Goal: Task Accomplishment & Management: Manage account settings

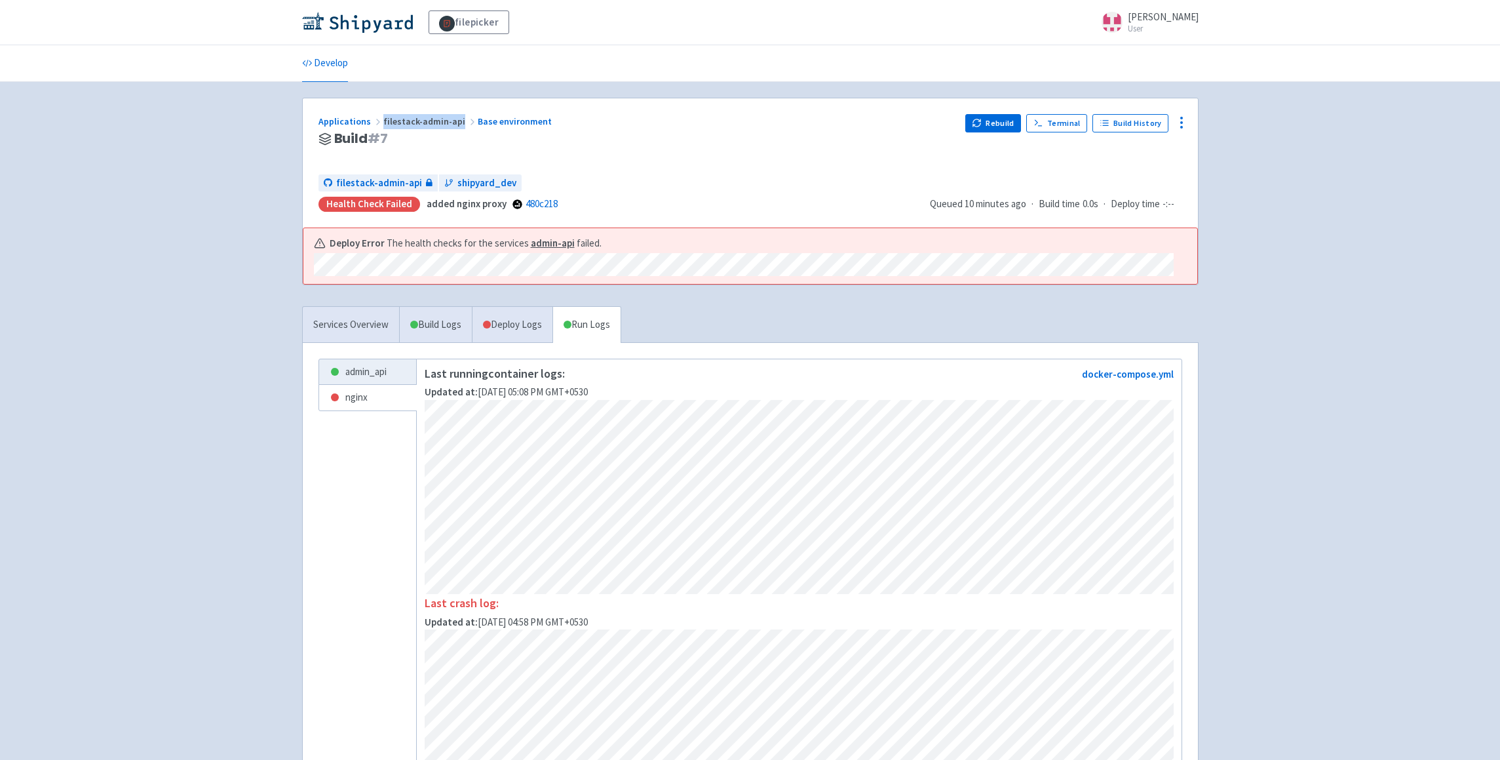
drag, startPoint x: 380, startPoint y: 122, endPoint x: 456, endPoint y: 124, distance: 76.1
click at [456, 124] on span "filestack-admin-api" at bounding box center [430, 121] width 94 height 12
copy span "filestack-admin-api"
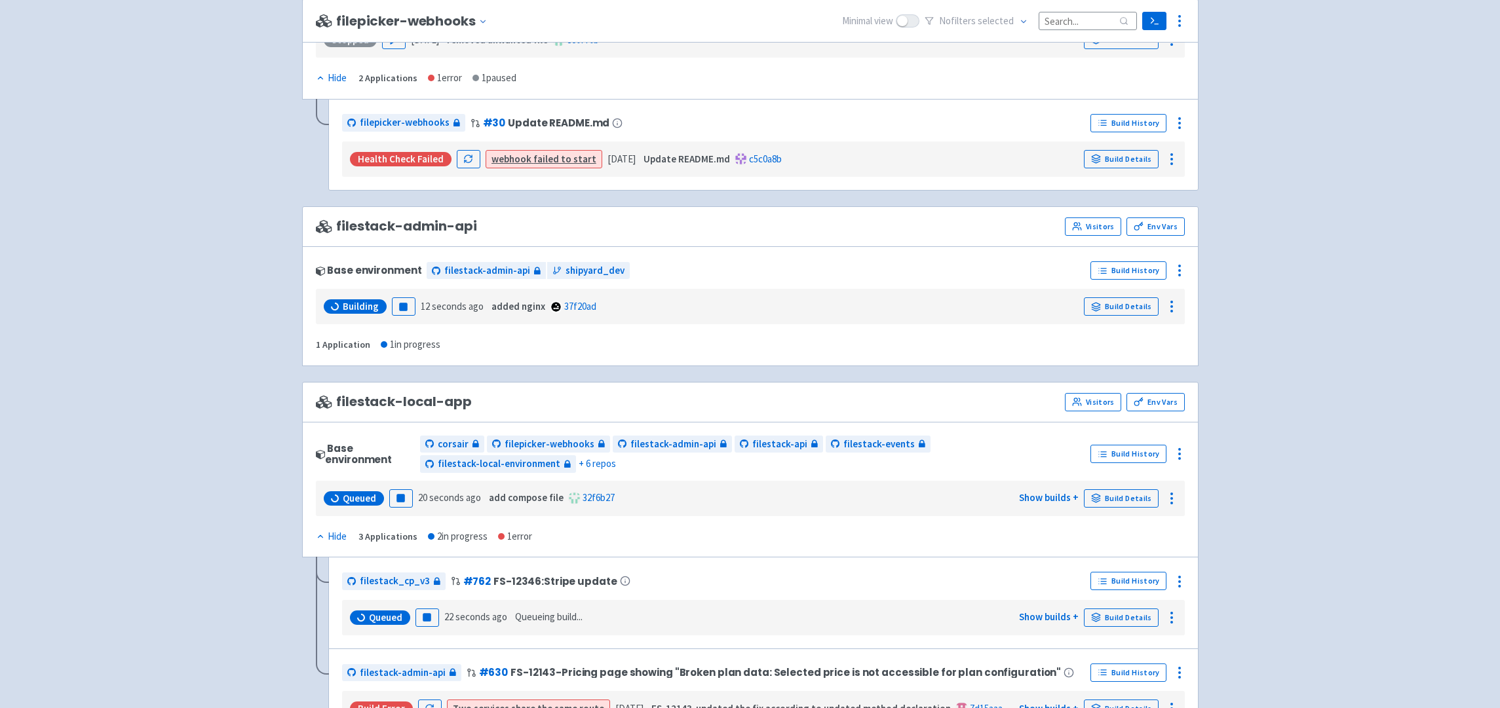
scroll to position [596, 0]
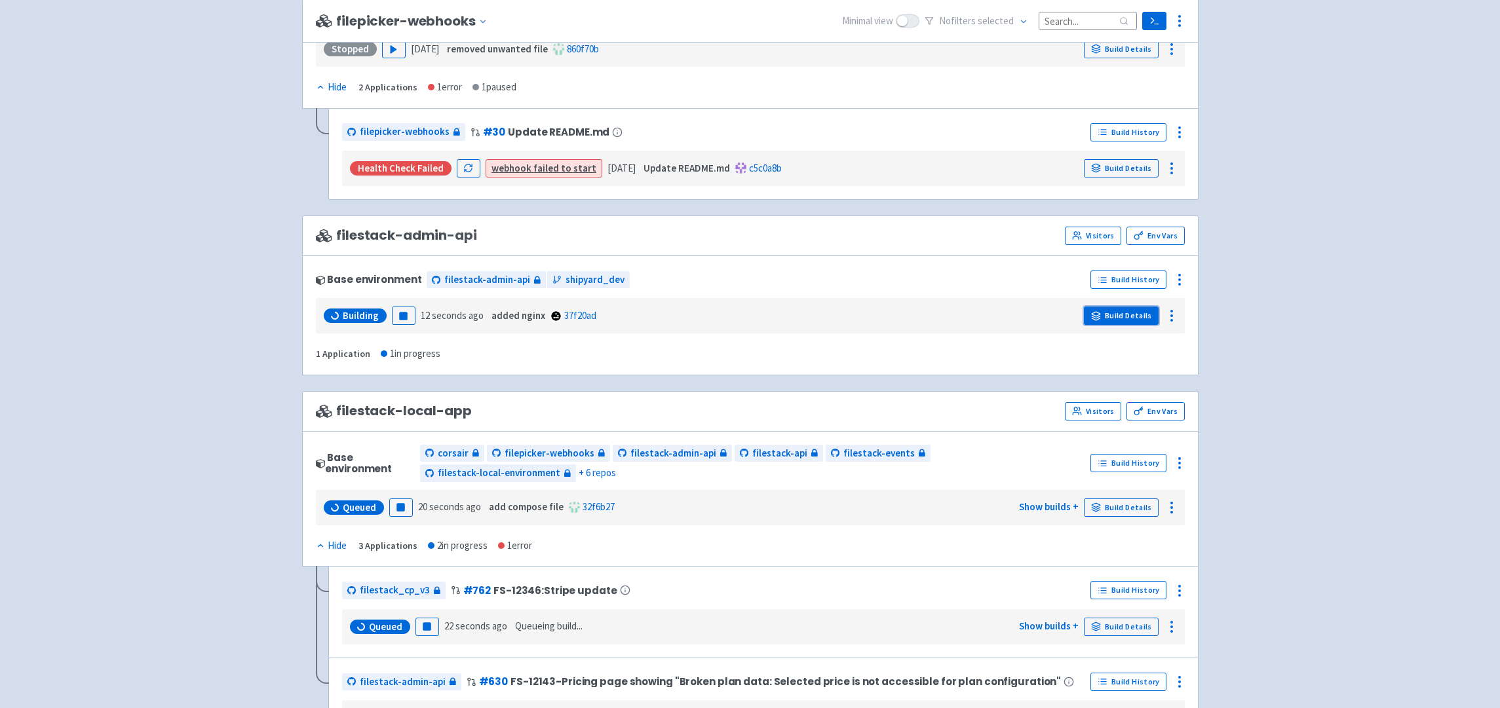
click at [1151, 324] on link "Build Details" at bounding box center [1121, 316] width 75 height 18
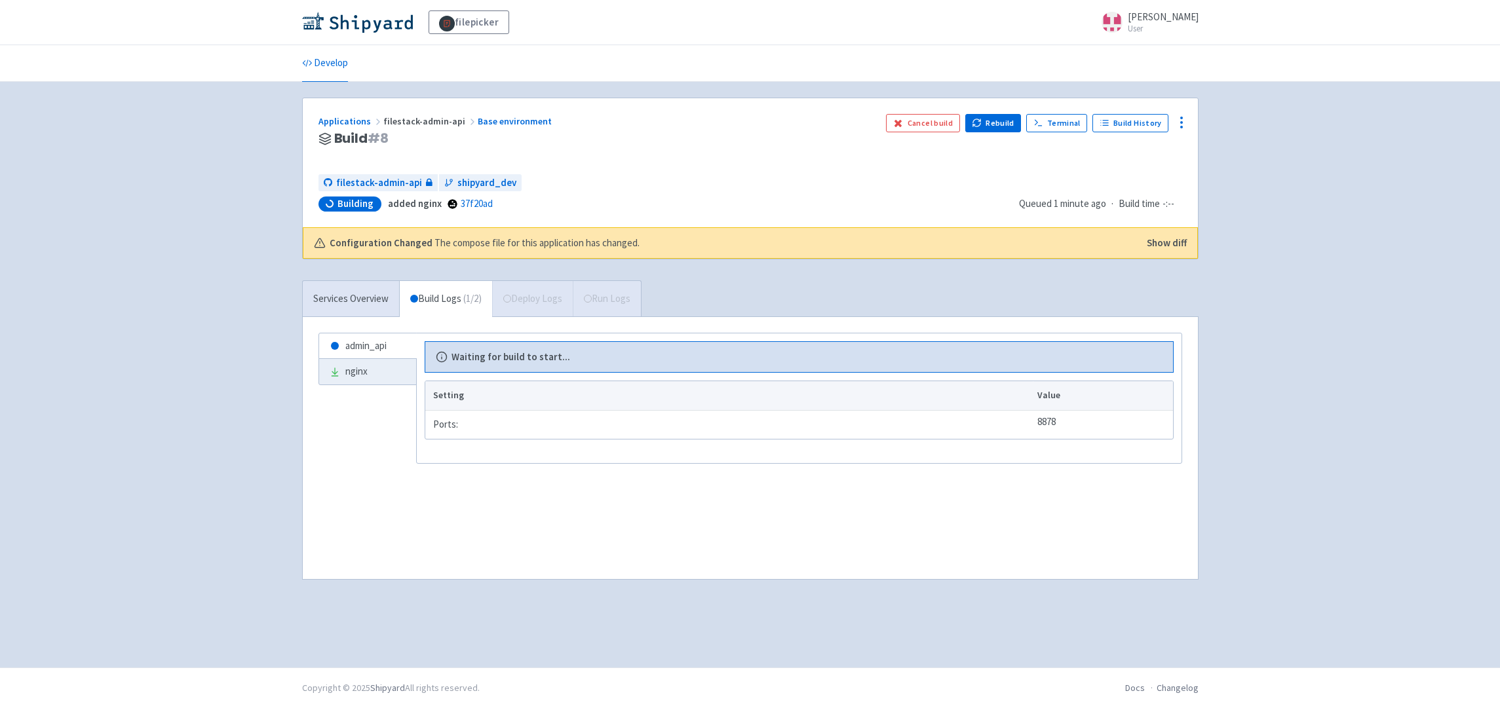
click at [451, 405] on th "Setting" at bounding box center [729, 395] width 608 height 29
drag, startPoint x: 435, startPoint y: 395, endPoint x: 472, endPoint y: 395, distance: 37.4
click at [472, 395] on th "Setting" at bounding box center [729, 395] width 608 height 29
click at [532, 398] on th "Setting" at bounding box center [729, 395] width 608 height 29
drag, startPoint x: 452, startPoint y: 357, endPoint x: 577, endPoint y: 360, distance: 125.2
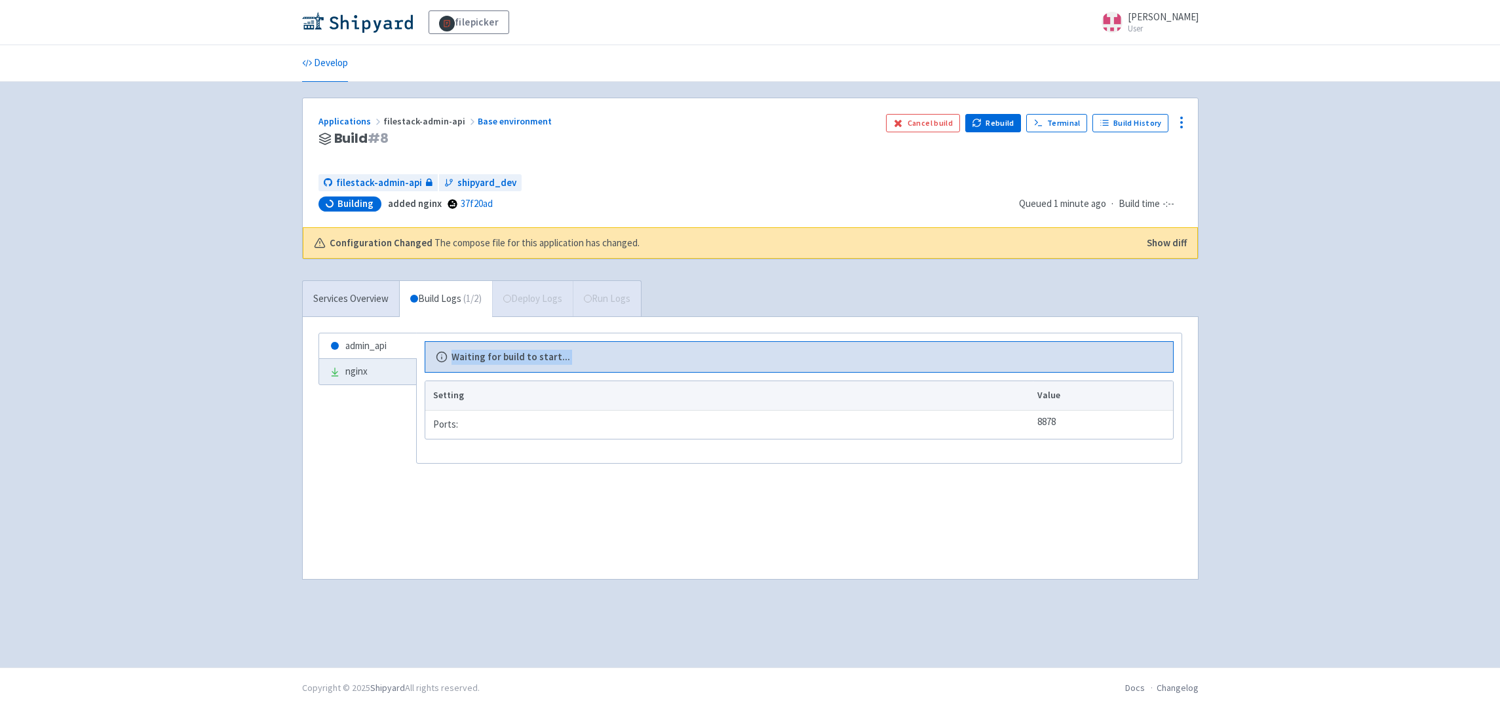
click at [577, 360] on div "Waiting for build to start..." at bounding box center [799, 357] width 727 height 15
click at [459, 403] on th "Setting" at bounding box center [729, 395] width 608 height 29
drag, startPoint x: 432, startPoint y: 395, endPoint x: 488, endPoint y: 395, distance: 55.7
click at [465, 395] on th "Setting" at bounding box center [729, 395] width 608 height 29
click at [500, 395] on th "Setting" at bounding box center [729, 395] width 608 height 29
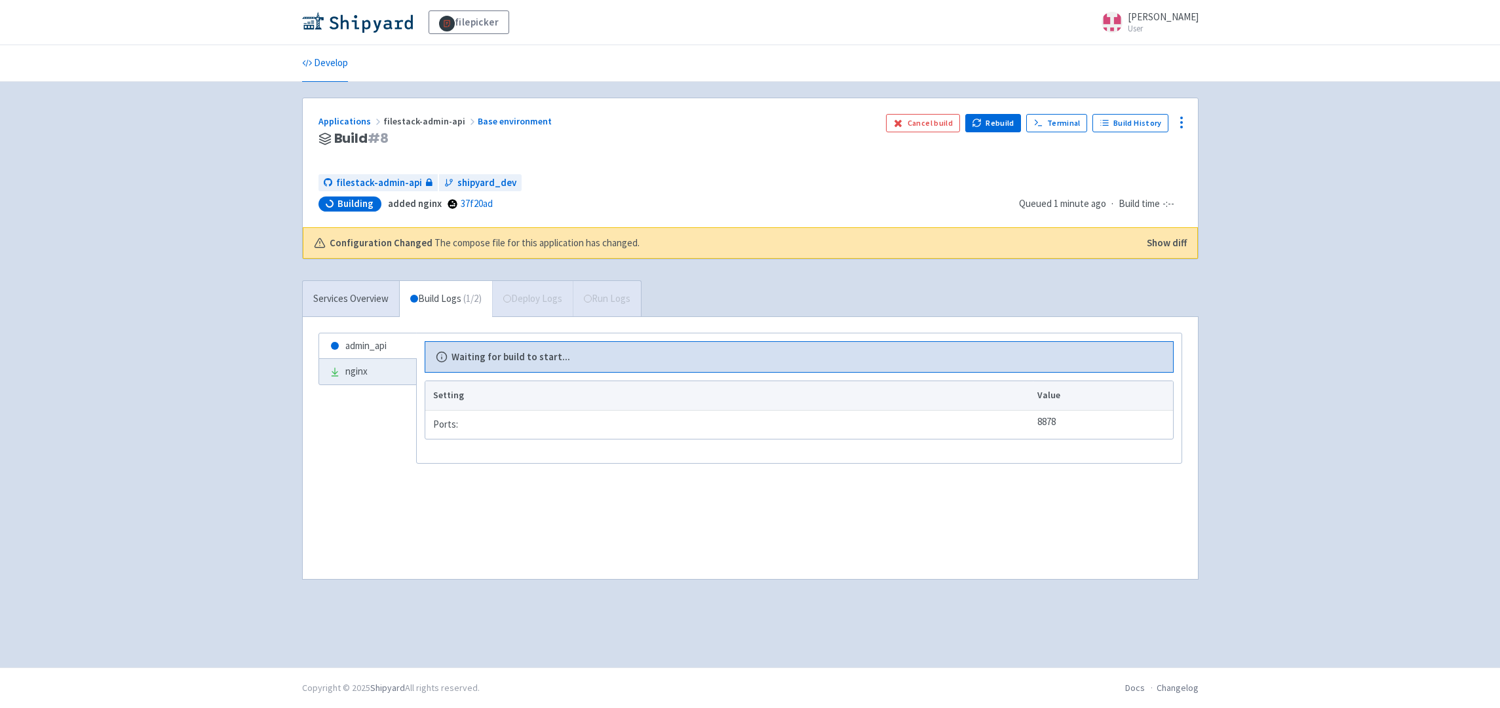
click at [602, 165] on div "Applications filestack-admin-api Base environment Build # 8 Cancel build Rebuil…" at bounding box center [750, 162] width 895 height 129
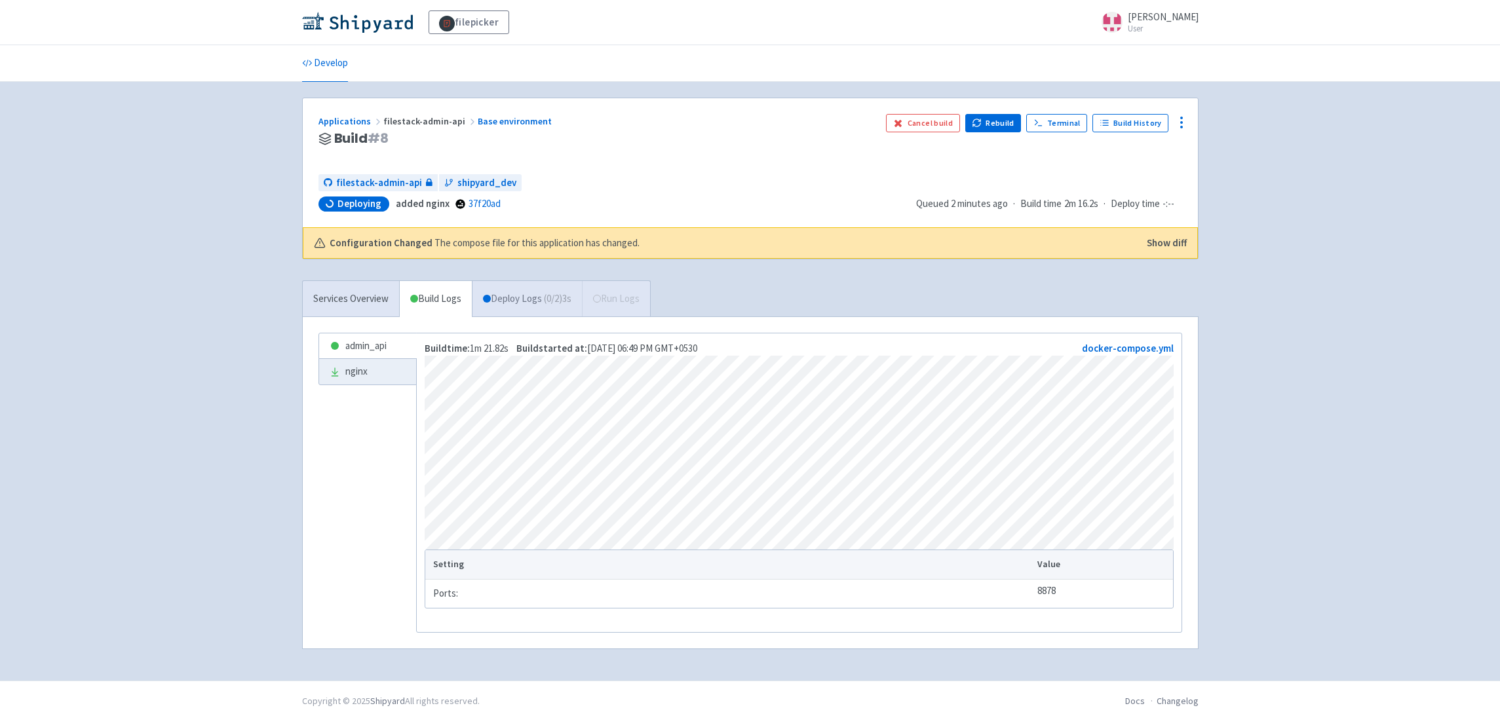
click at [540, 303] on link "Deploy Logs ( 0 / 2 ) 3s" at bounding box center [527, 299] width 110 height 36
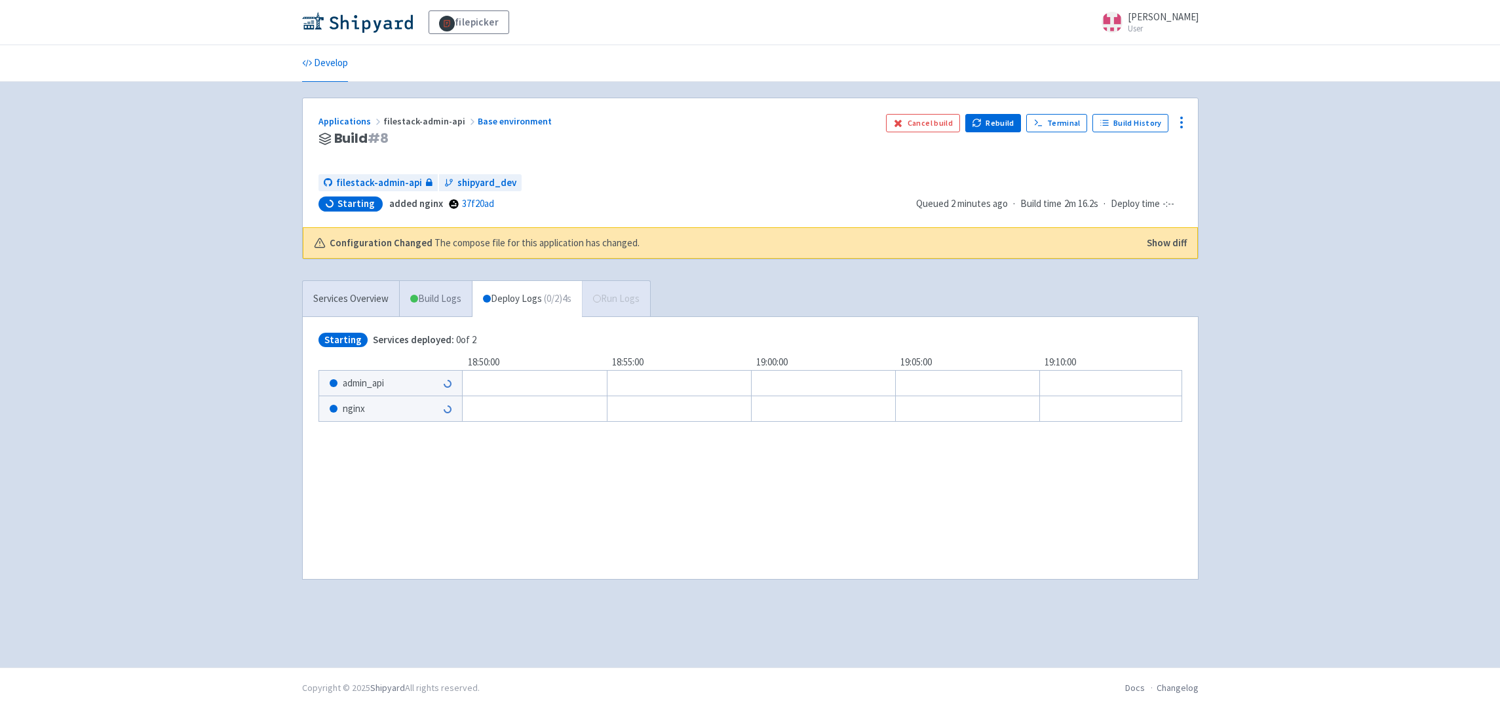
click at [434, 300] on link "Build Logs" at bounding box center [436, 299] width 72 height 36
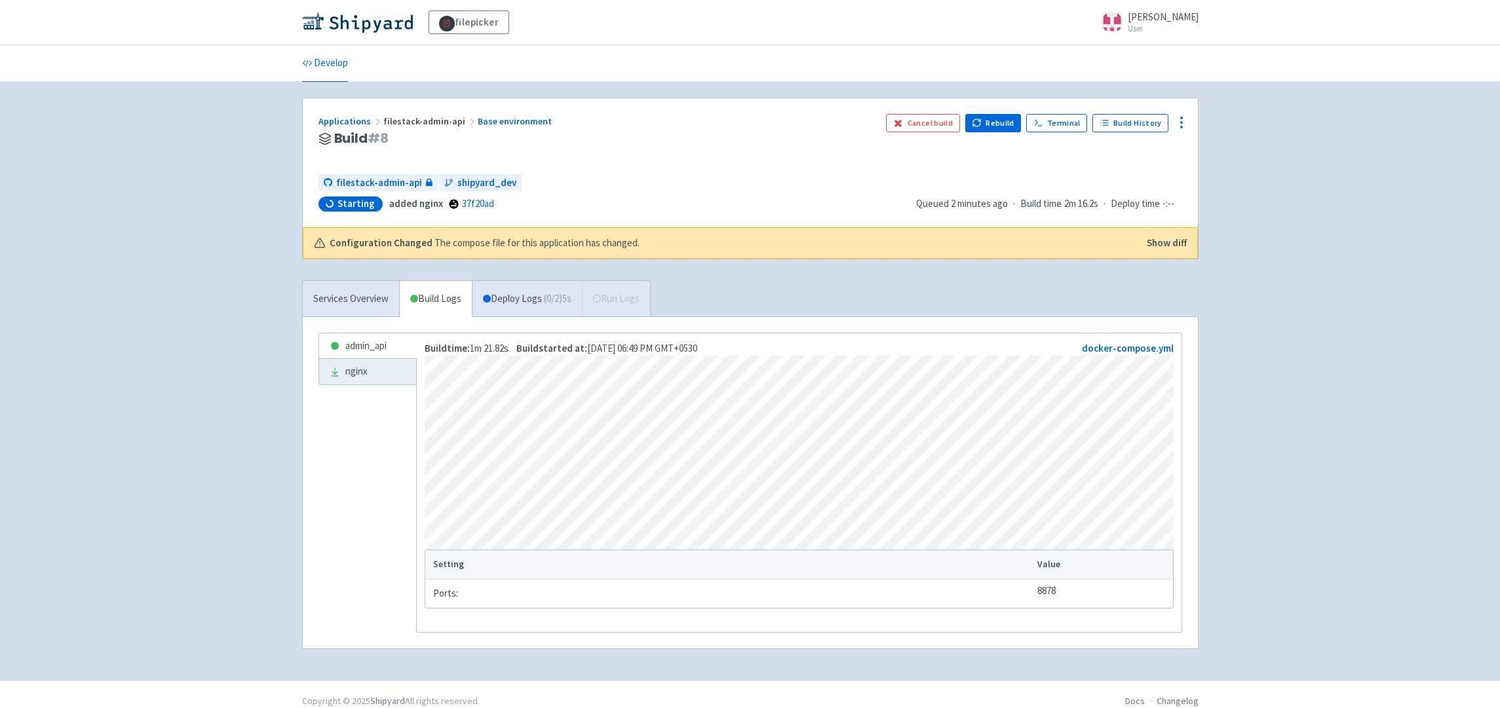
scroll to position [29, 0]
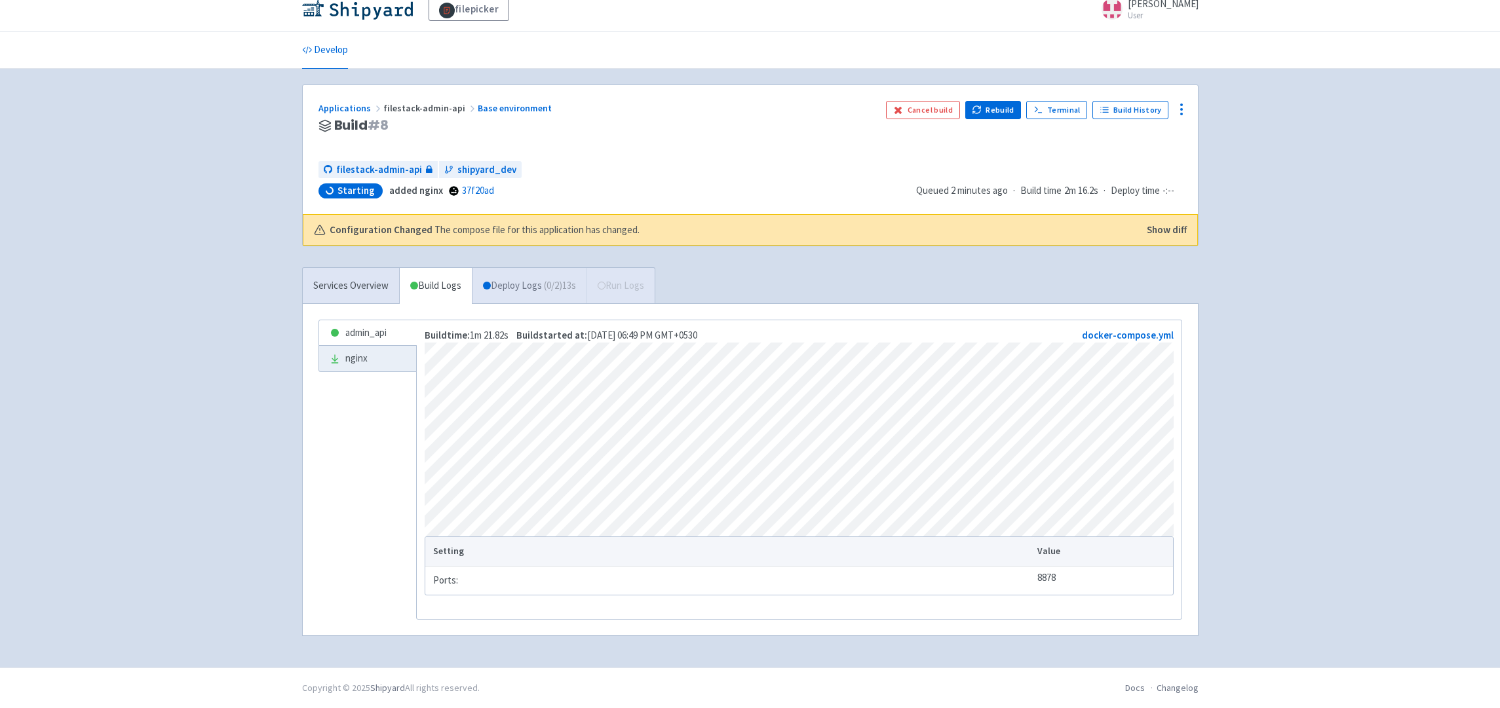
click at [540, 269] on link "Deploy Logs ( 0 / 2 ) 13s" at bounding box center [529, 286] width 115 height 36
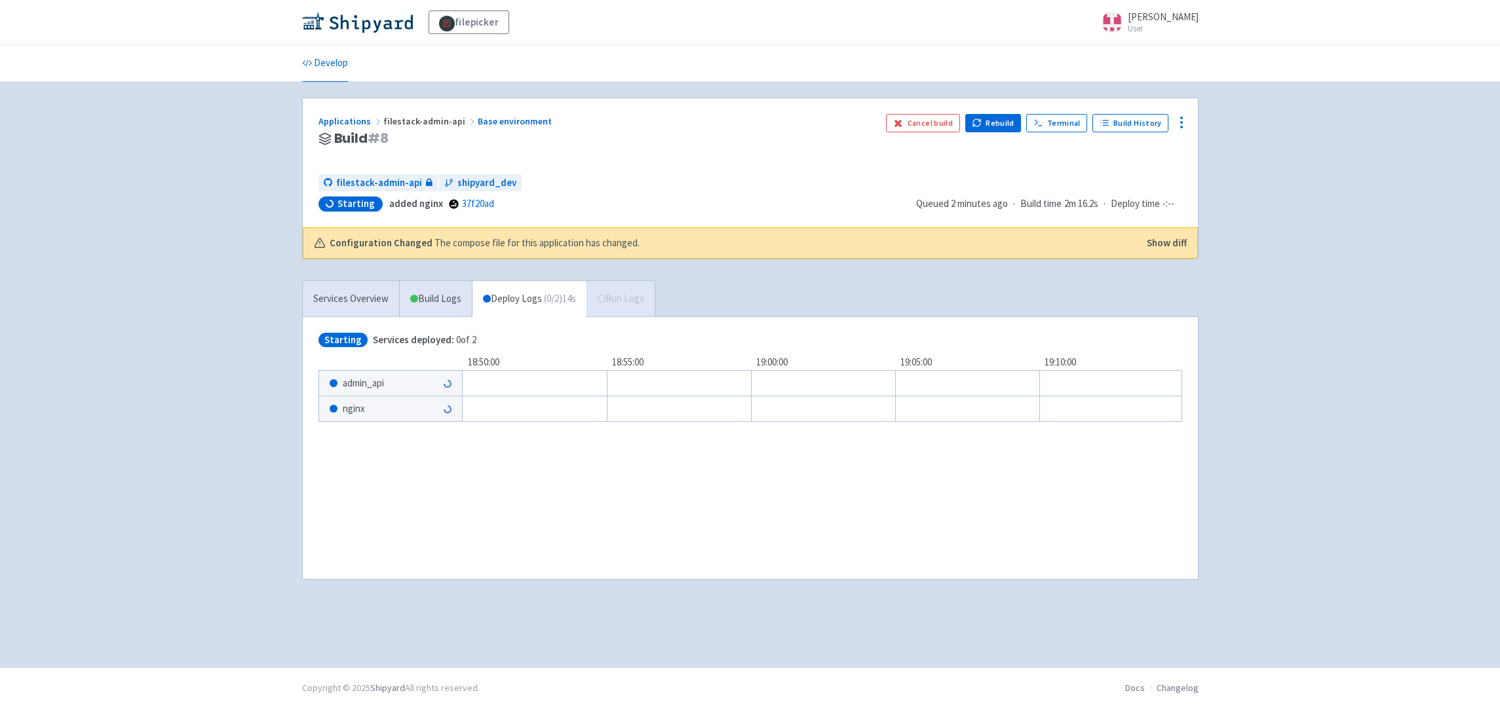
click at [512, 511] on div "Starting Services deployed: 0 of 2 18:50:00 18:55:00 19:00:00 19:05:00 19:10:00…" at bounding box center [750, 448] width 895 height 262
drag, startPoint x: 387, startPoint y: 204, endPoint x: 436, endPoint y: 207, distance: 48.6
click at [436, 207] on strong "added nginx" at bounding box center [416, 203] width 54 height 12
drag, startPoint x: 662, startPoint y: 507, endPoint x: 672, endPoint y: 476, distance: 32.5
click at [661, 507] on div "Starting Services deployed: 0 of 2 18:50:00 18:55:00 19:00:00 19:05:00 19:10:00…" at bounding box center [750, 448] width 895 height 262
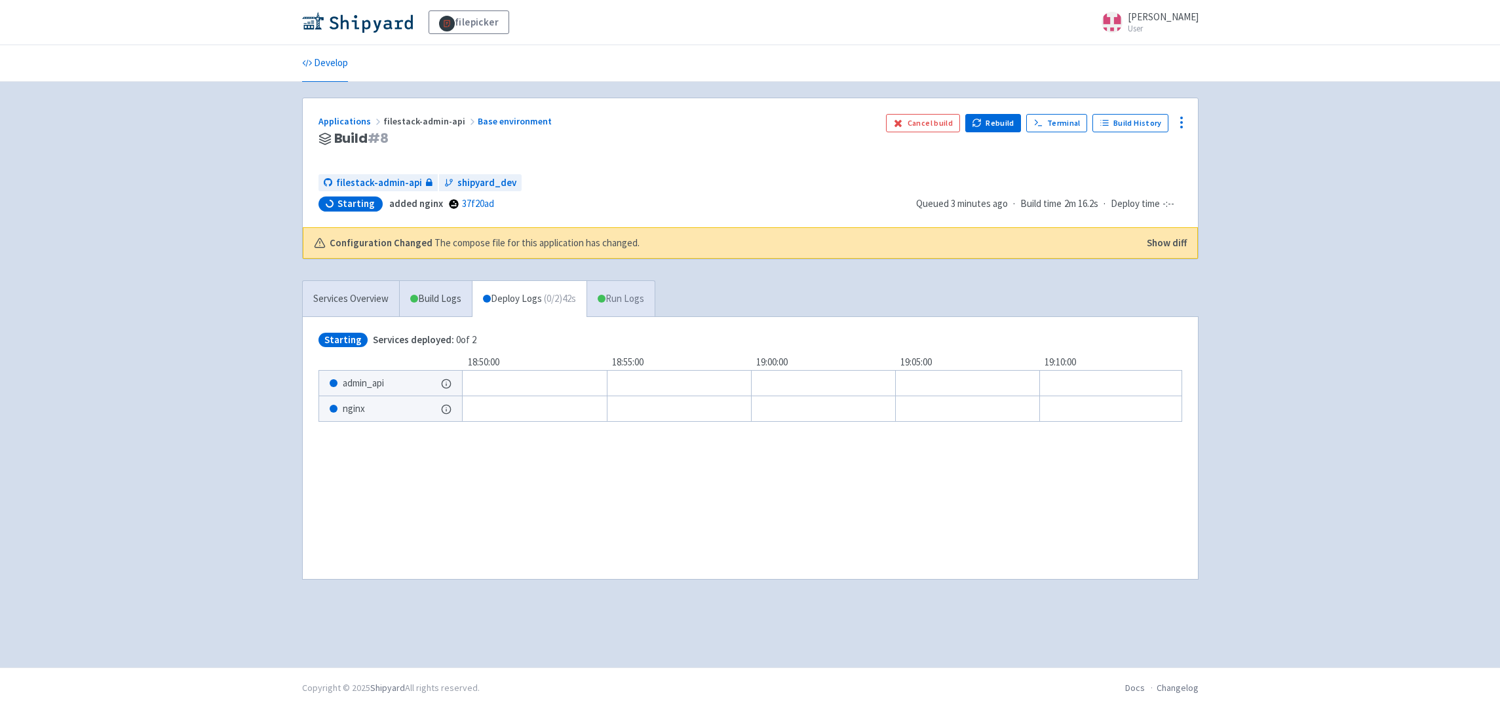
click at [600, 298] on link "Run Logs" at bounding box center [621, 299] width 68 height 36
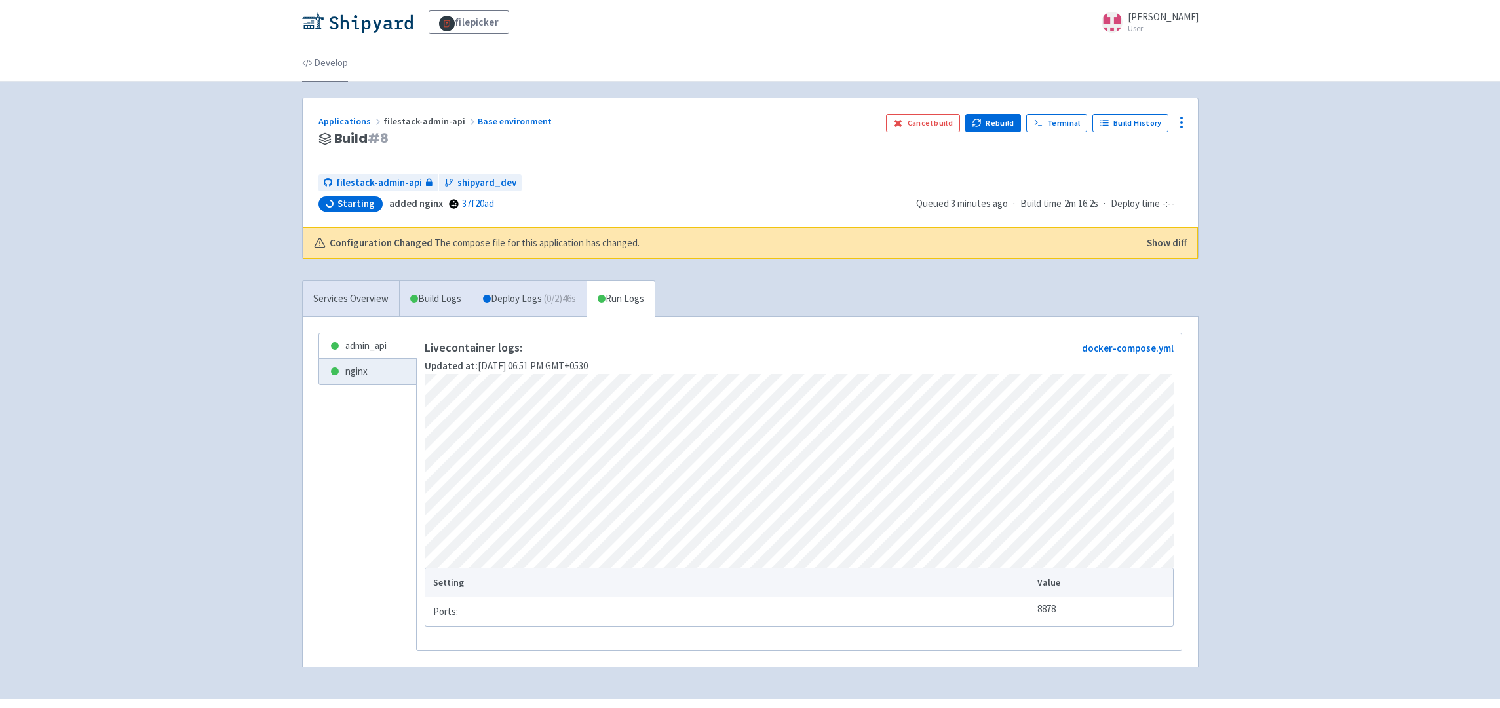
click at [343, 59] on link "Develop" at bounding box center [325, 63] width 46 height 37
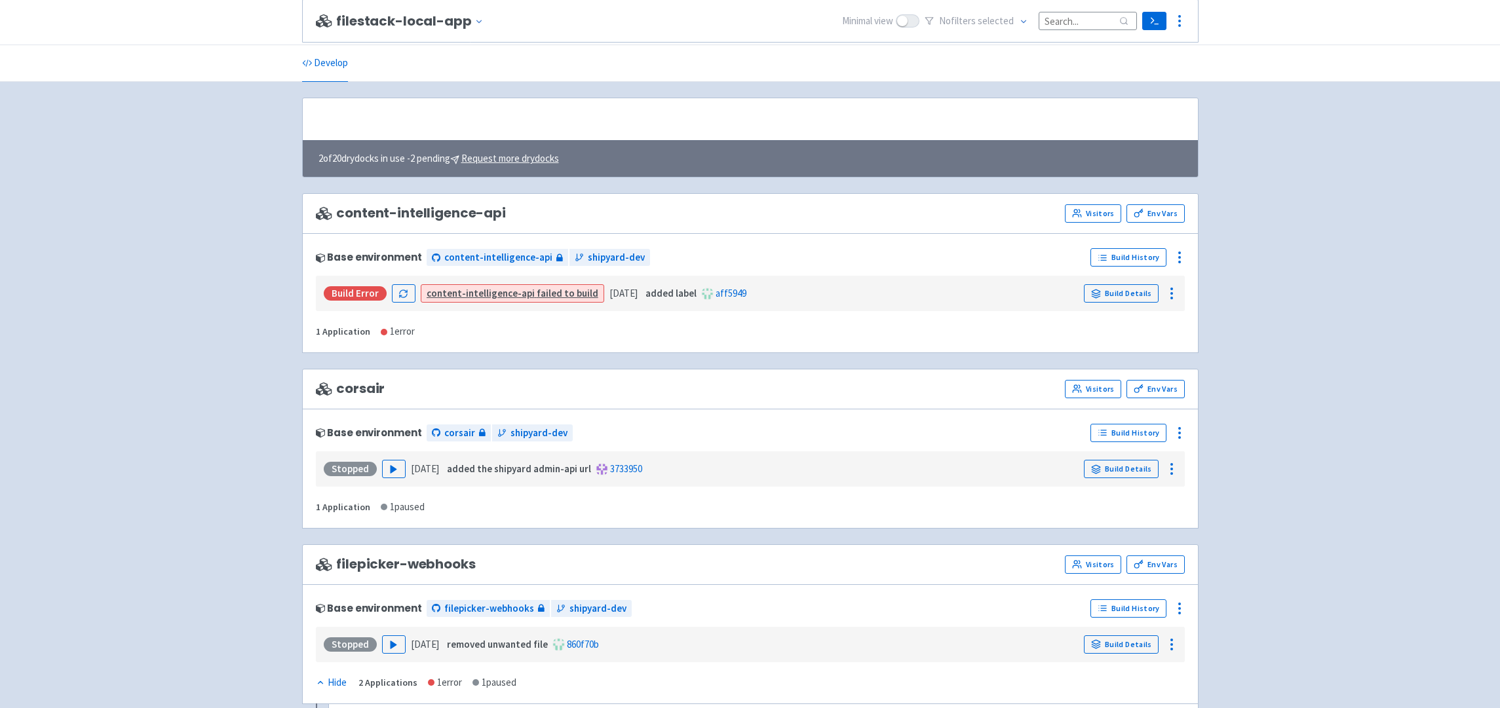
scroll to position [1247, 0]
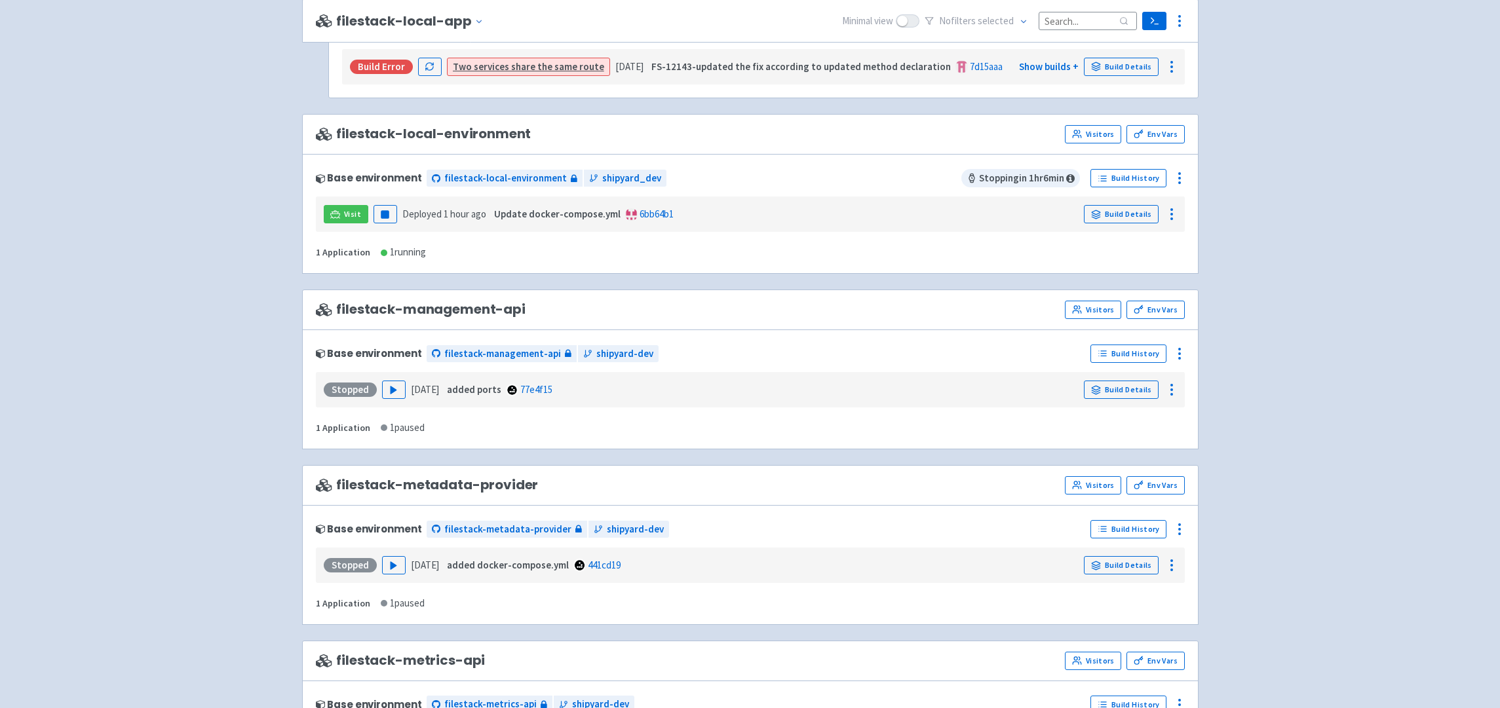
drag, startPoint x: 336, startPoint y: 136, endPoint x: 563, endPoint y: 130, distance: 227.5
click at [558, 125] on div "filestack-local-environment Visitors Env Vars" at bounding box center [750, 134] width 897 height 41
drag, startPoint x: 563, startPoint y: 138, endPoint x: 324, endPoint y: 140, distance: 238.6
click at [324, 140] on div "filestack-local-environment Visitors Env Vars" at bounding box center [750, 134] width 869 height 18
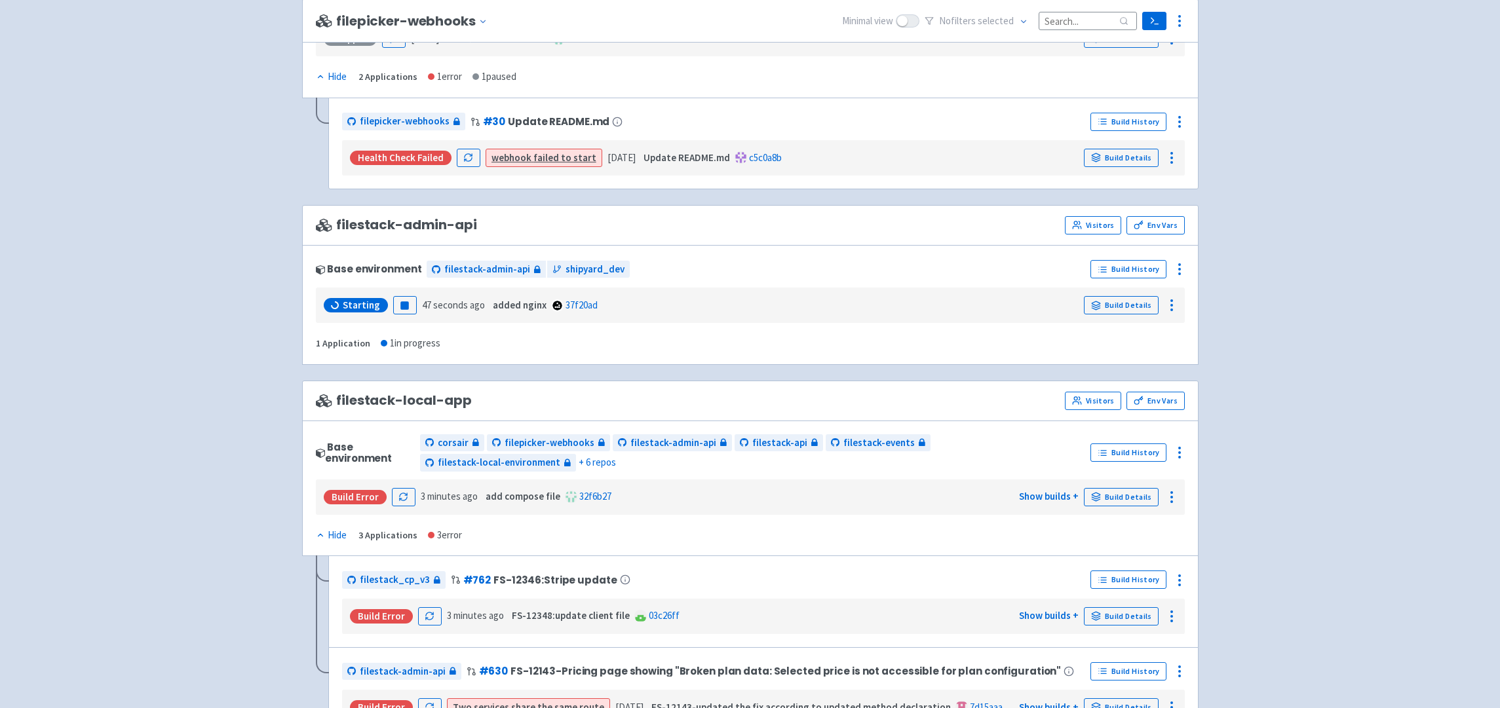
scroll to position [587, 0]
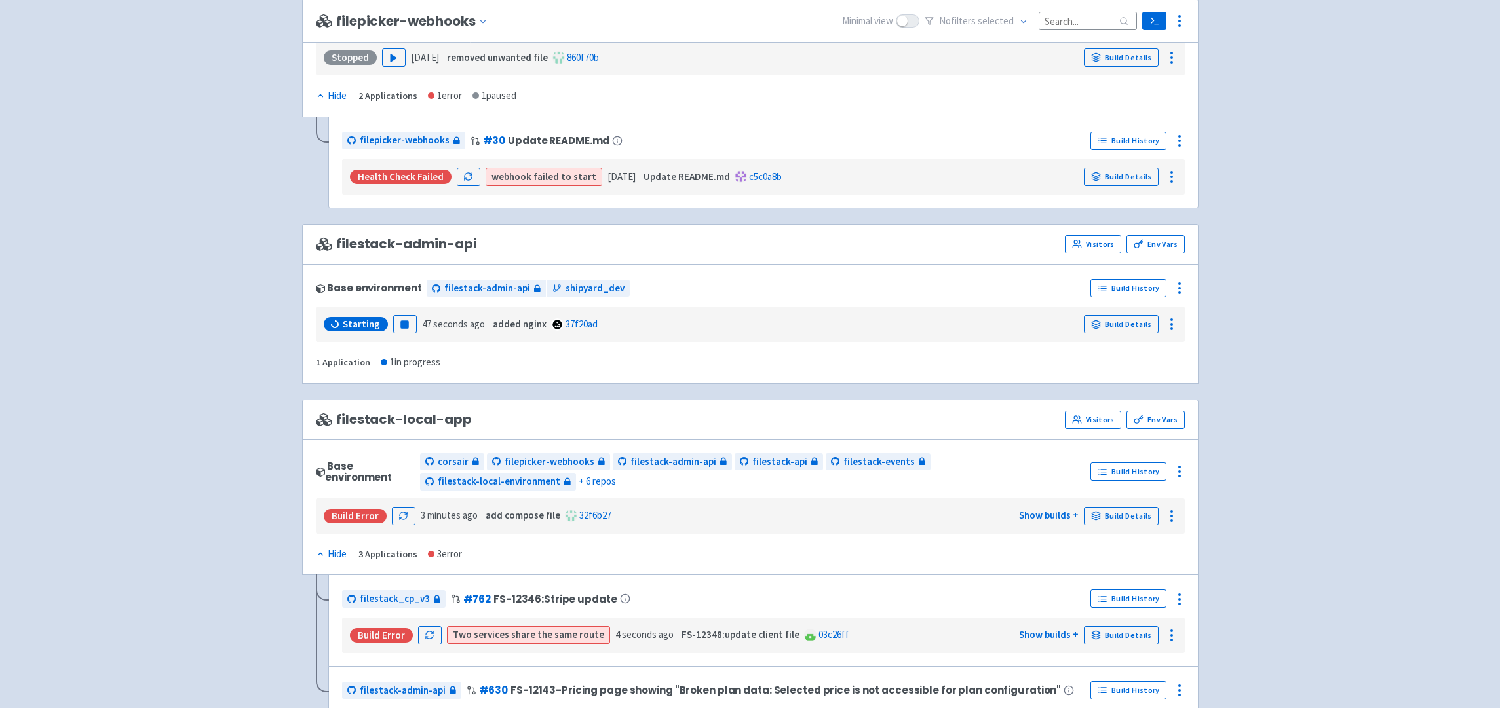
click at [350, 249] on span "filestack-admin-api" at bounding box center [396, 244] width 161 height 15
drag, startPoint x: 336, startPoint y: 244, endPoint x: 474, endPoint y: 245, distance: 137.6
click at [474, 245] on span "filestack-admin-api" at bounding box center [396, 244] width 161 height 15
click at [530, 244] on div "filestack-admin-api Visitors Env Vars" at bounding box center [750, 244] width 869 height 18
drag, startPoint x: 513, startPoint y: 242, endPoint x: 339, endPoint y: 244, distance: 174.3
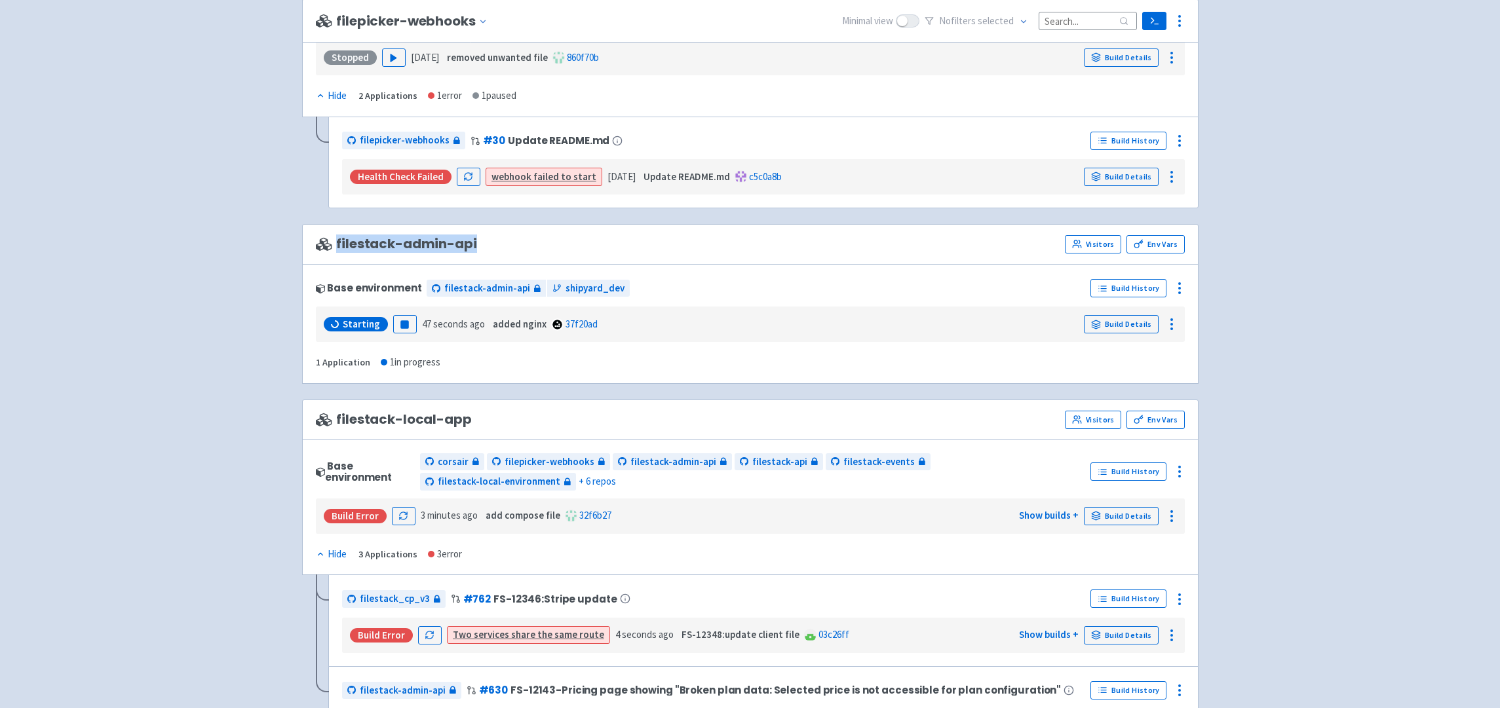
click at [339, 244] on div "filestack-admin-api Visitors Env Vars" at bounding box center [750, 244] width 869 height 18
click at [825, 231] on div "filestack-admin-api Visitors Env Vars" at bounding box center [750, 244] width 897 height 41
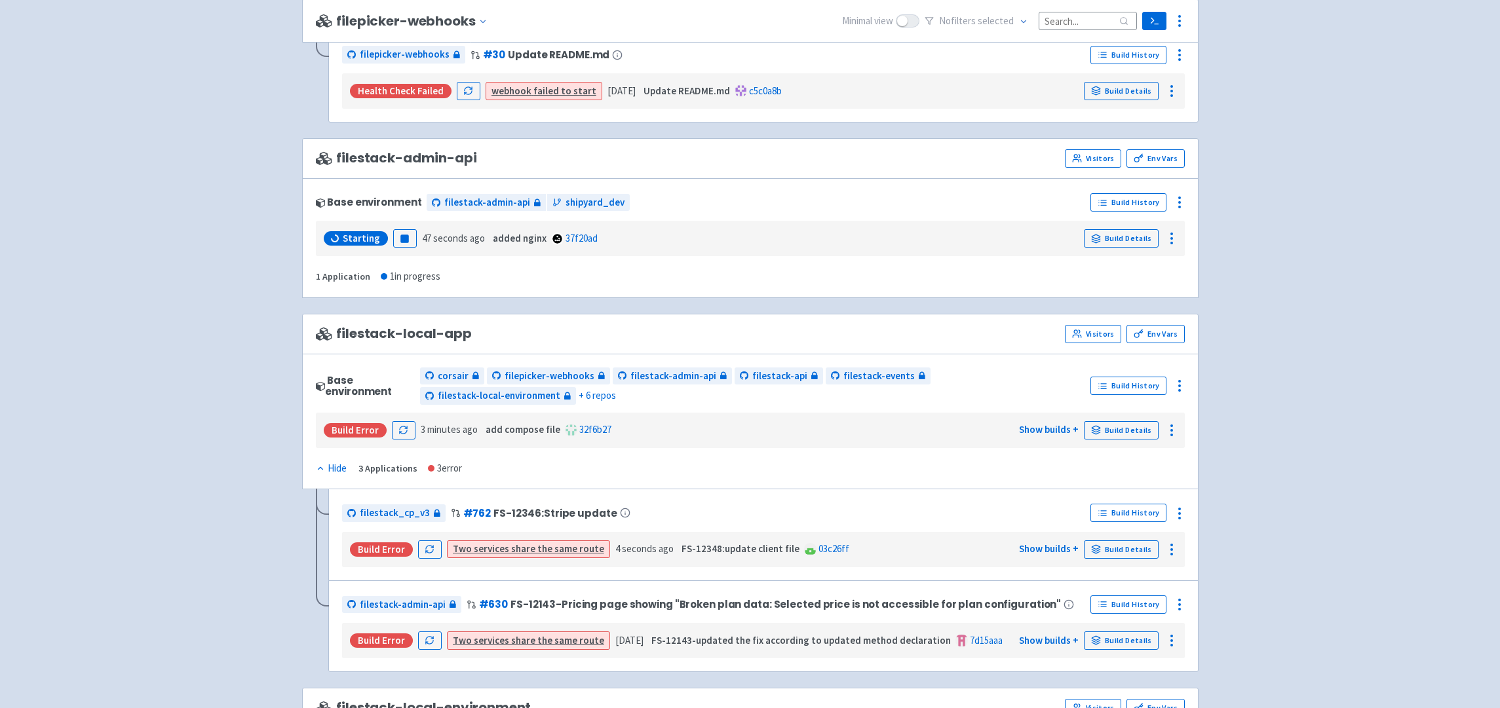
scroll to position [646, 0]
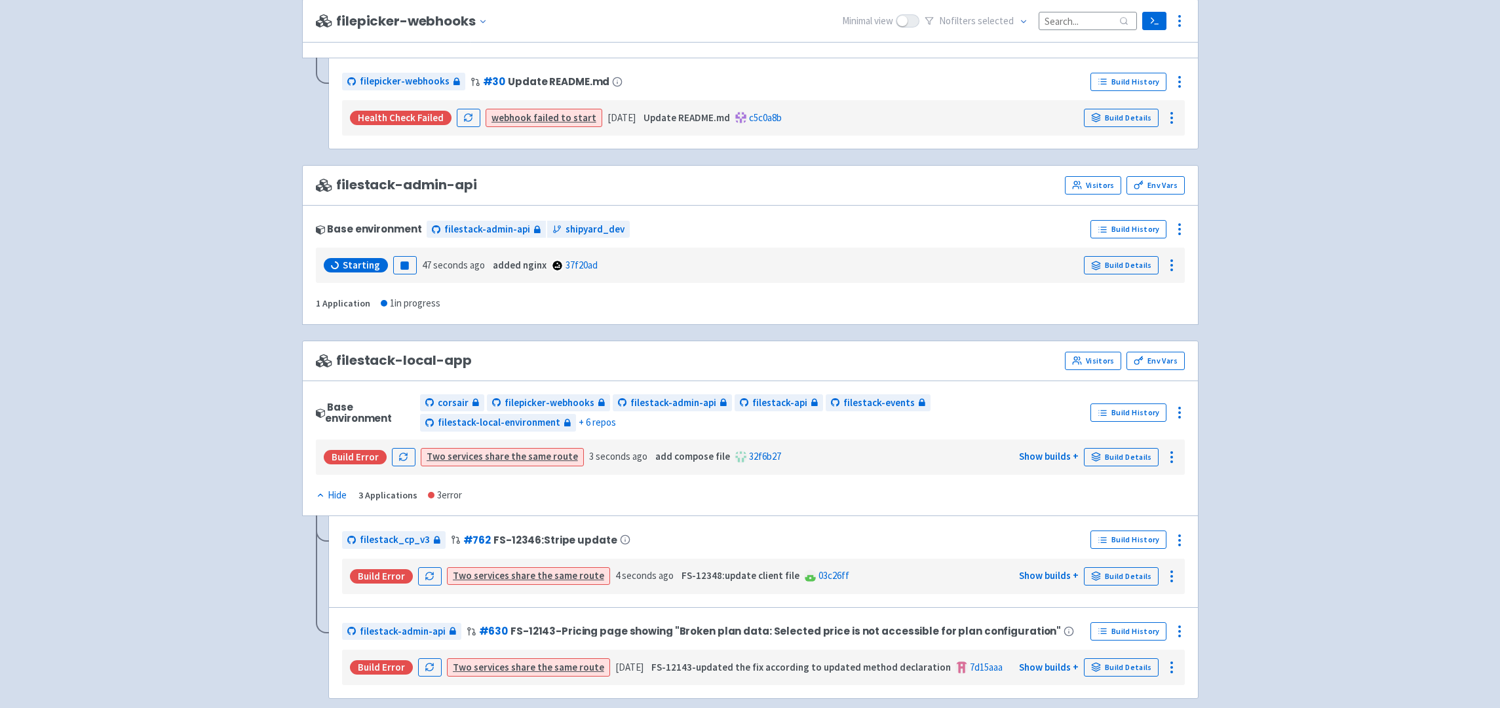
click at [644, 307] on div "Base environment filestack-admin-api shipyard_dev Build History Starting Pause …" at bounding box center [750, 265] width 897 height 120
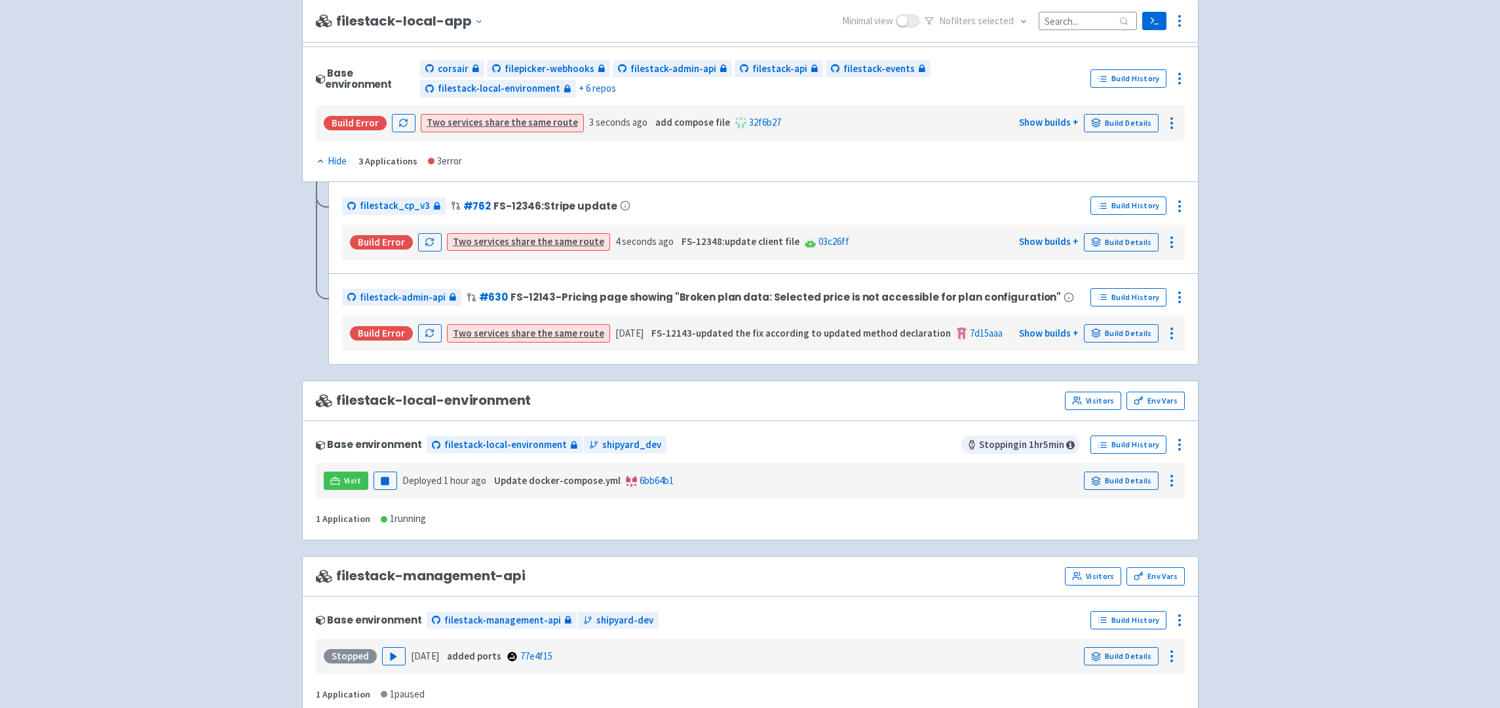
scroll to position [1134, 0]
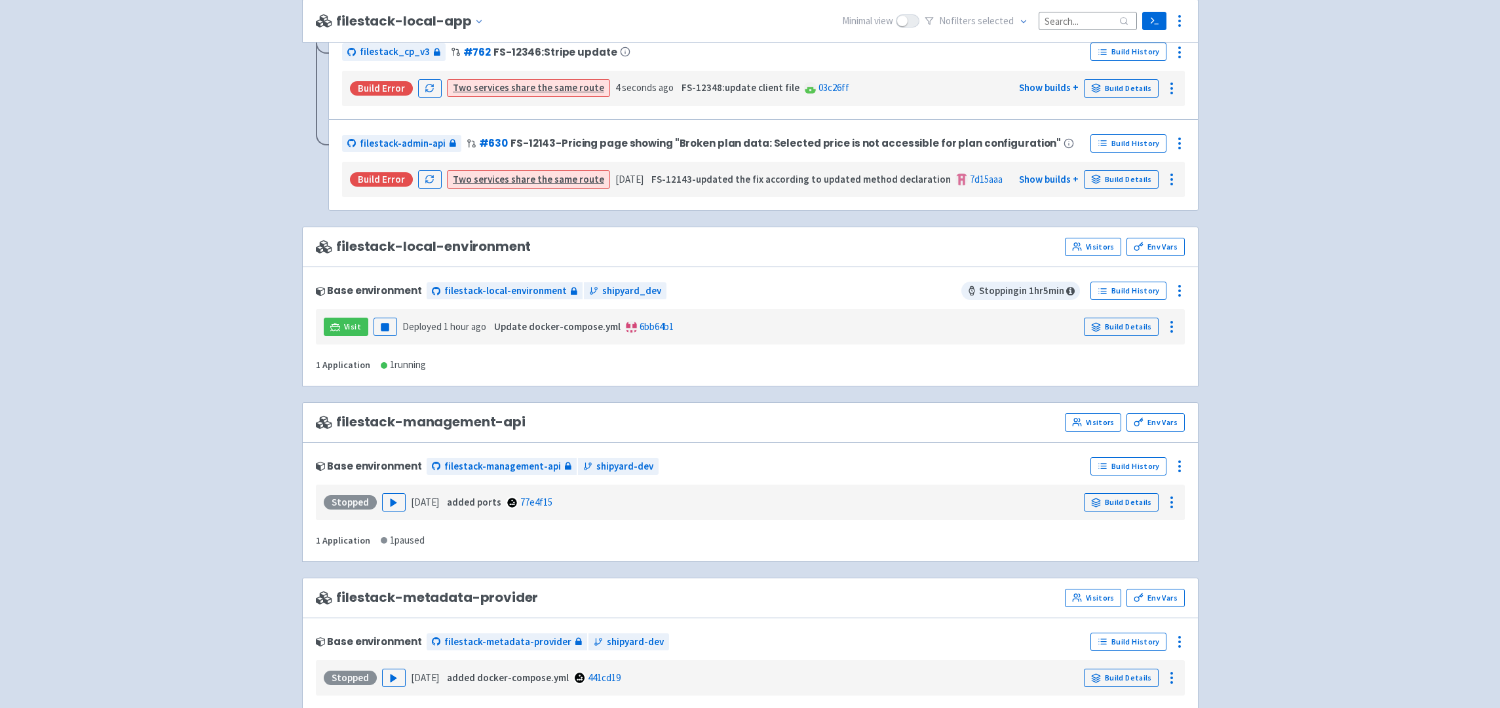
click at [433, 239] on span "filestack-local-environment" at bounding box center [424, 246] width 216 height 15
click at [431, 240] on span "filestack-local-environment" at bounding box center [424, 246] width 216 height 15
click at [429, 244] on span "filestack-local-environment" at bounding box center [424, 246] width 216 height 15
click at [406, 293] on div "Base environment" at bounding box center [369, 290] width 106 height 11
click at [472, 330] on time "1 hour ago" at bounding box center [465, 326] width 43 height 12
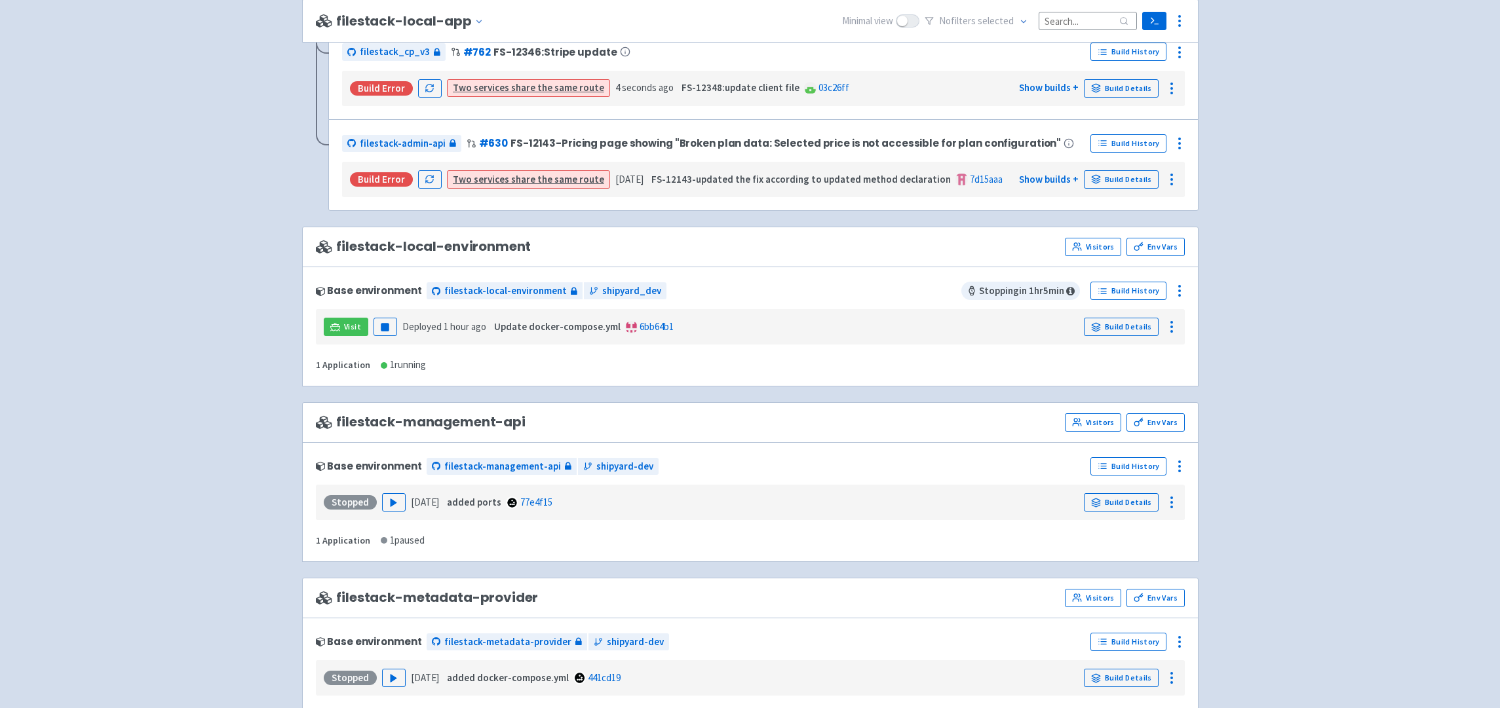
click at [853, 328] on div "Visit Pause Deployed 1 hour ago Update docker-compose.yml 6bb64b1 Build Details" at bounding box center [750, 327] width 859 height 25
click at [1184, 294] on icon at bounding box center [1180, 291] width 16 height 16
click at [1107, 321] on span "Configure" at bounding box center [1107, 321] width 41 height 18
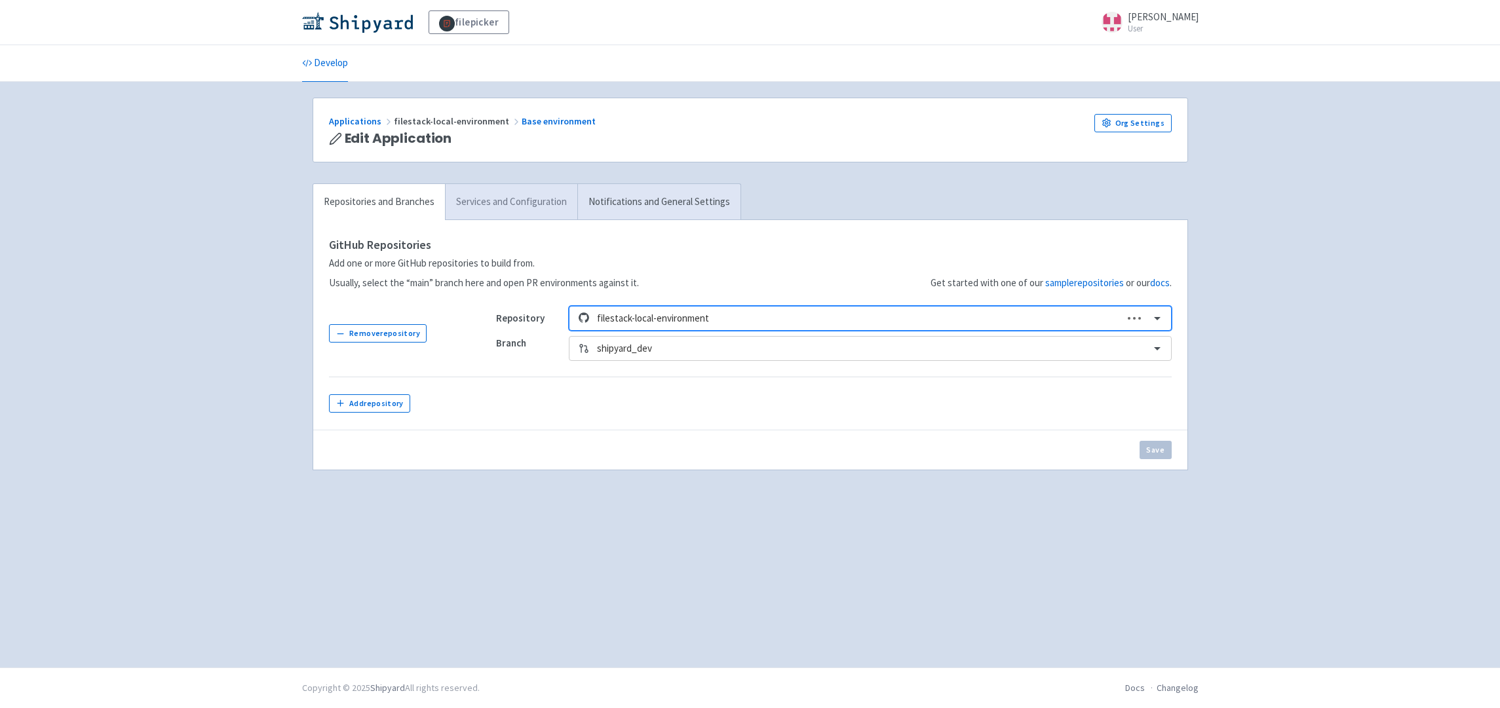
click at [518, 203] on link "Services and Configuration" at bounding box center [511, 202] width 132 height 36
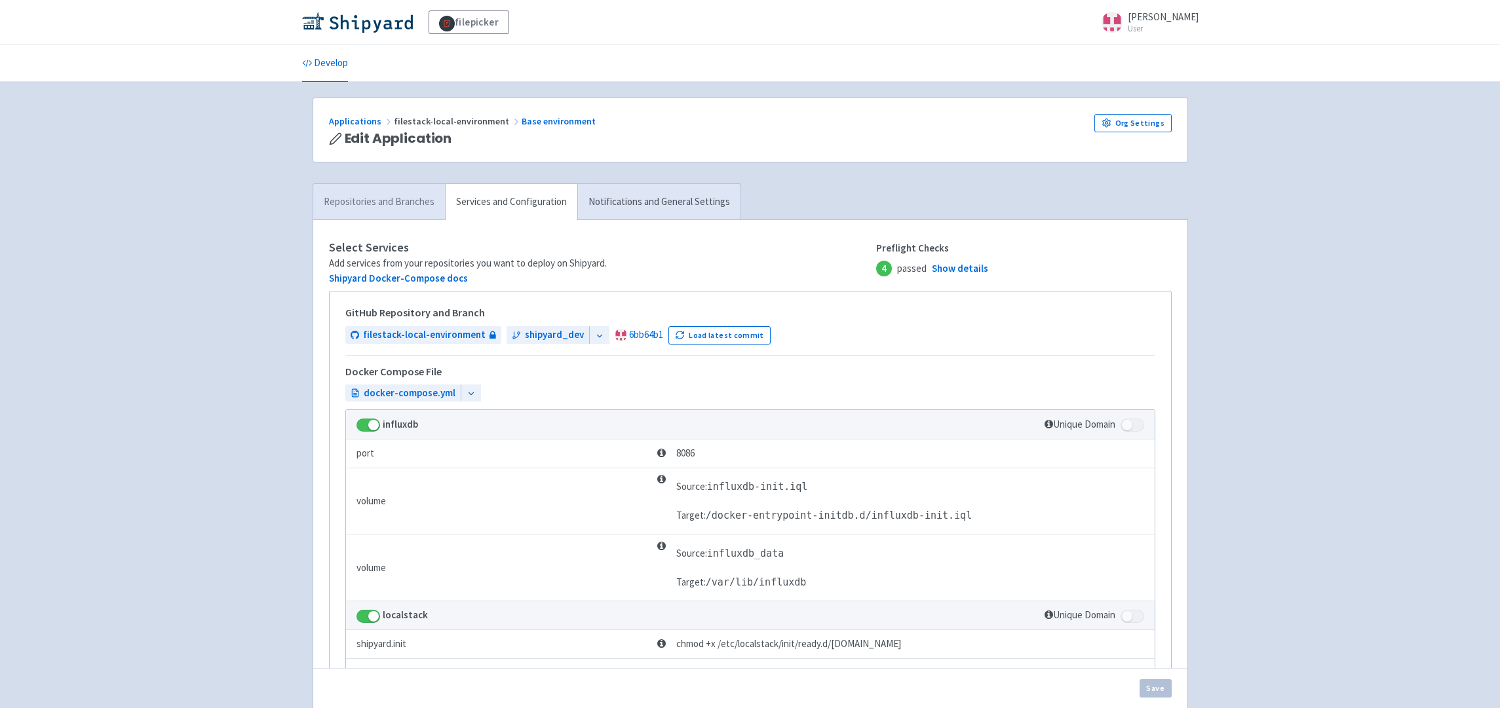
click at [407, 210] on link "Repositories and Branches" at bounding box center [379, 202] width 132 height 36
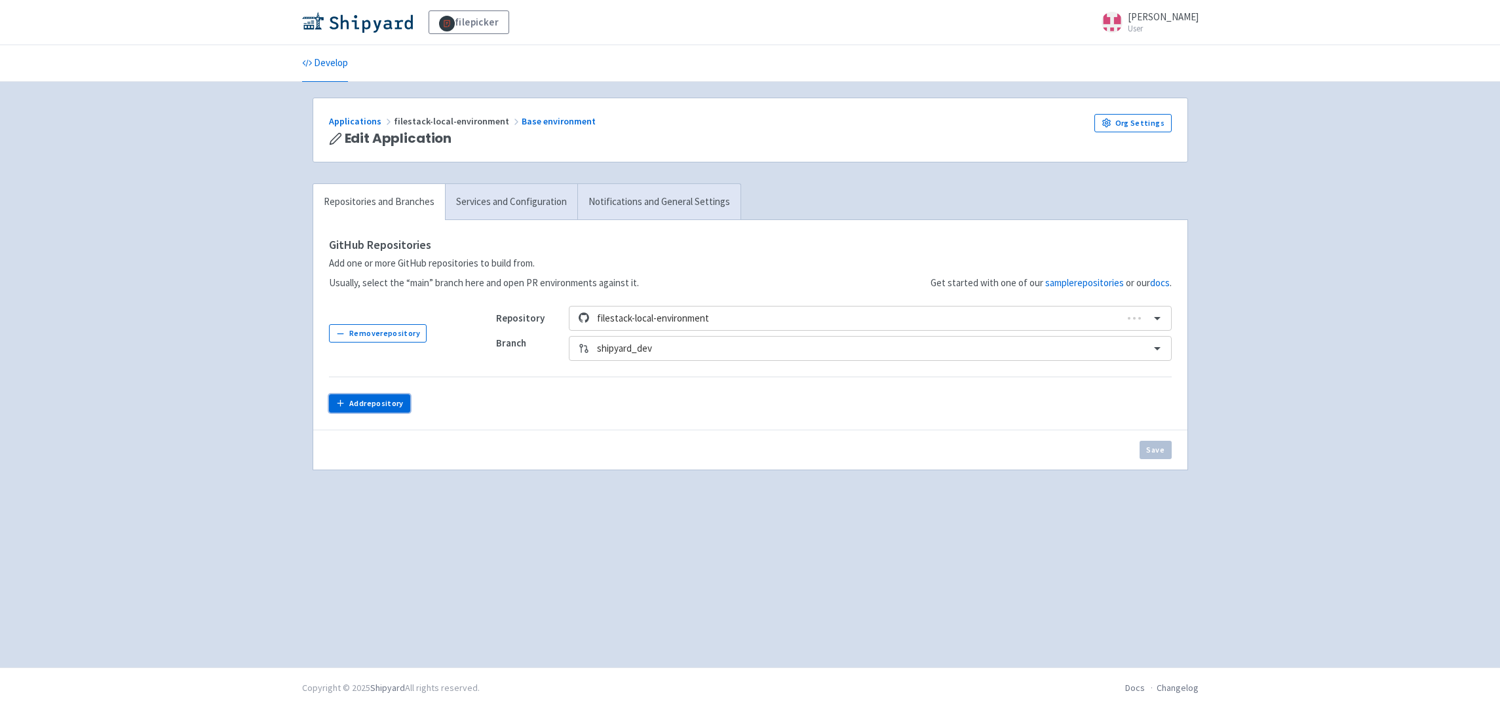
click at [398, 405] on button "Add repository" at bounding box center [370, 404] width 82 height 18
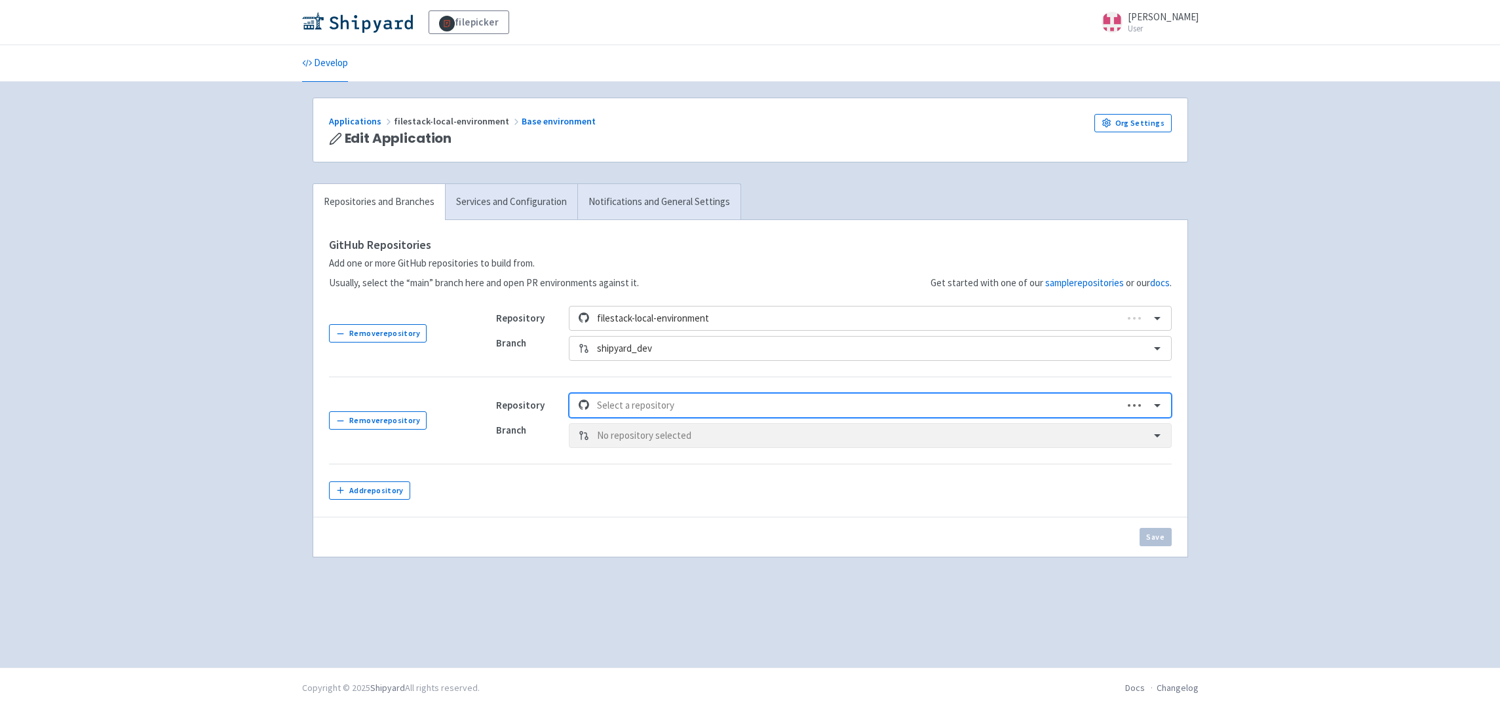
click at [725, 404] on div at bounding box center [856, 406] width 518 height 18
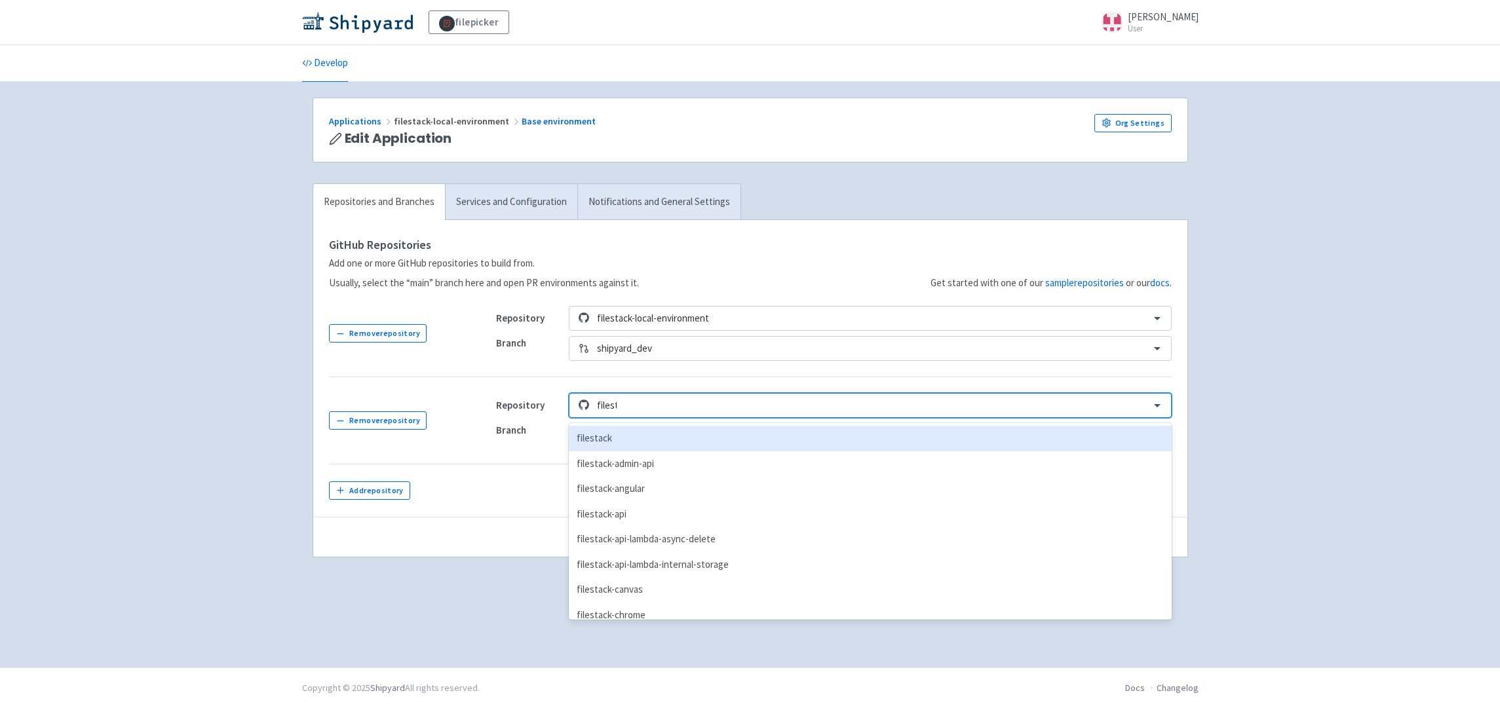
type input "filesta"
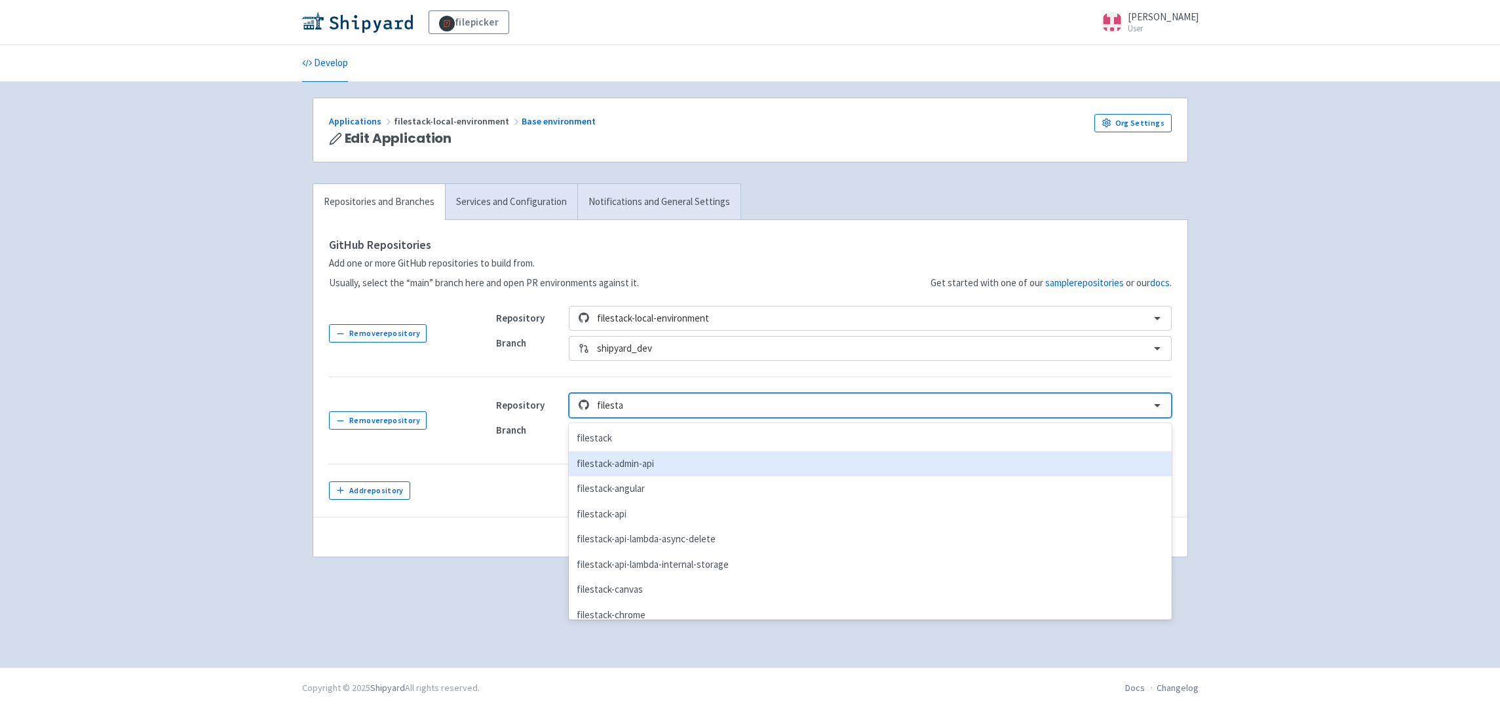
click at [660, 468] on div "filestack-admin-api" at bounding box center [870, 465] width 602 height 26
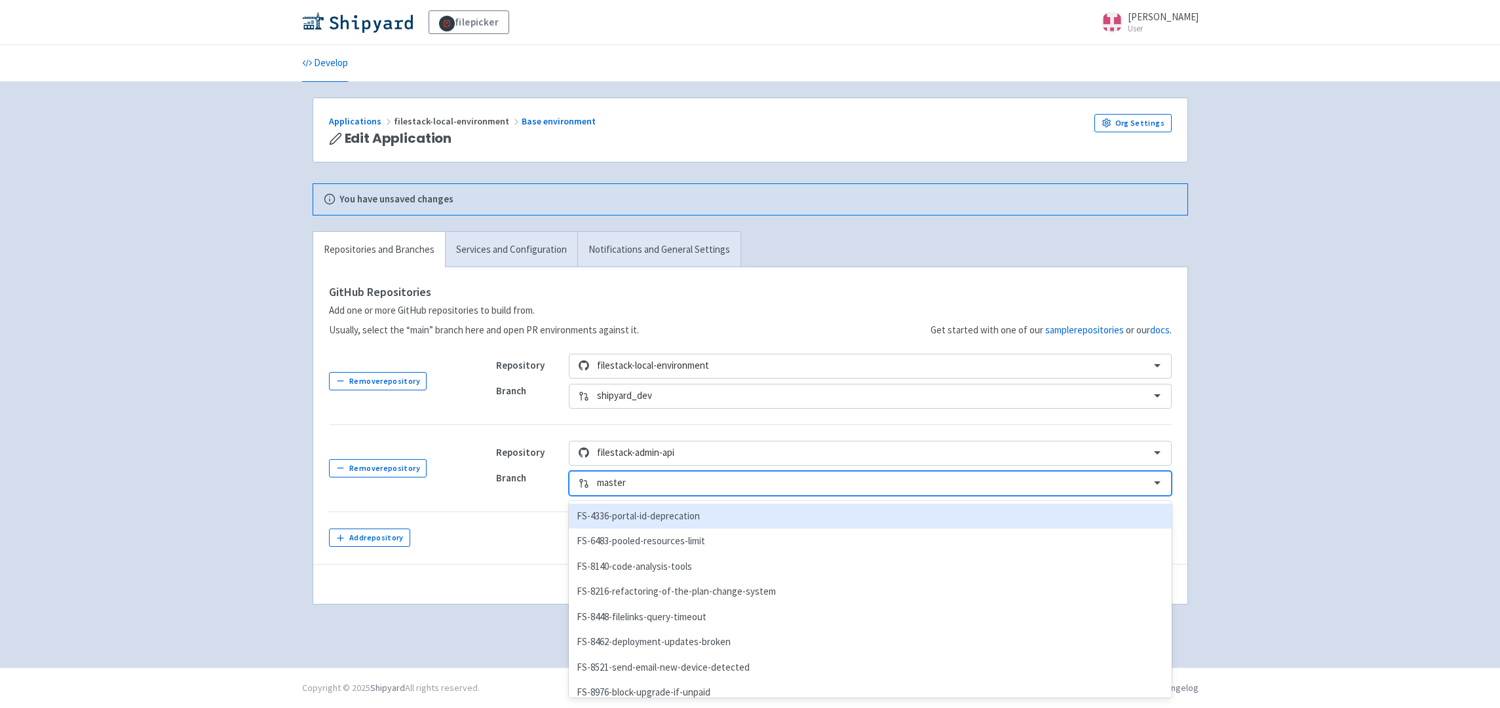
click at [787, 483] on div at bounding box center [869, 484] width 545 height 18
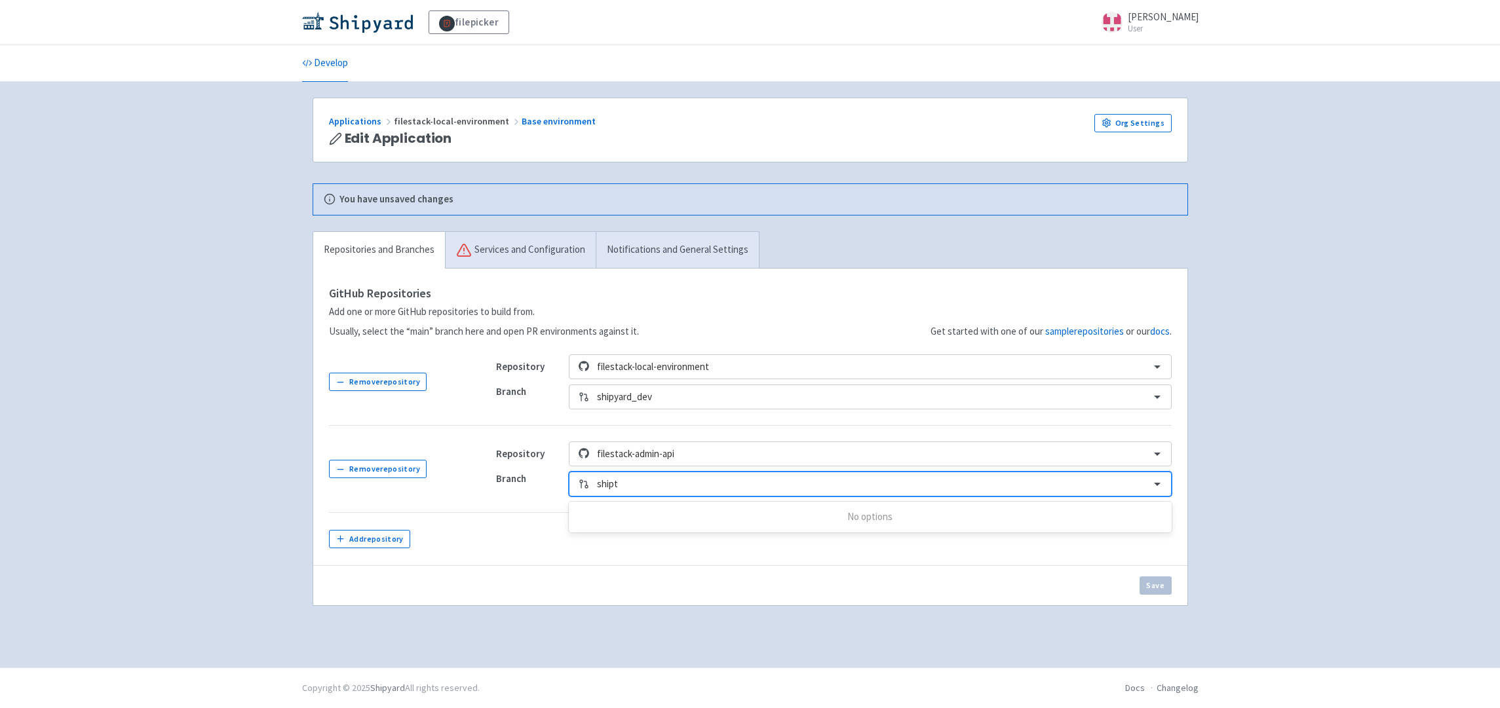
type input "ship"
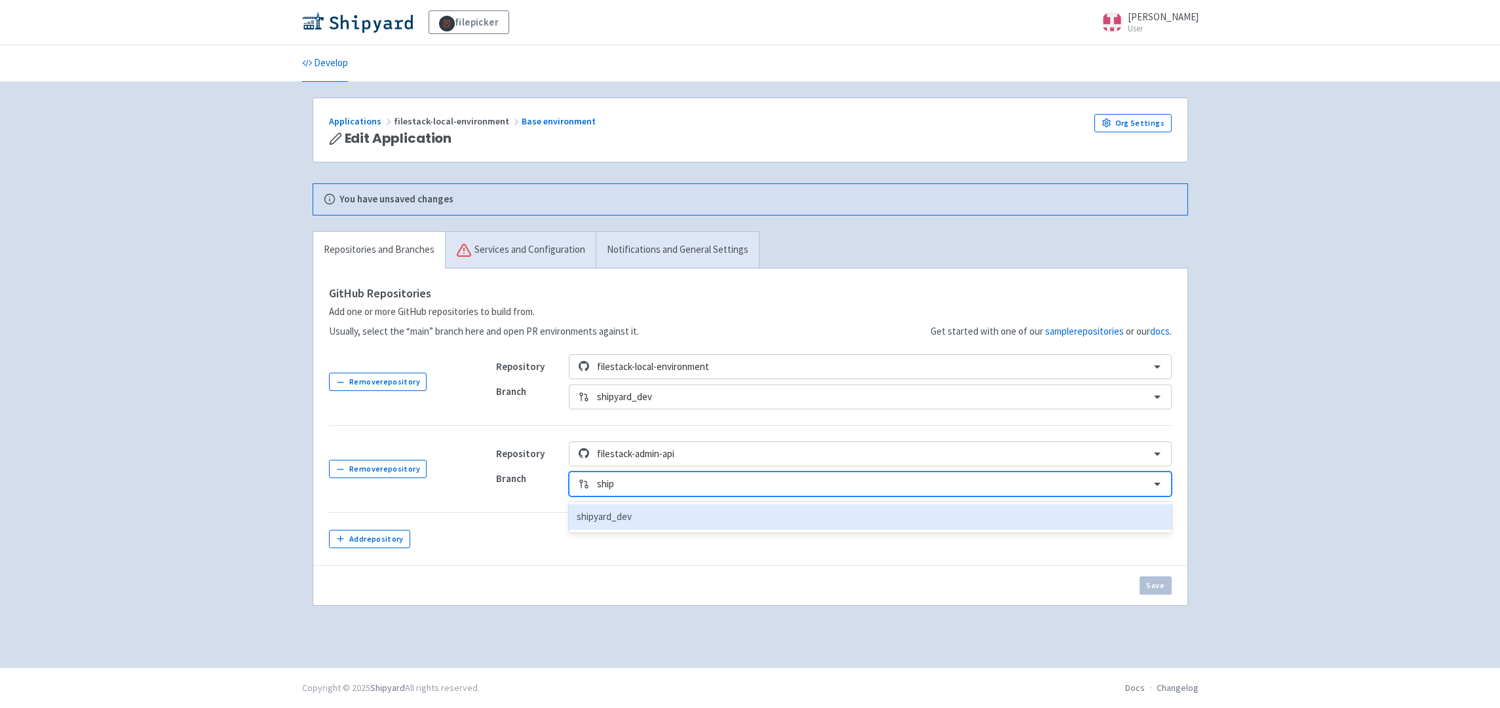
click at [749, 518] on div "shipyard_dev" at bounding box center [870, 518] width 602 height 26
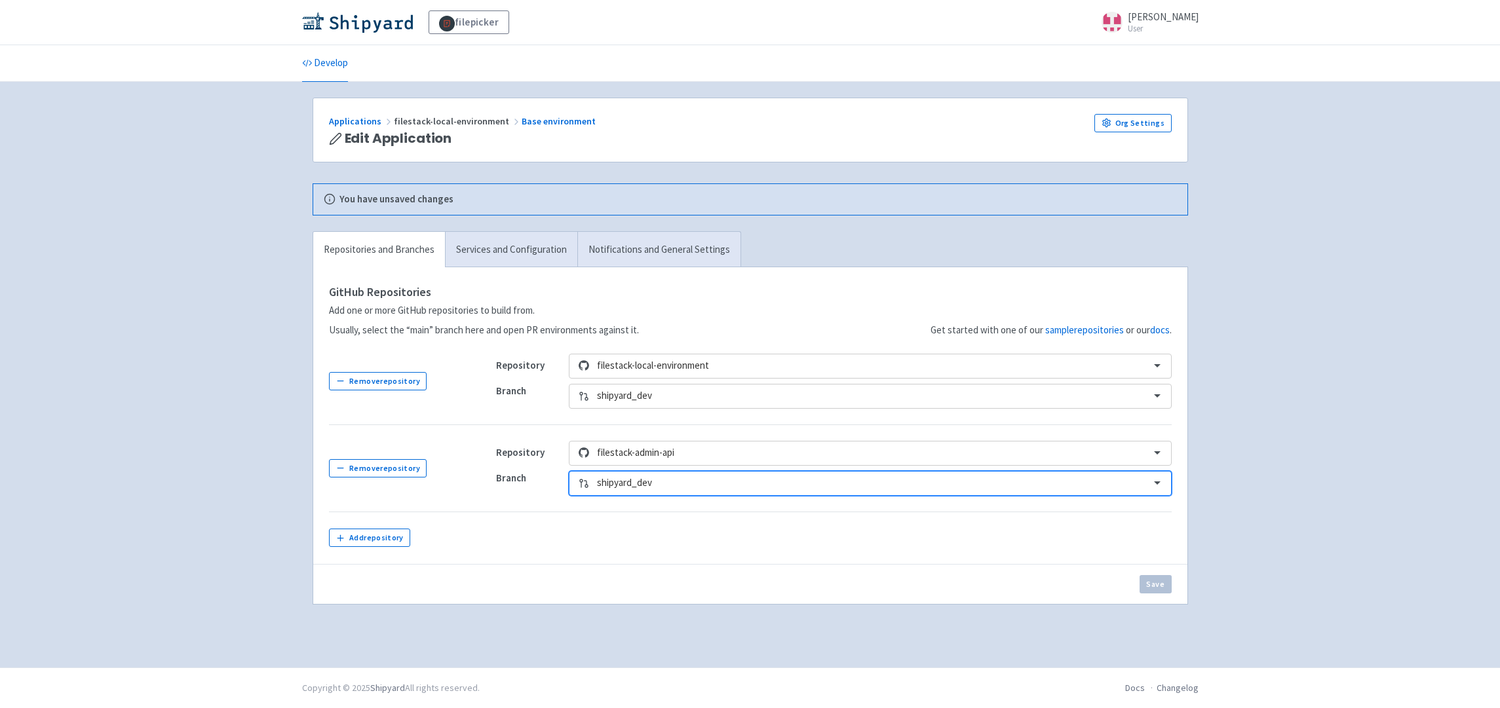
click at [977, 554] on td at bounding box center [825, 538] width 691 height 52
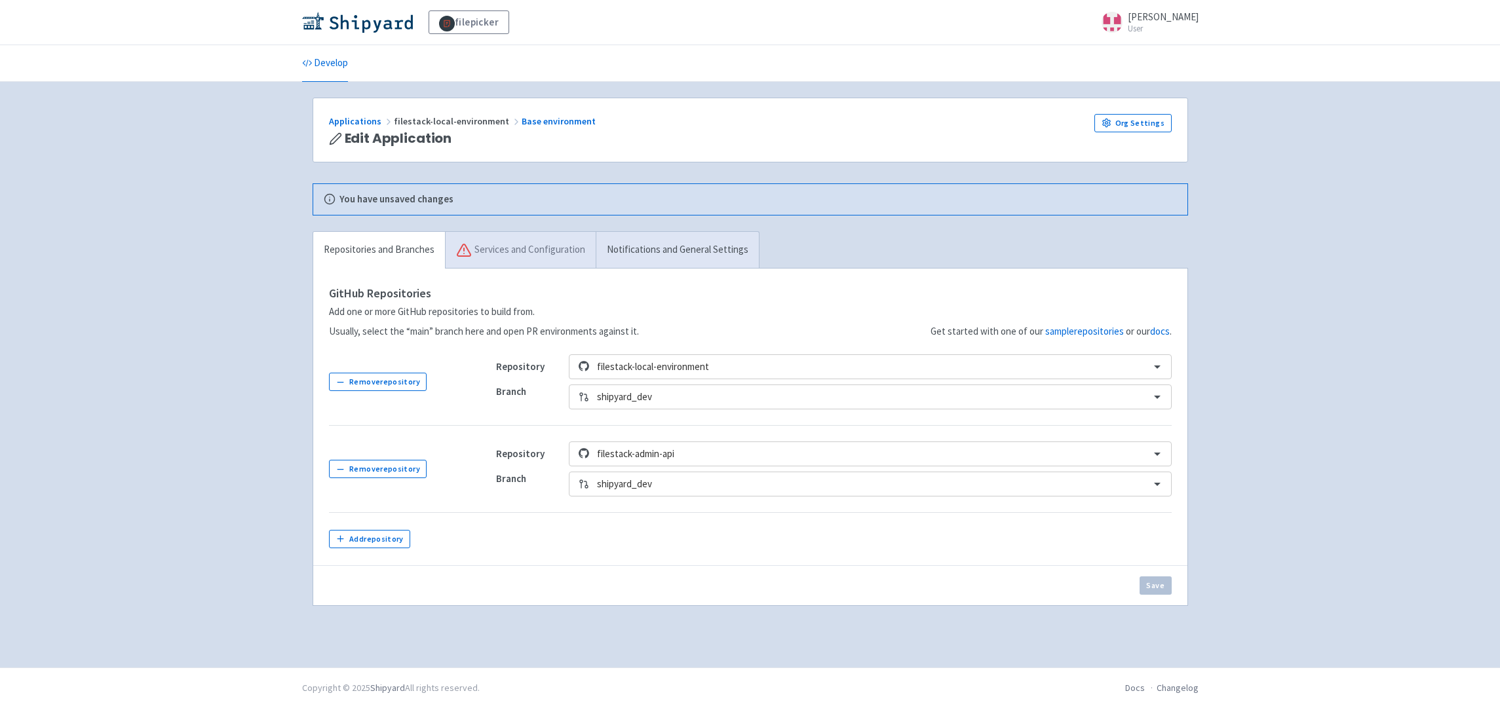
click at [541, 253] on link "Services and Configuration" at bounding box center [520, 250] width 151 height 37
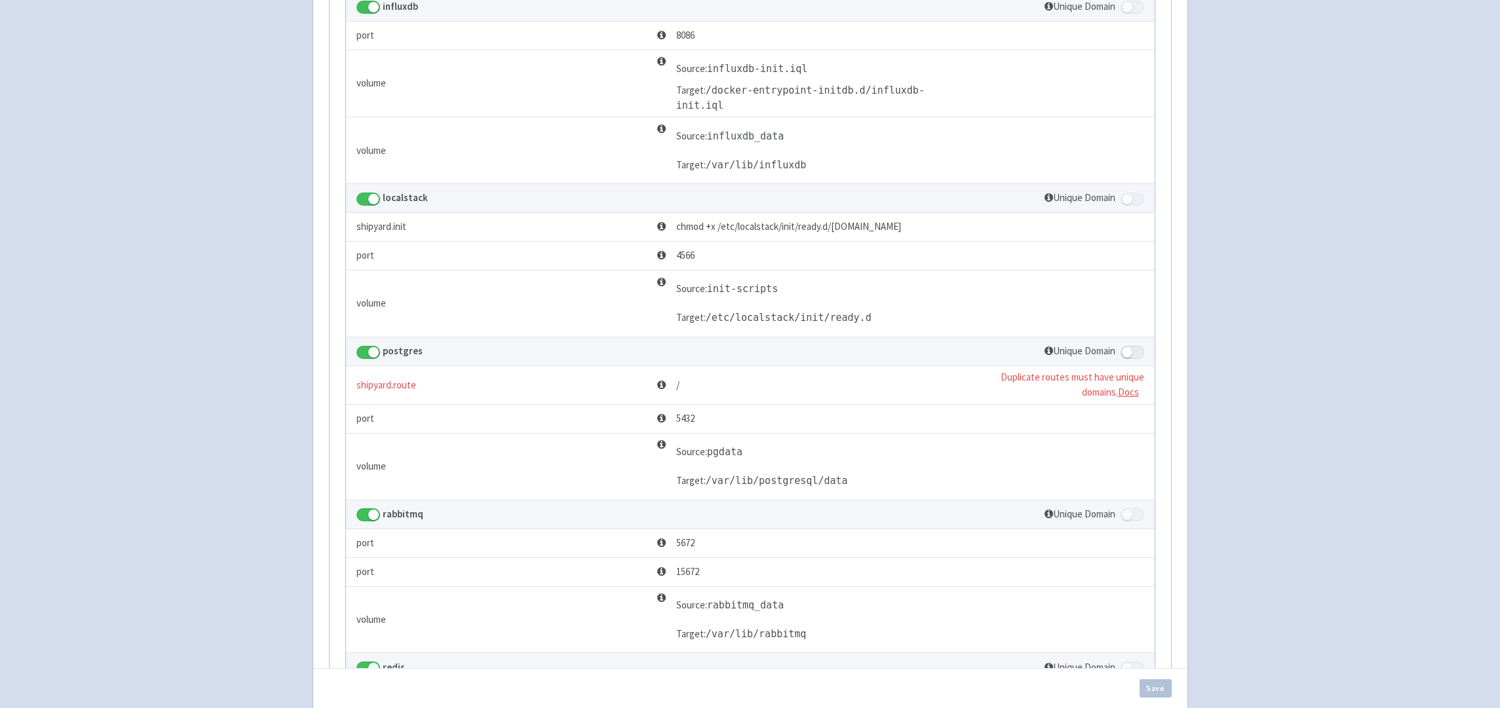
scroll to position [476, 0]
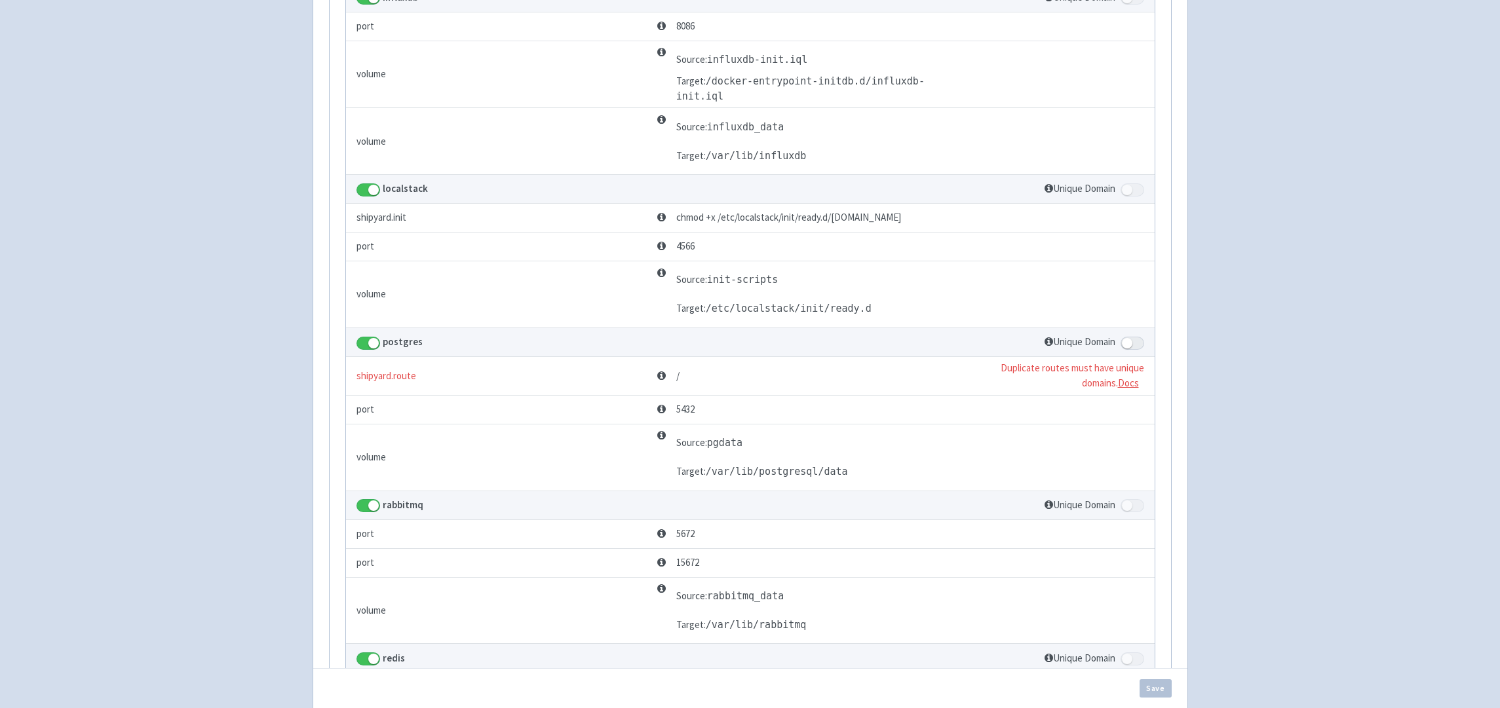
drag, startPoint x: 353, startPoint y: 378, endPoint x: 1148, endPoint y: 369, distance: 795.0
click at [1148, 369] on tr "shipyard.route / Duplicate routes must have unique domains . Docs" at bounding box center [750, 376] width 809 height 39
click at [724, 371] on td "/" at bounding box center [805, 376] width 305 height 39
click at [687, 376] on td "/" at bounding box center [805, 376] width 305 height 39
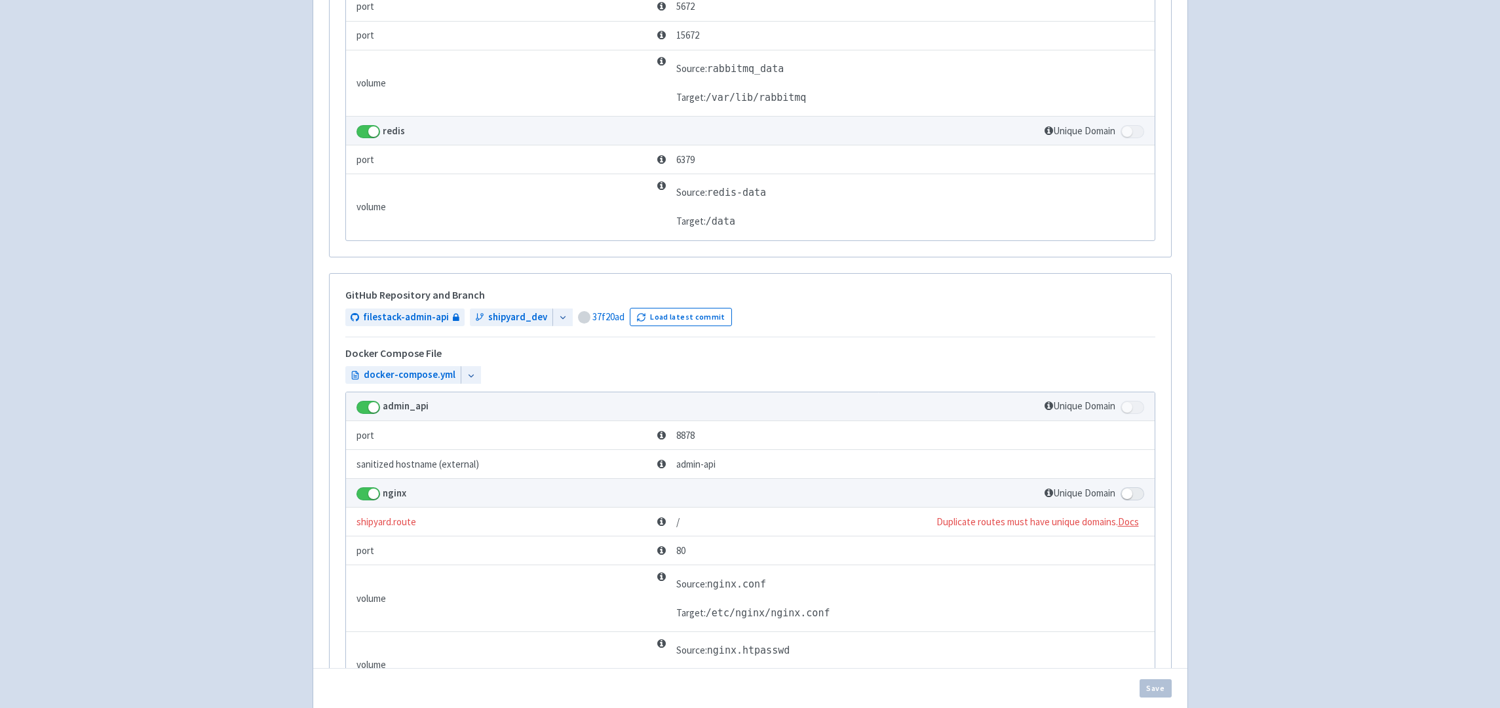
scroll to position [1030, 0]
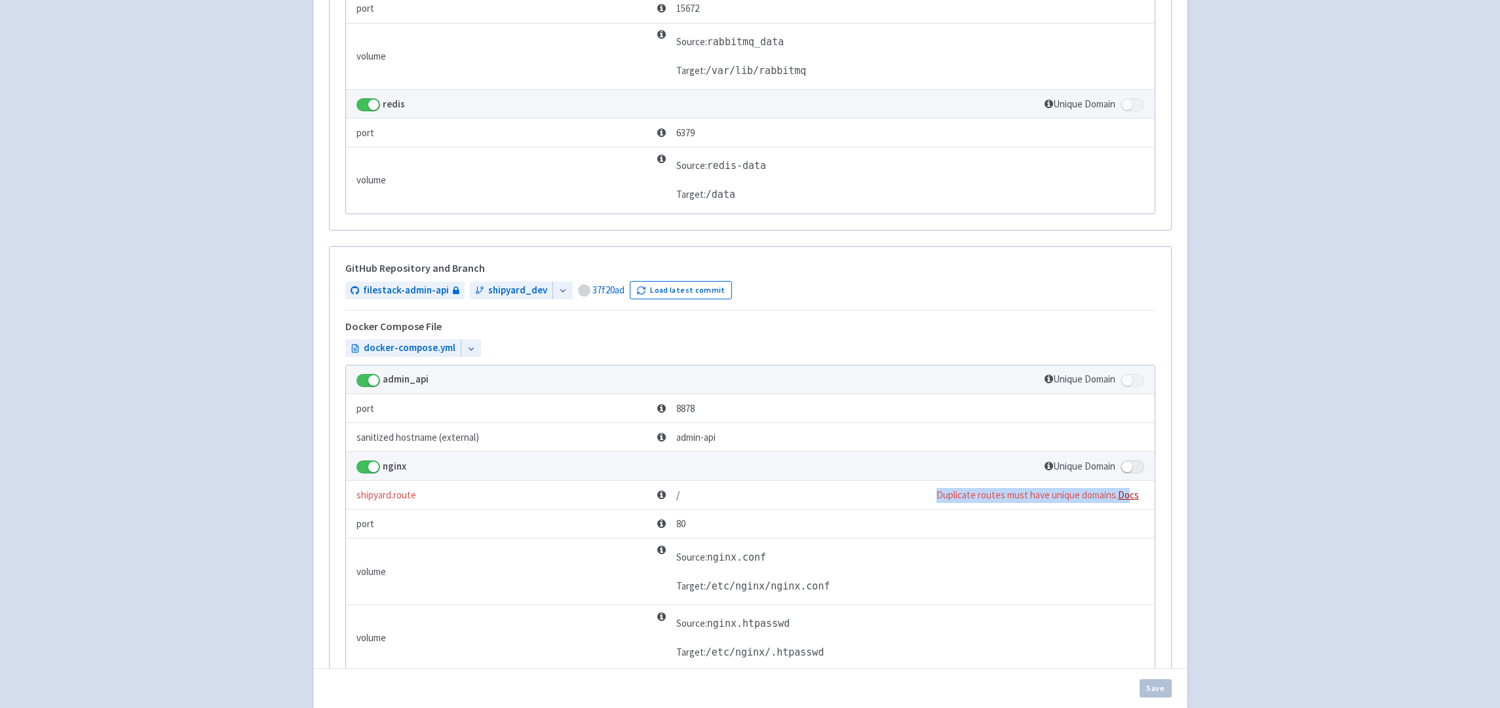
drag, startPoint x: 934, startPoint y: 494, endPoint x: 1128, endPoint y: 493, distance: 194.0
click at [1128, 493] on td "Duplicate routes must have unique domains . Docs" at bounding box center [1016, 495] width 277 height 29
click at [878, 492] on td "/" at bounding box center [765, 495] width 225 height 29
drag, startPoint x: 935, startPoint y: 495, endPoint x: 1115, endPoint y: 496, distance: 179.6
click at [1115, 496] on span "Duplicate routes must have unique domains . Docs" at bounding box center [1038, 495] width 203 height 12
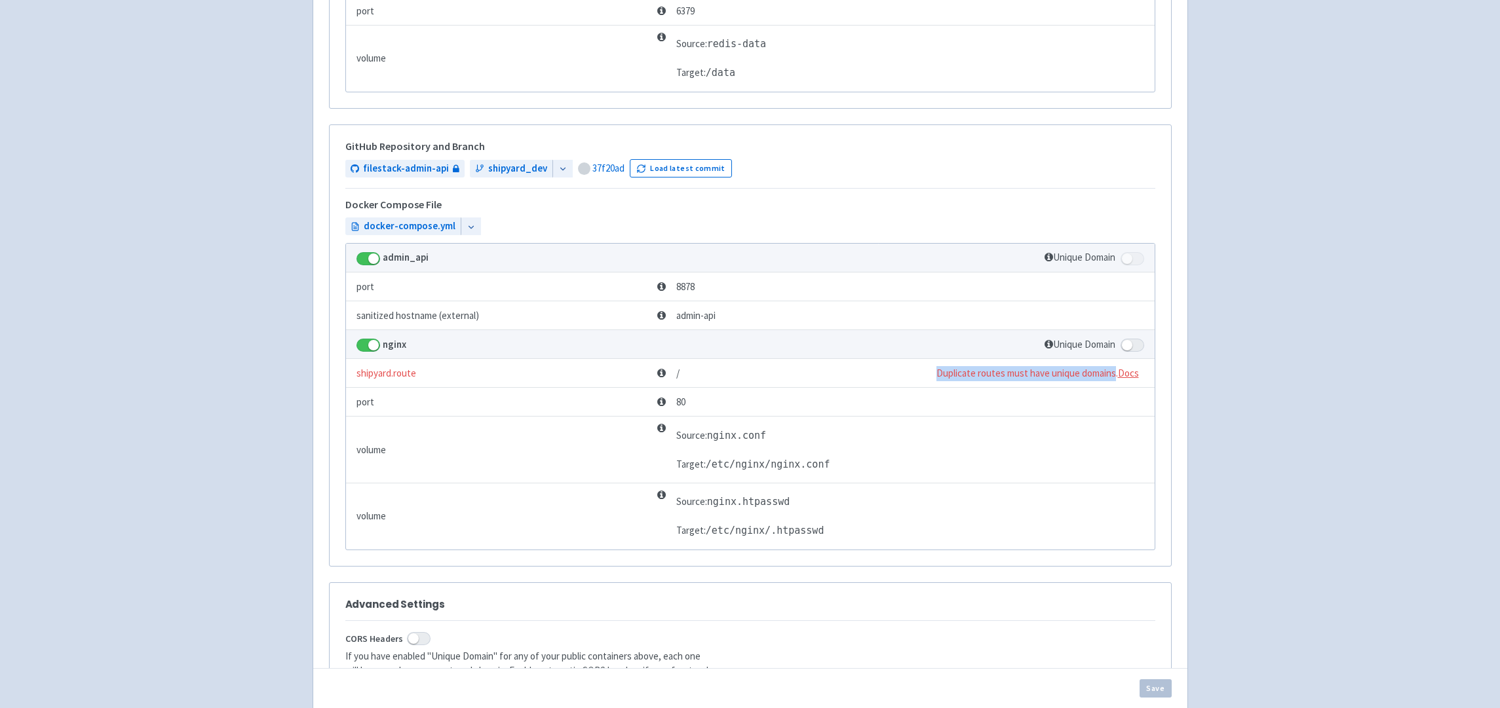
scroll to position [1161, 0]
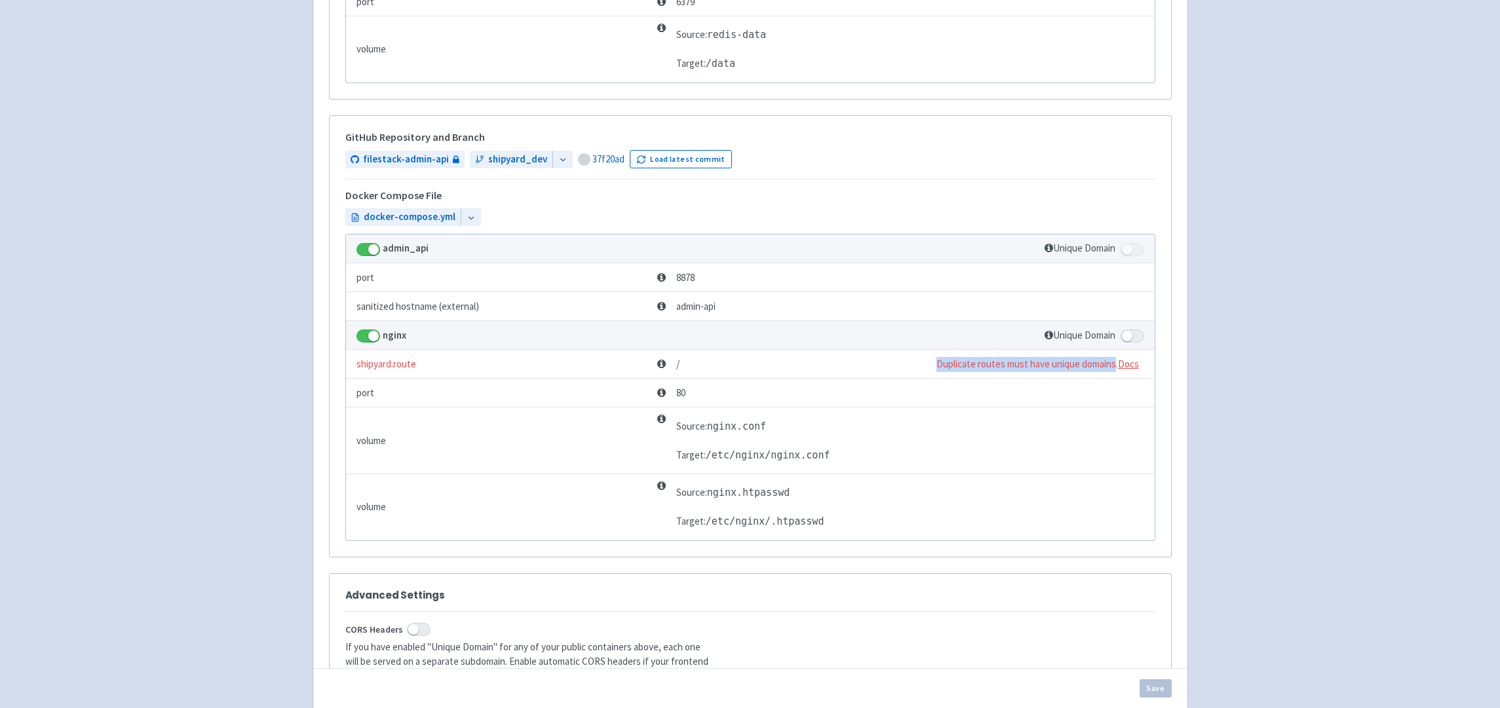
click at [1133, 338] on span at bounding box center [1133, 336] width 24 height 13
click at [1129, 337] on input "checkbox" at bounding box center [1125, 332] width 9 height 9
checkbox input "true"
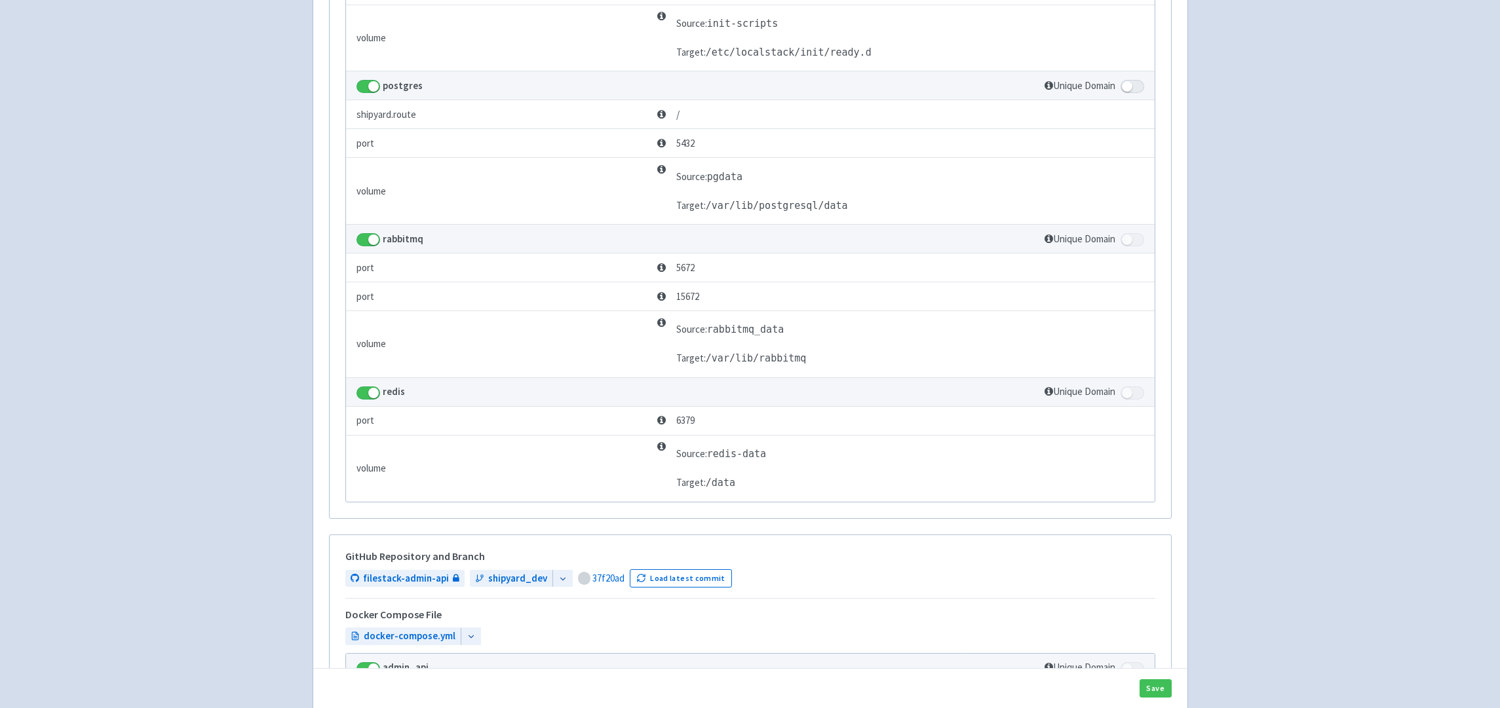
scroll to position [740, 0]
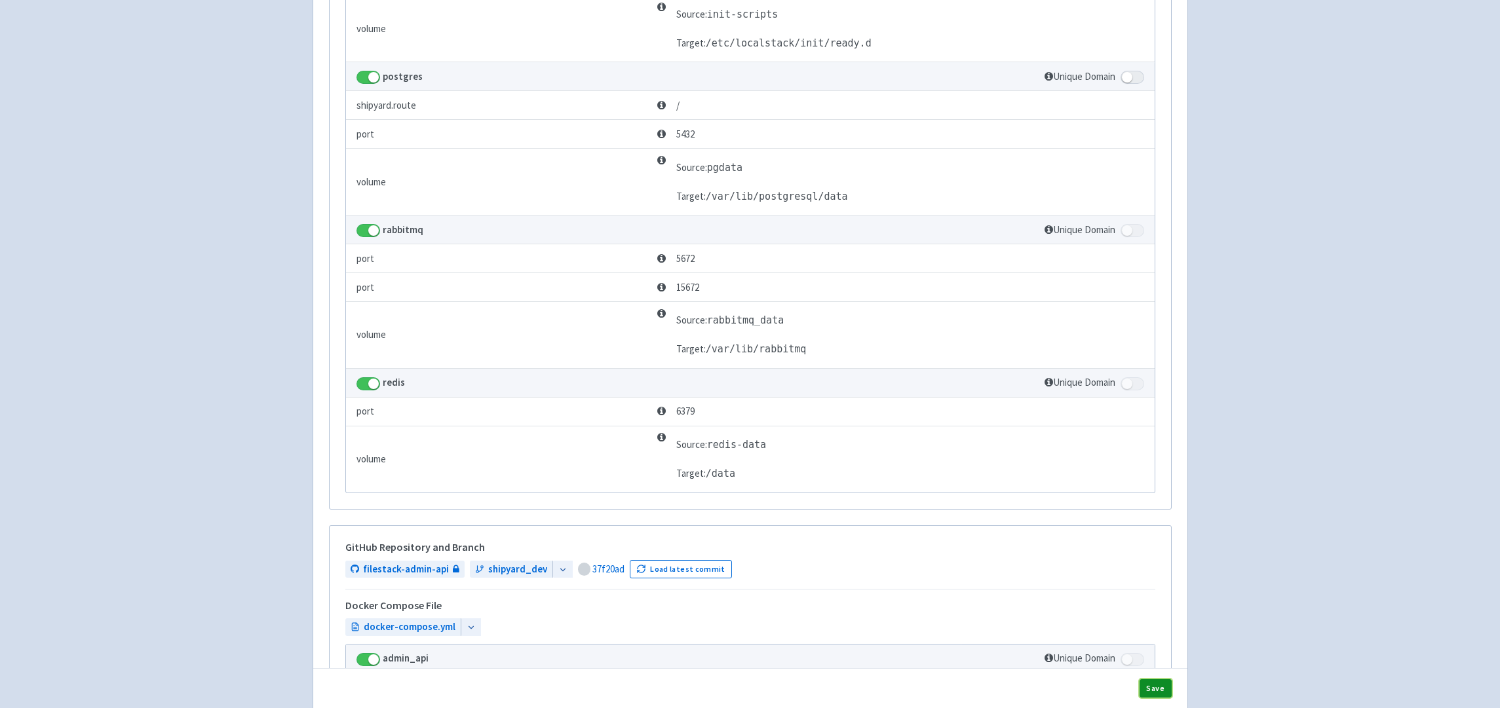
click at [1162, 689] on button "Save" at bounding box center [1156, 689] width 32 height 18
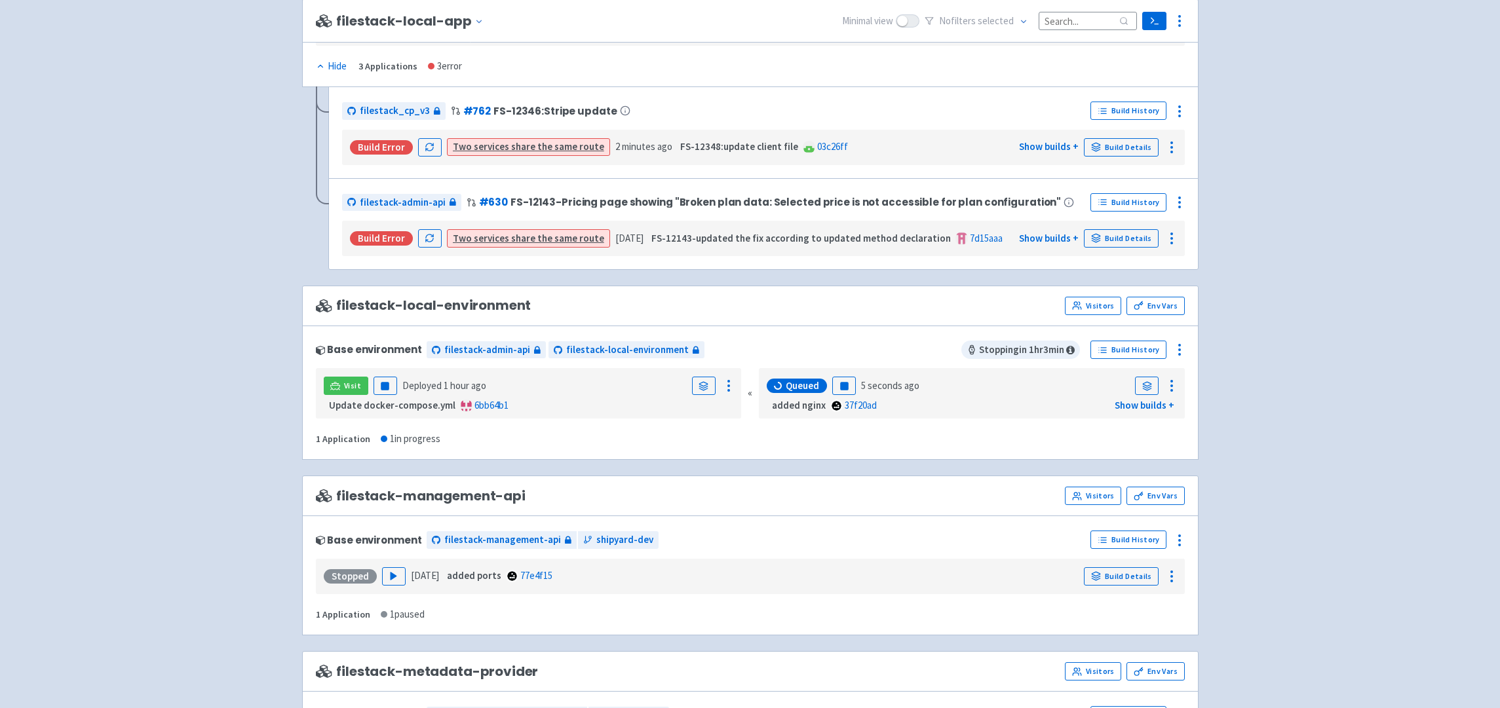
scroll to position [1117, 0]
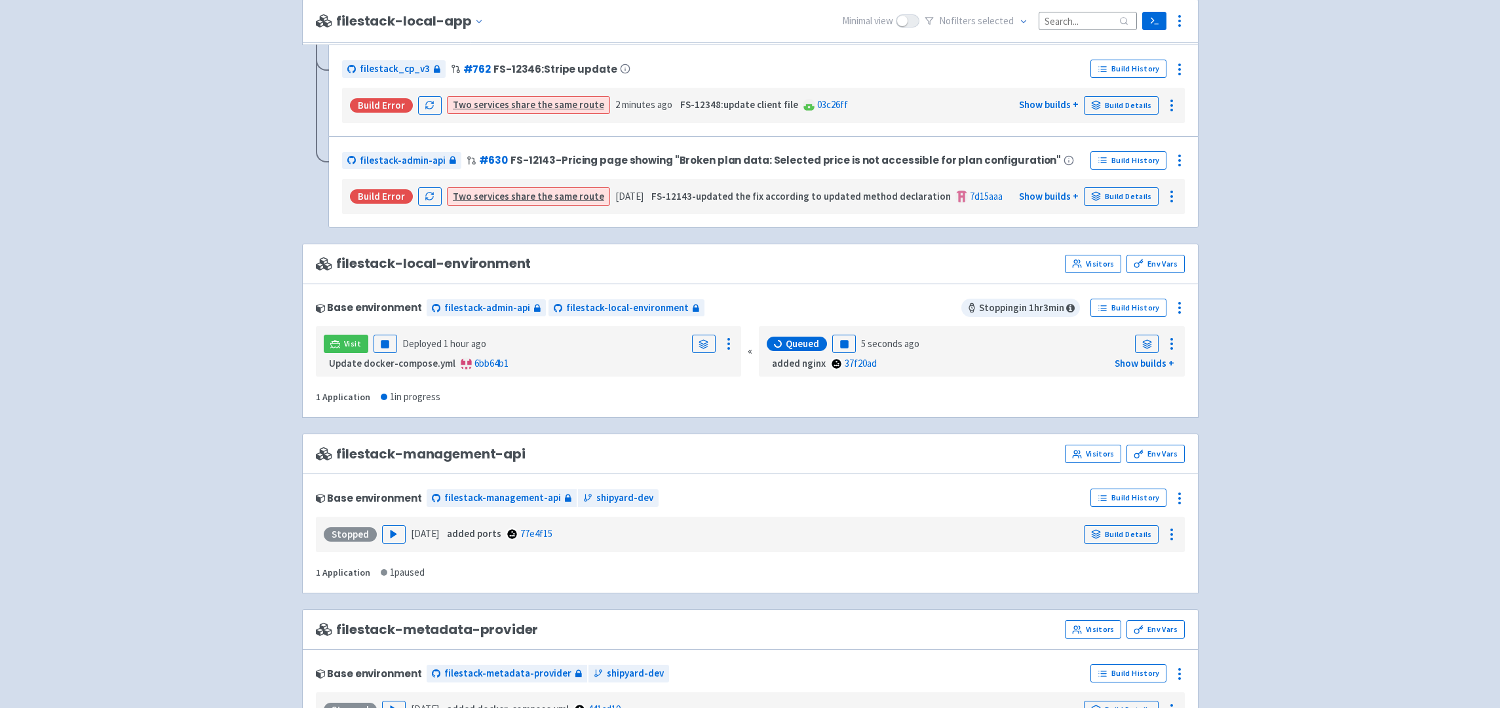
click at [829, 395] on div "Base environment filestack-admin-api filestack-local-environment Stopping in 1 …" at bounding box center [750, 351] width 897 height 134
click at [915, 404] on div "Base environment filestack-admin-api filestack-local-environment Stopping in 1 …" at bounding box center [750, 351] width 897 height 134
click at [823, 410] on div "Base environment filestack-admin-api filestack-local-environment Stopping in 1 …" at bounding box center [750, 351] width 897 height 134
click at [791, 396] on div "Base environment filestack-admin-api filestack-local-environment Stopping in 1 …" at bounding box center [750, 351] width 897 height 134
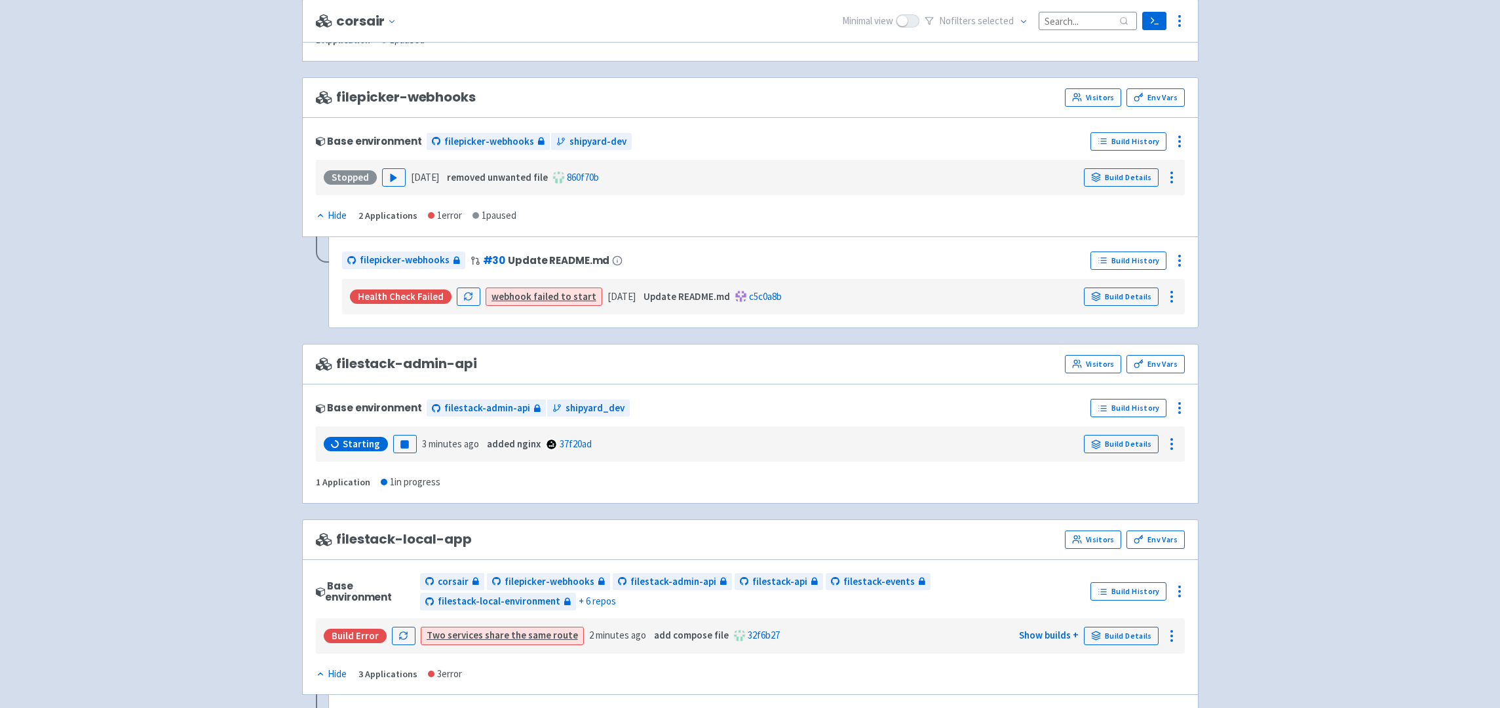
scroll to position [469, 0]
click at [1178, 403] on icon at bounding box center [1180, 406] width 16 height 16
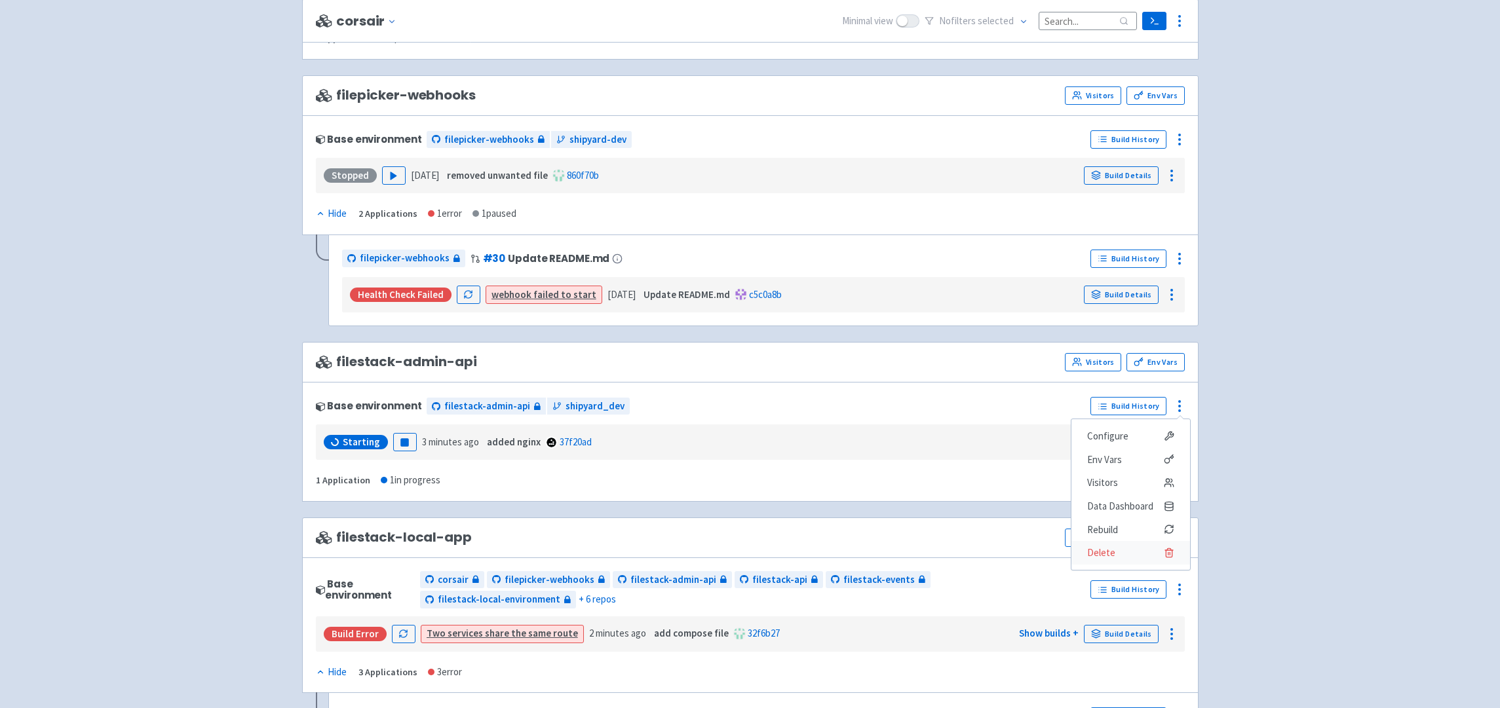
click at [1121, 551] on span "Delete" at bounding box center [1130, 553] width 87 height 18
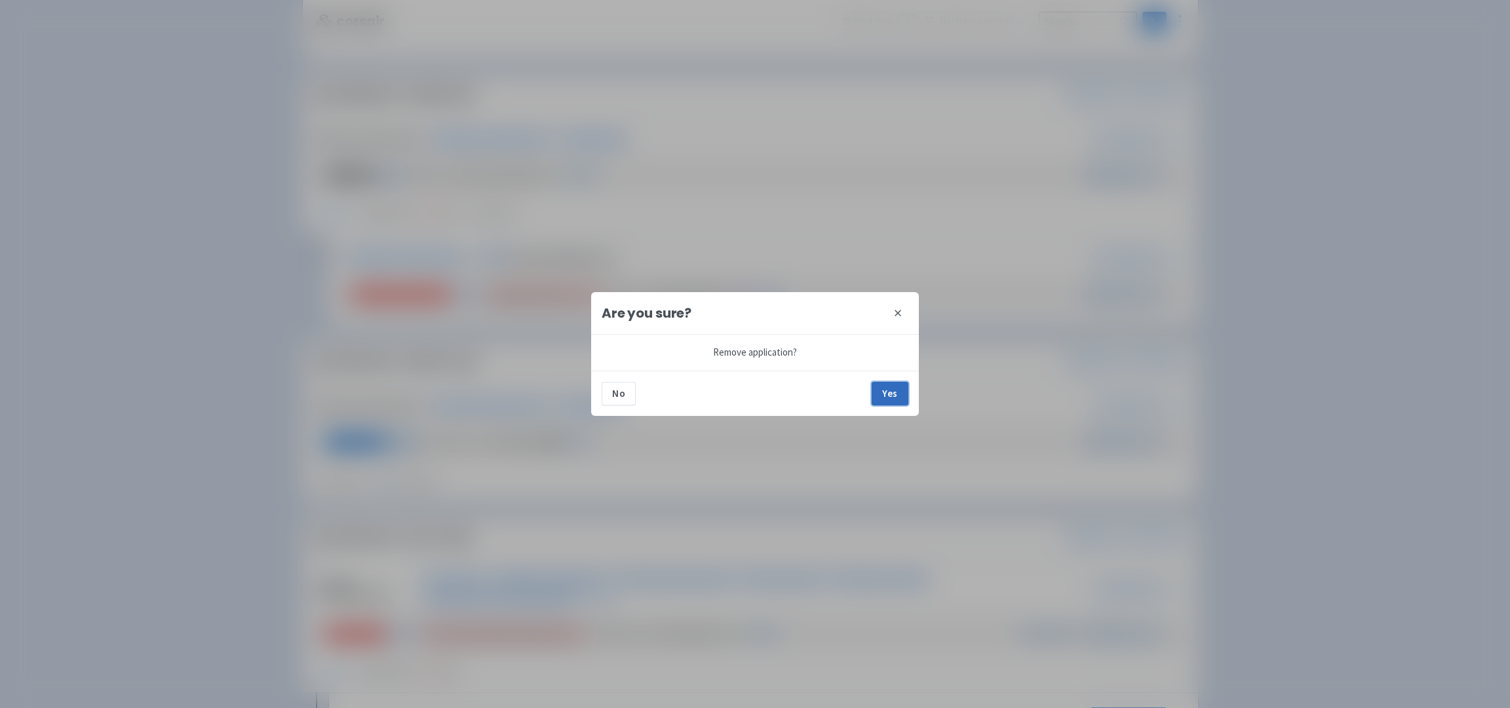
click at [884, 398] on button "Yes" at bounding box center [890, 394] width 37 height 24
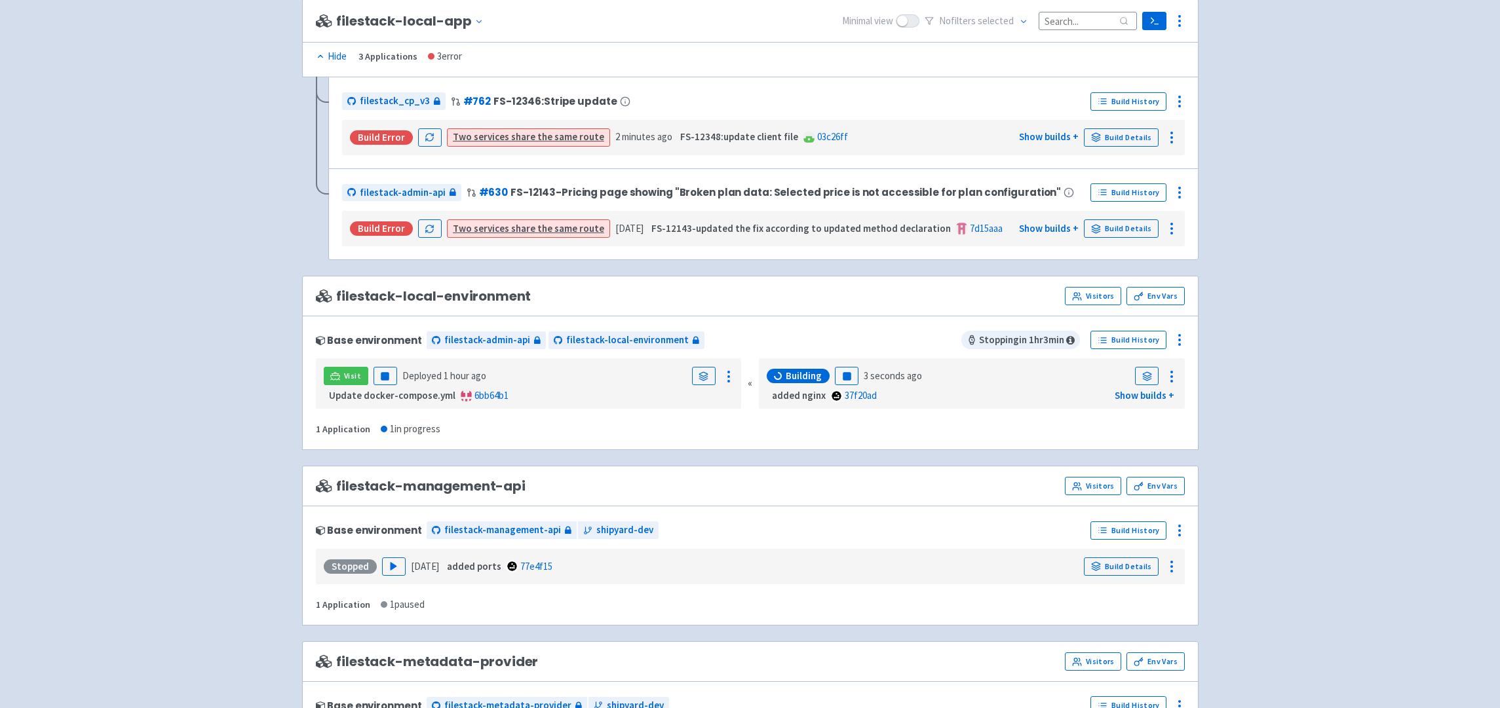
scroll to position [911, 0]
click at [895, 422] on div "Base environment filestack-admin-api filestack-local-environment Stopping in 1 …" at bounding box center [750, 382] width 897 height 134
click at [936, 423] on div "Base environment filestack-admin-api filestack-local-environment Stopping in 1 …" at bounding box center [750, 382] width 897 height 134
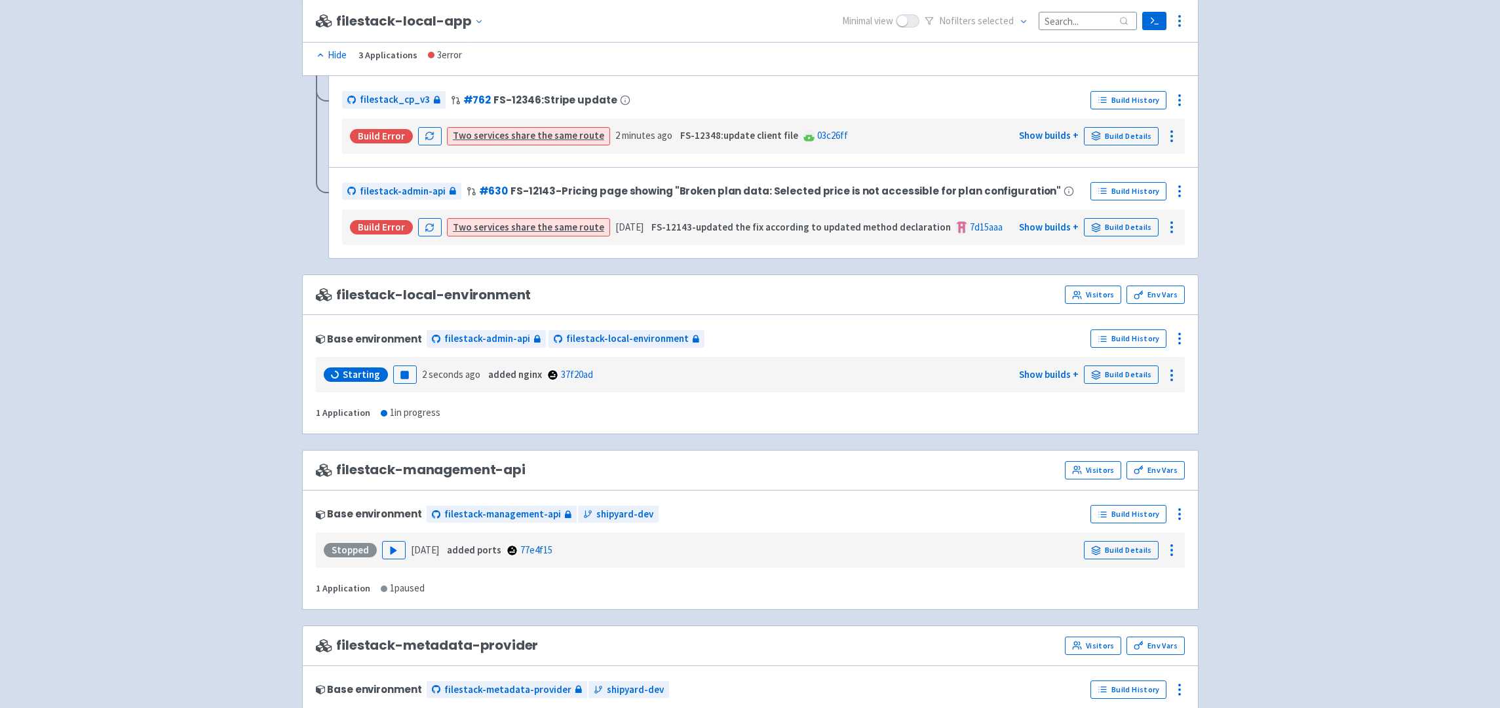
click at [1133, 363] on div "Starting Pause 2 seconds ago added nginx 37f20ad Show builds + Build Details" at bounding box center [750, 374] width 859 height 25
click at [1131, 373] on link "Build Details" at bounding box center [1121, 375] width 75 height 18
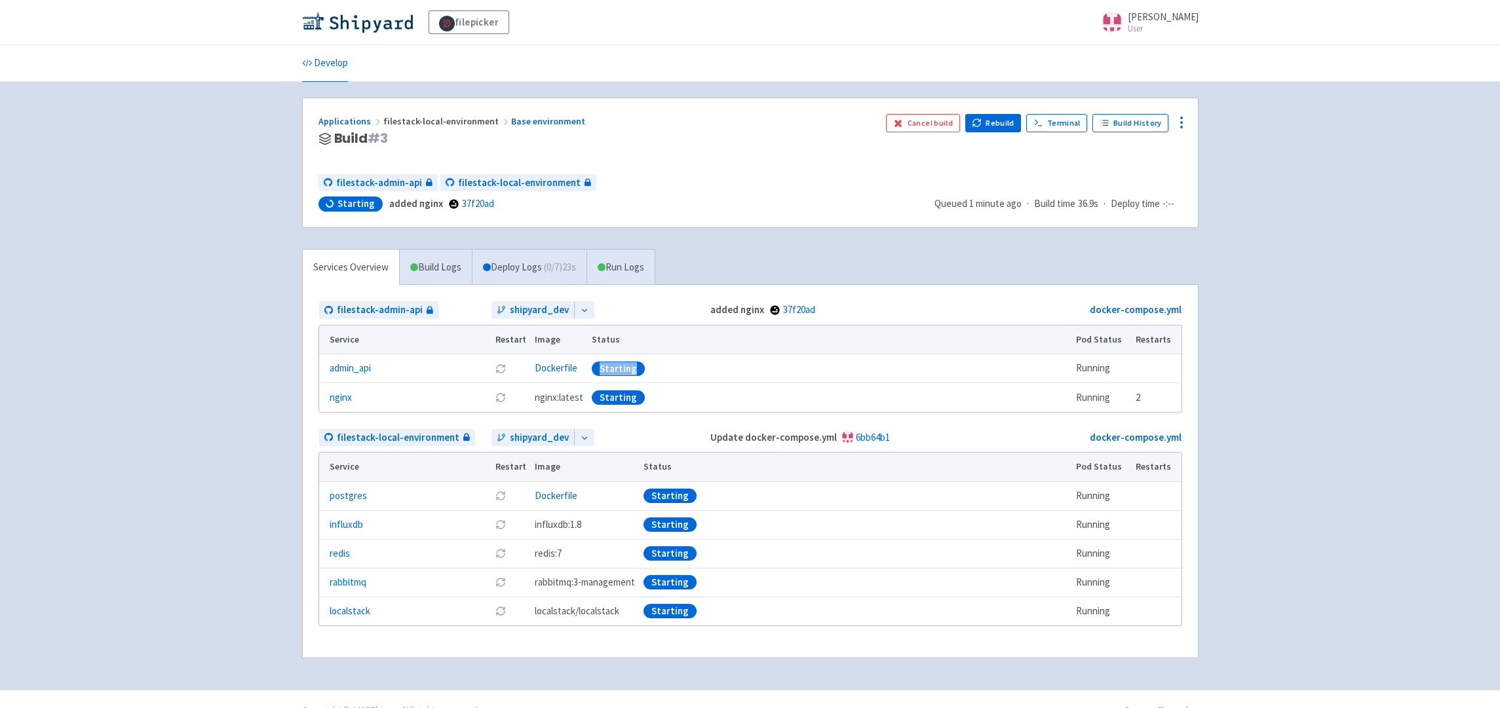
drag, startPoint x: 598, startPoint y: 368, endPoint x: 629, endPoint y: 369, distance: 31.5
click at [629, 369] on div "Starting" at bounding box center [618, 369] width 53 height 14
click at [1236, 271] on div "filepicker selwin-sangha User Profile Sign out Develop" at bounding box center [750, 345] width 1500 height 690
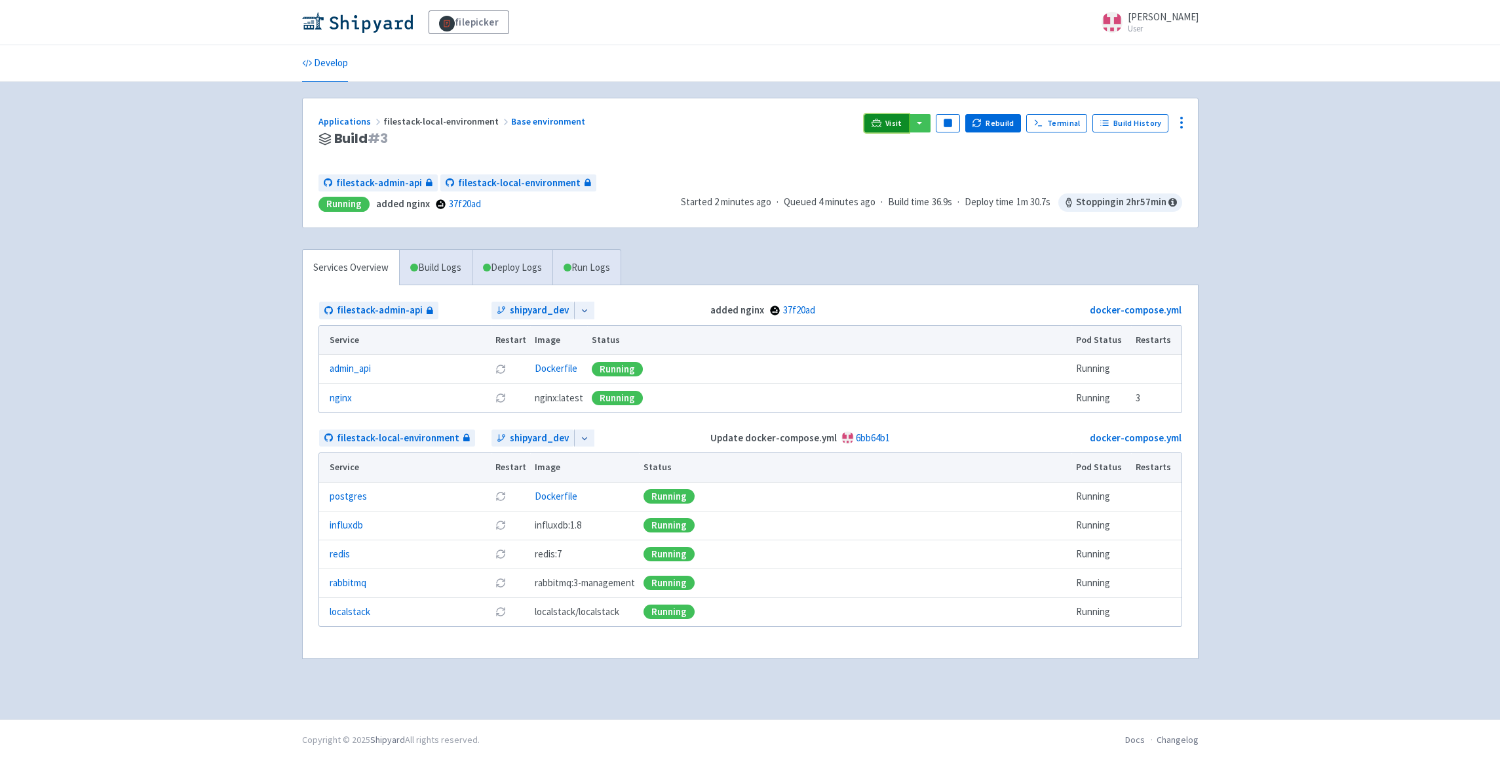
click at [893, 122] on span "Visit" at bounding box center [893, 123] width 17 height 10
click at [340, 67] on link "Develop" at bounding box center [325, 63] width 46 height 37
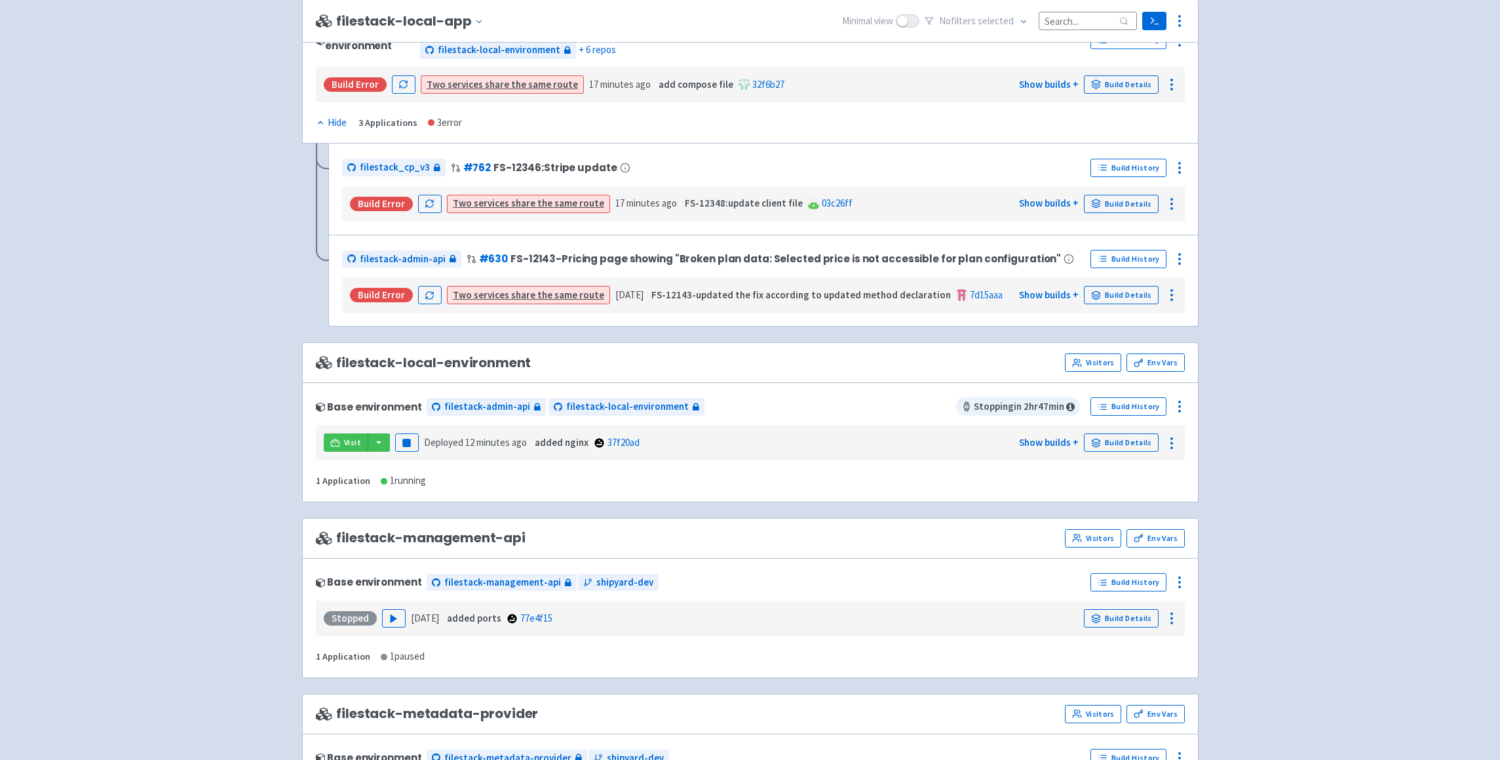
scroll to position [853, 0]
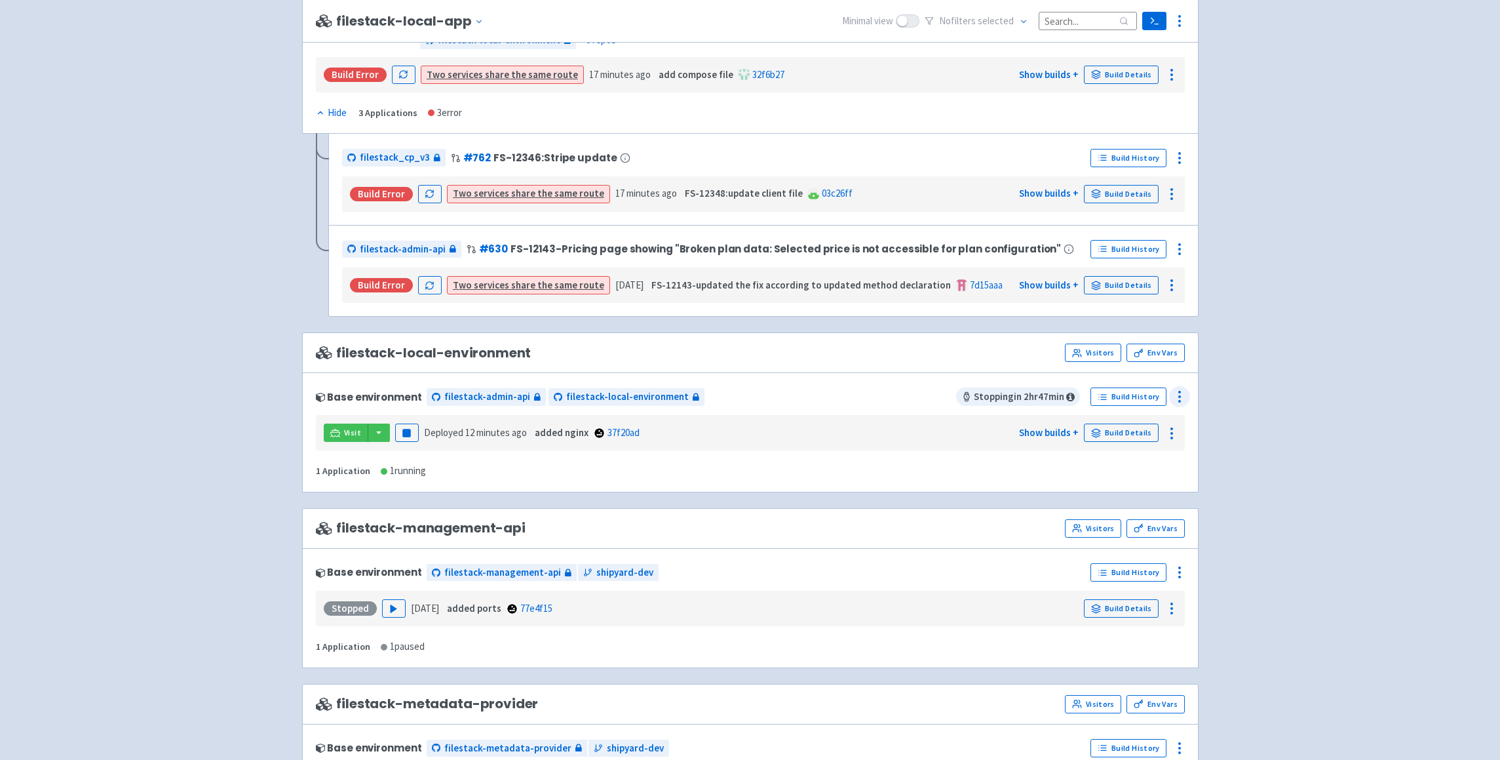
click at [1178, 397] on icon at bounding box center [1180, 397] width 16 height 16
click at [1133, 420] on span "Configure" at bounding box center [1130, 426] width 87 height 18
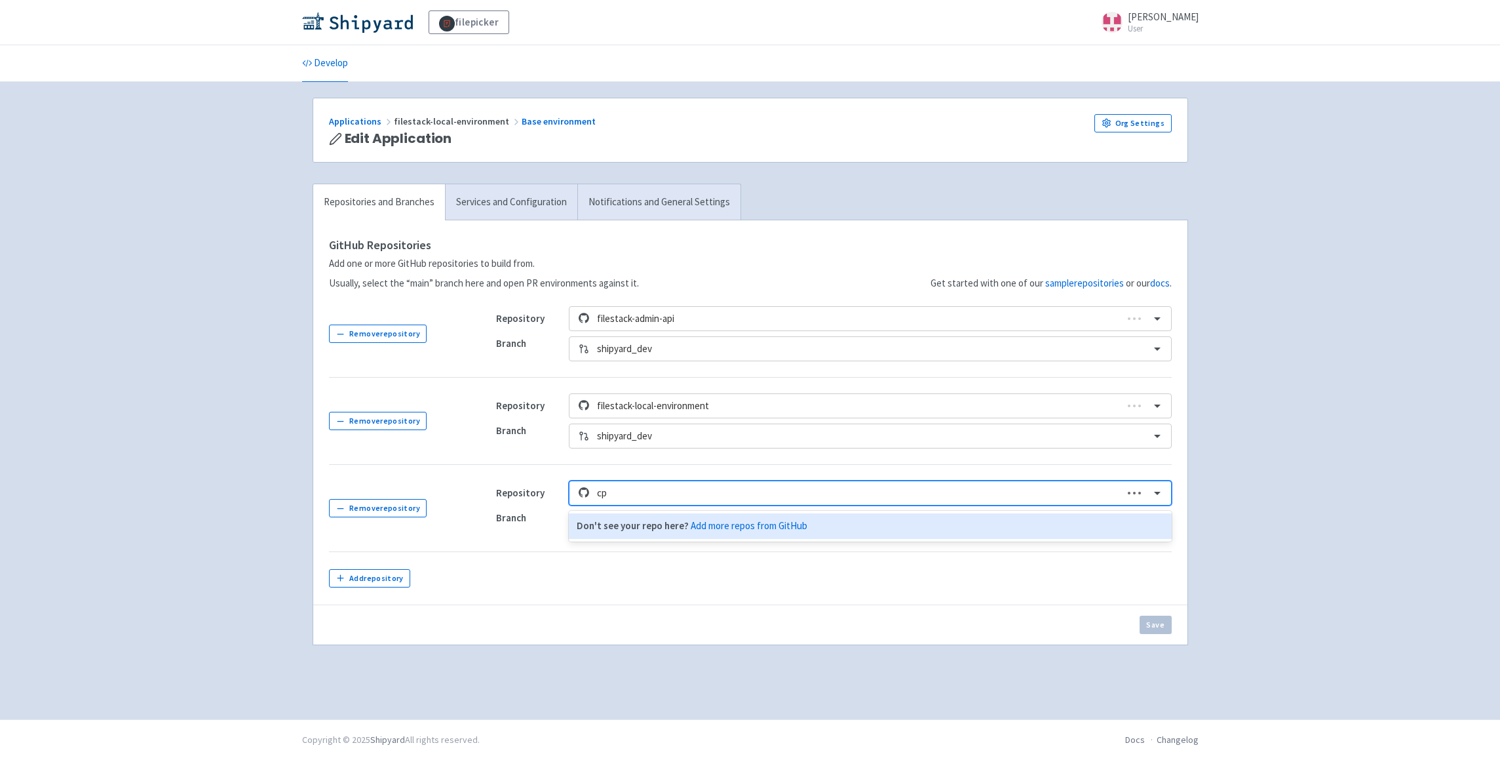
type input "cp_"
click at [633, 522] on div "filestack_cp_v3" at bounding box center [870, 526] width 602 height 26
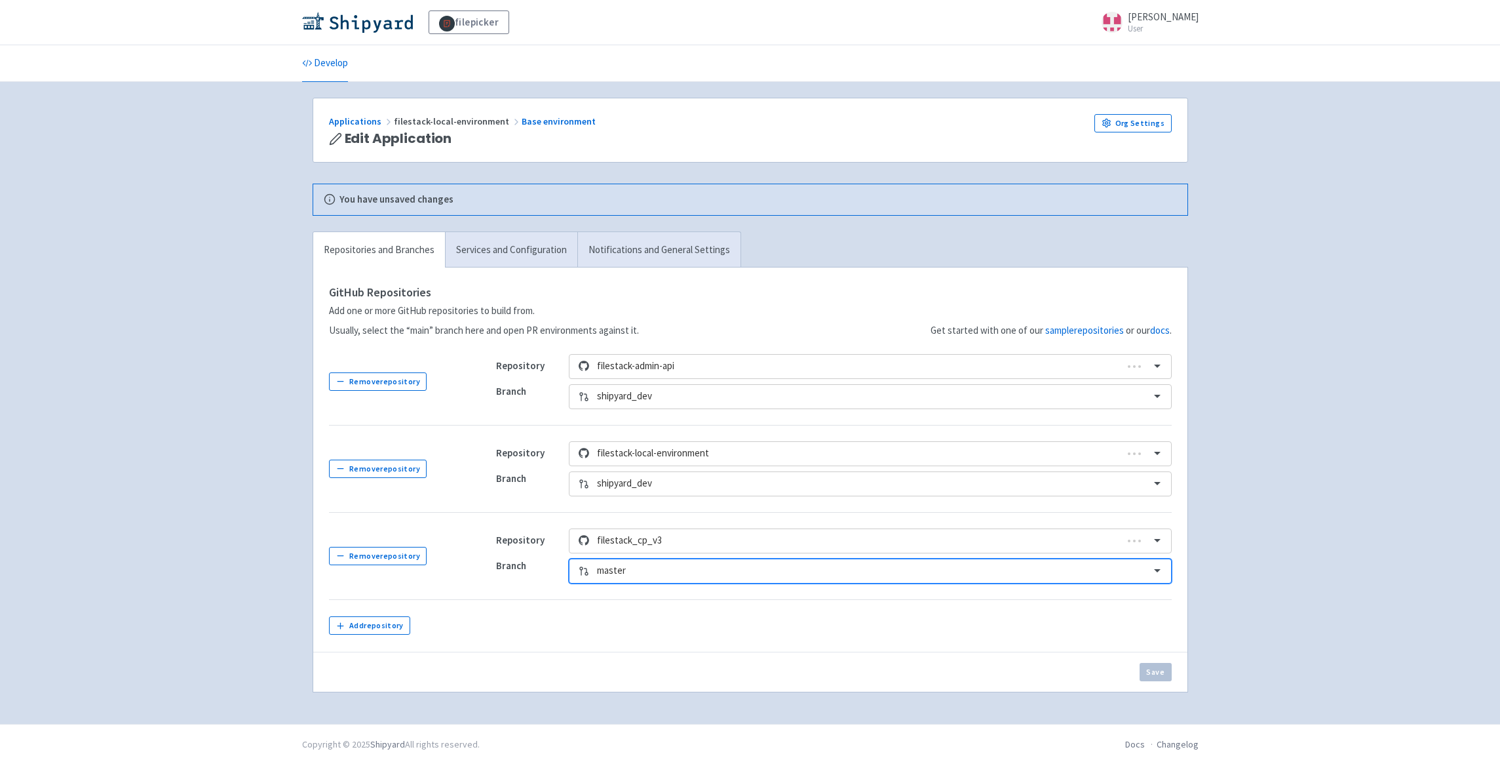
click at [706, 573] on div at bounding box center [869, 571] width 545 height 18
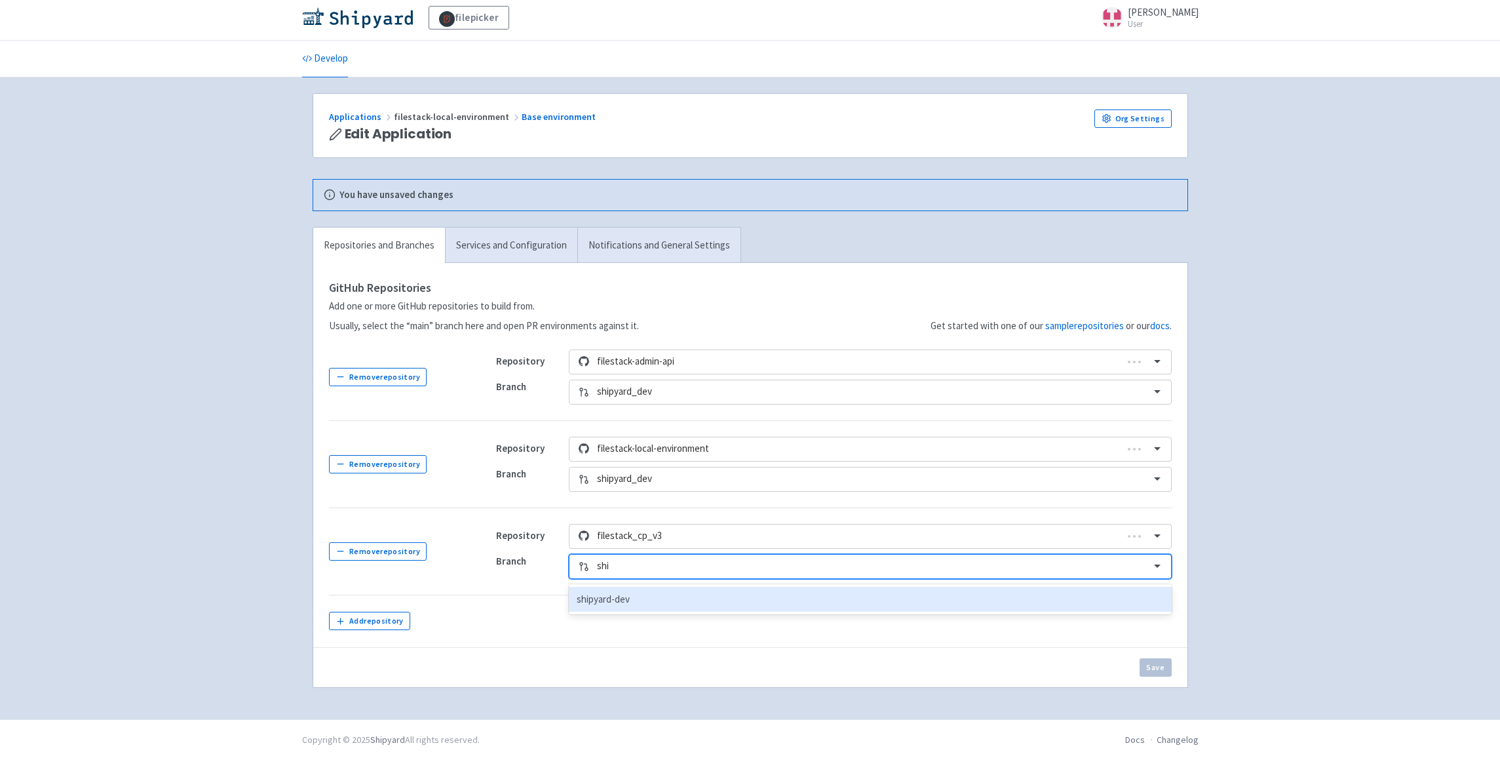
type input "ship"
click at [684, 602] on div "shipyard-dev" at bounding box center [870, 600] width 602 height 26
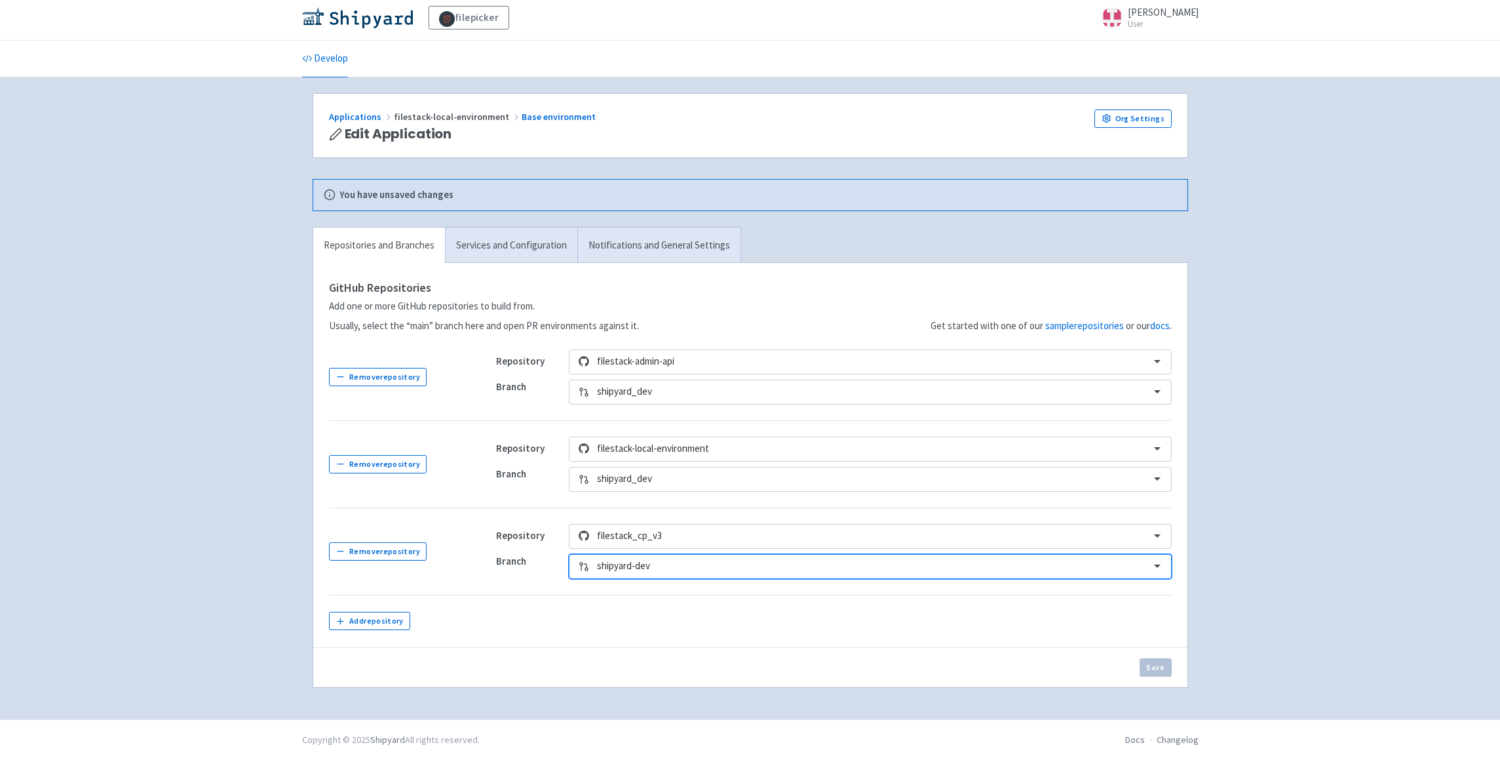
click at [847, 627] on td at bounding box center [825, 620] width 691 height 52
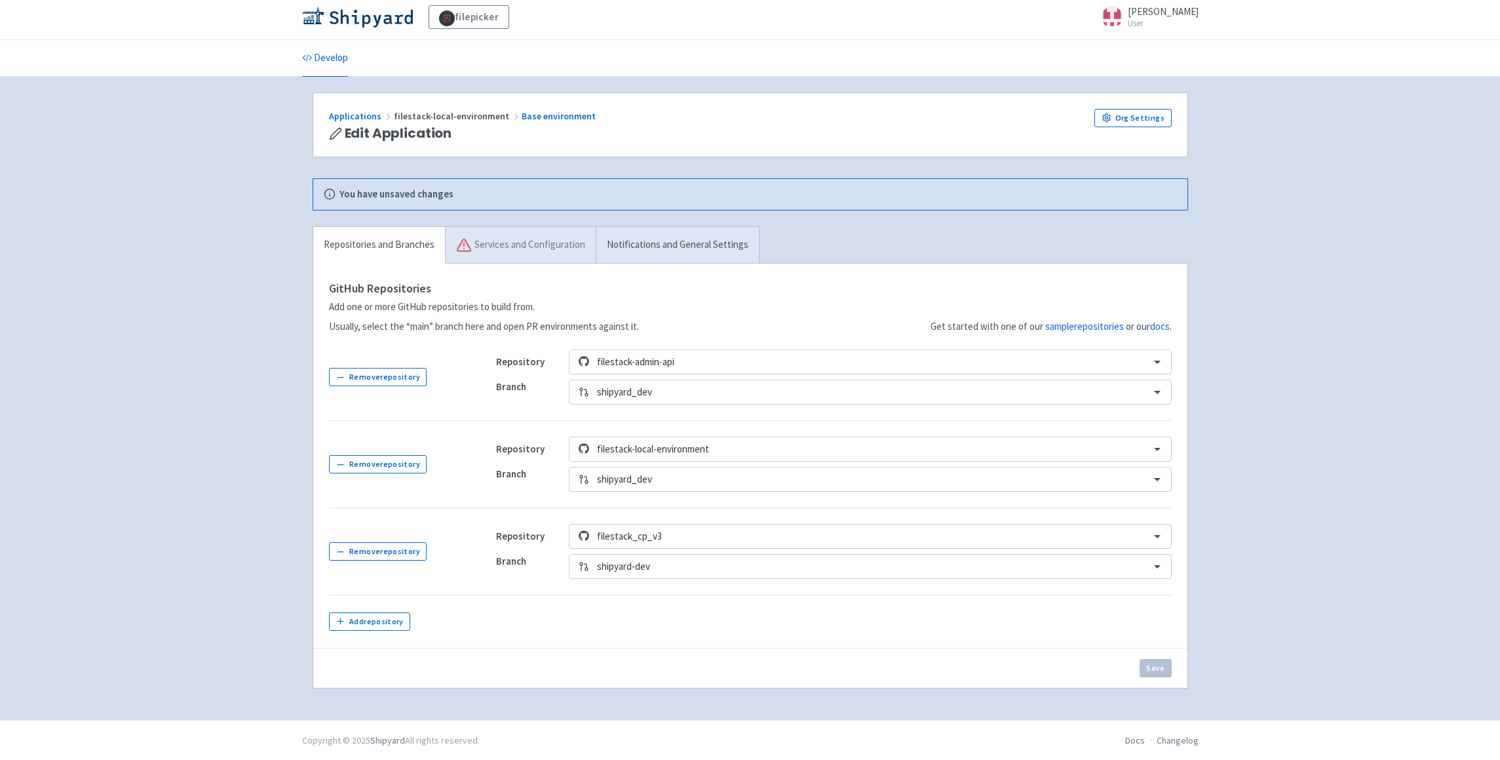
click at [524, 241] on link "Services and Configuration" at bounding box center [520, 245] width 151 height 37
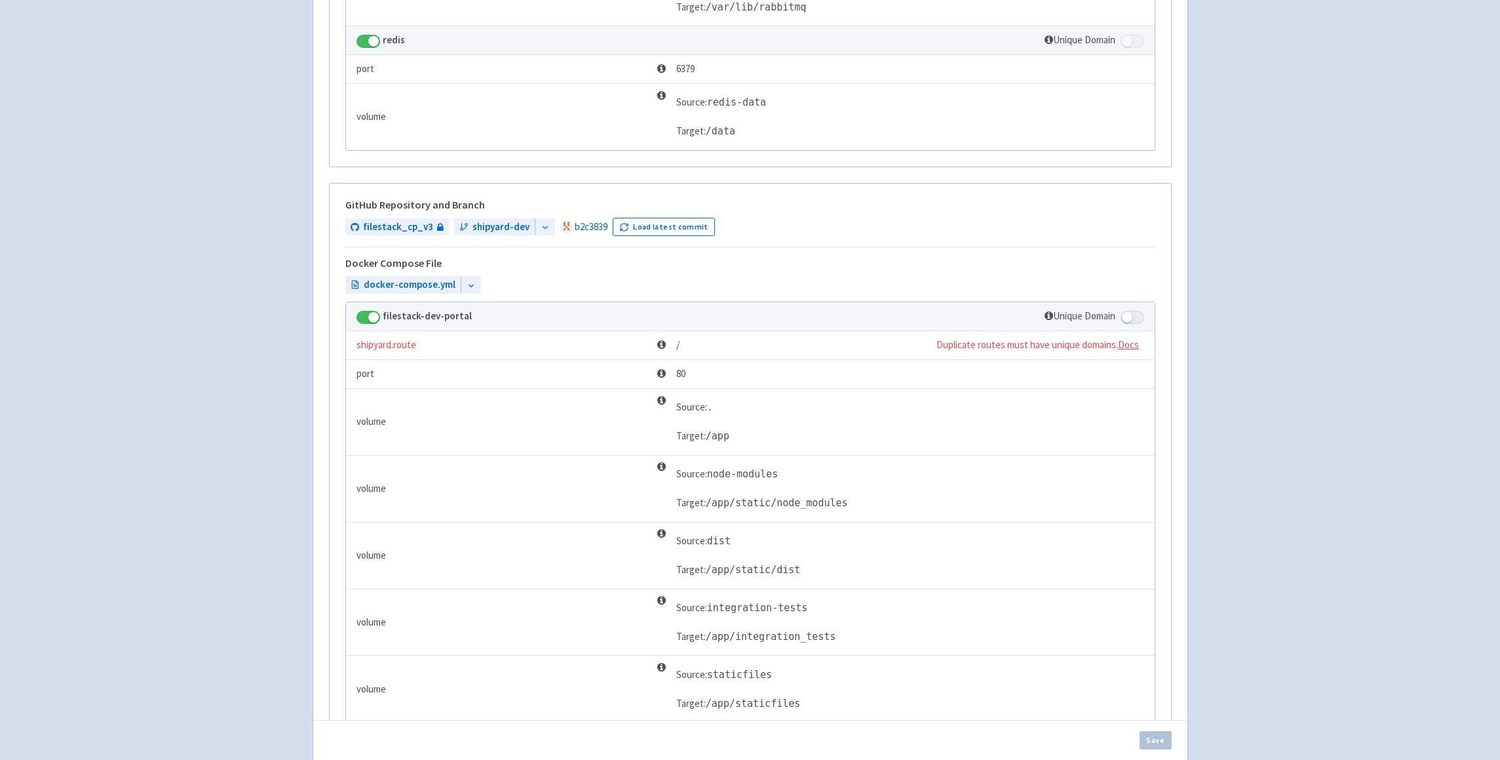
click at [1142, 311] on label at bounding box center [1133, 316] width 24 height 15
click at [1129, 311] on input "checkbox" at bounding box center [1125, 313] width 9 height 9
checkbox input "true"
click at [1167, 736] on button "Save" at bounding box center [1156, 740] width 32 height 18
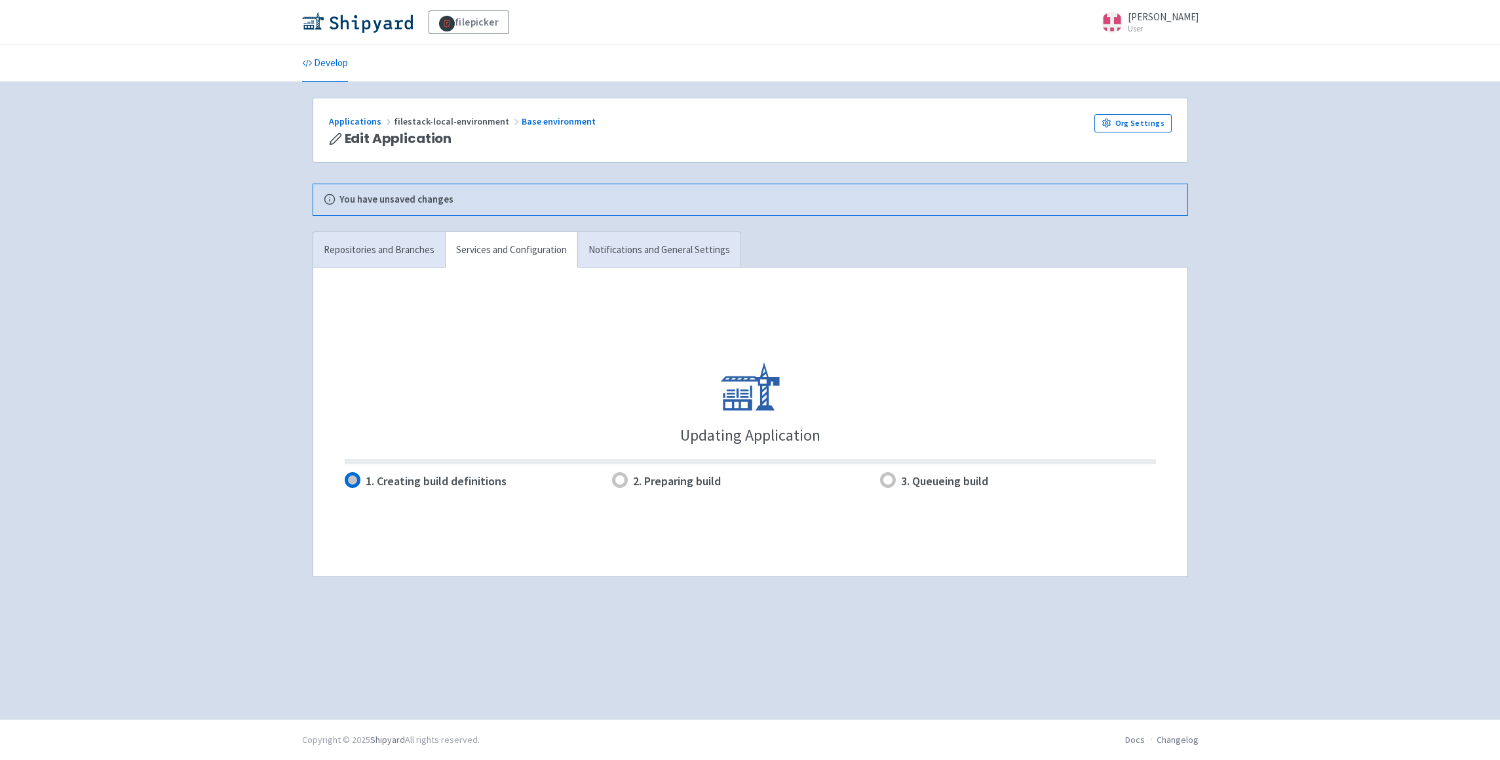
scroll to position [0, 0]
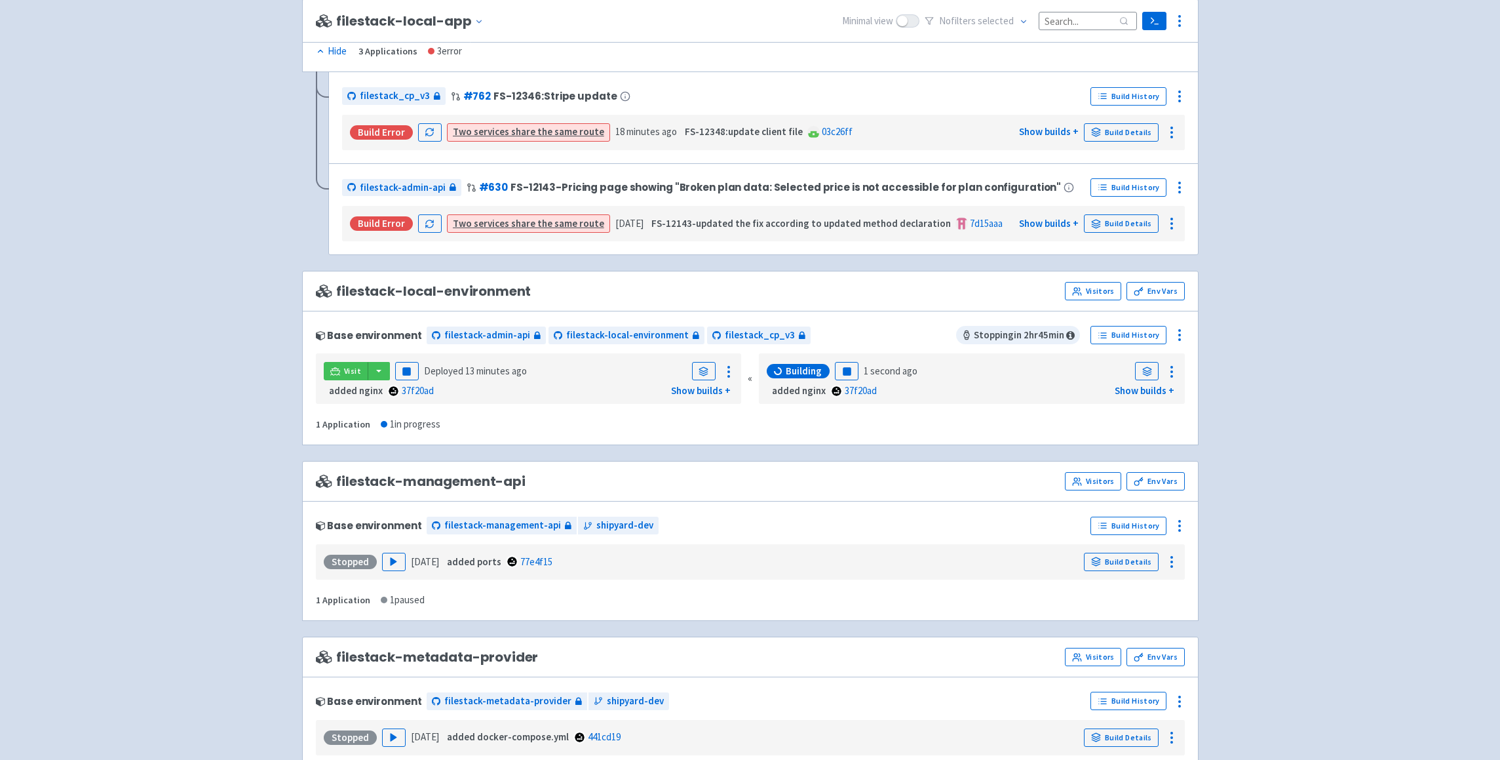
scroll to position [933, 0]
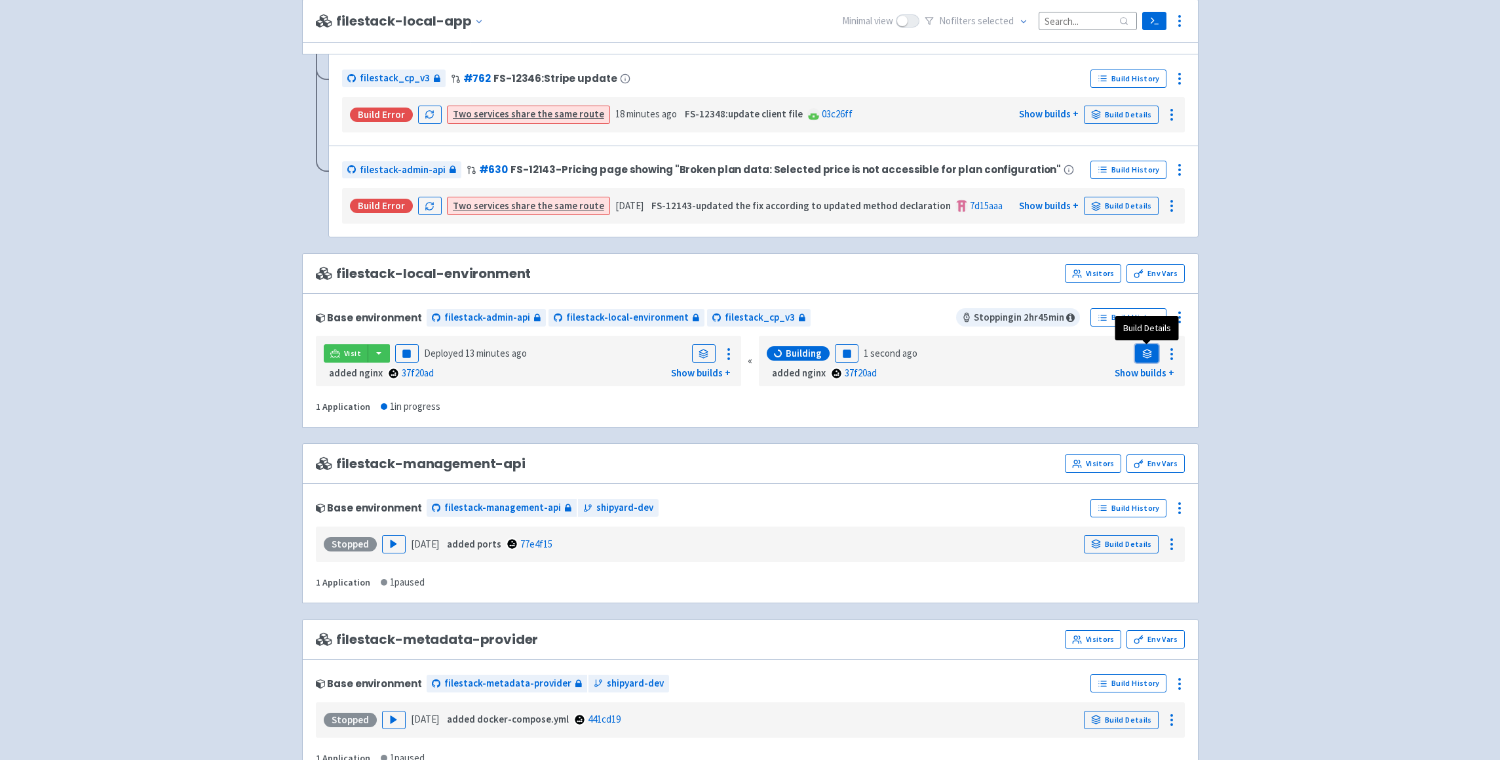
click at [1144, 351] on icon at bounding box center [1147, 354] width 10 height 10
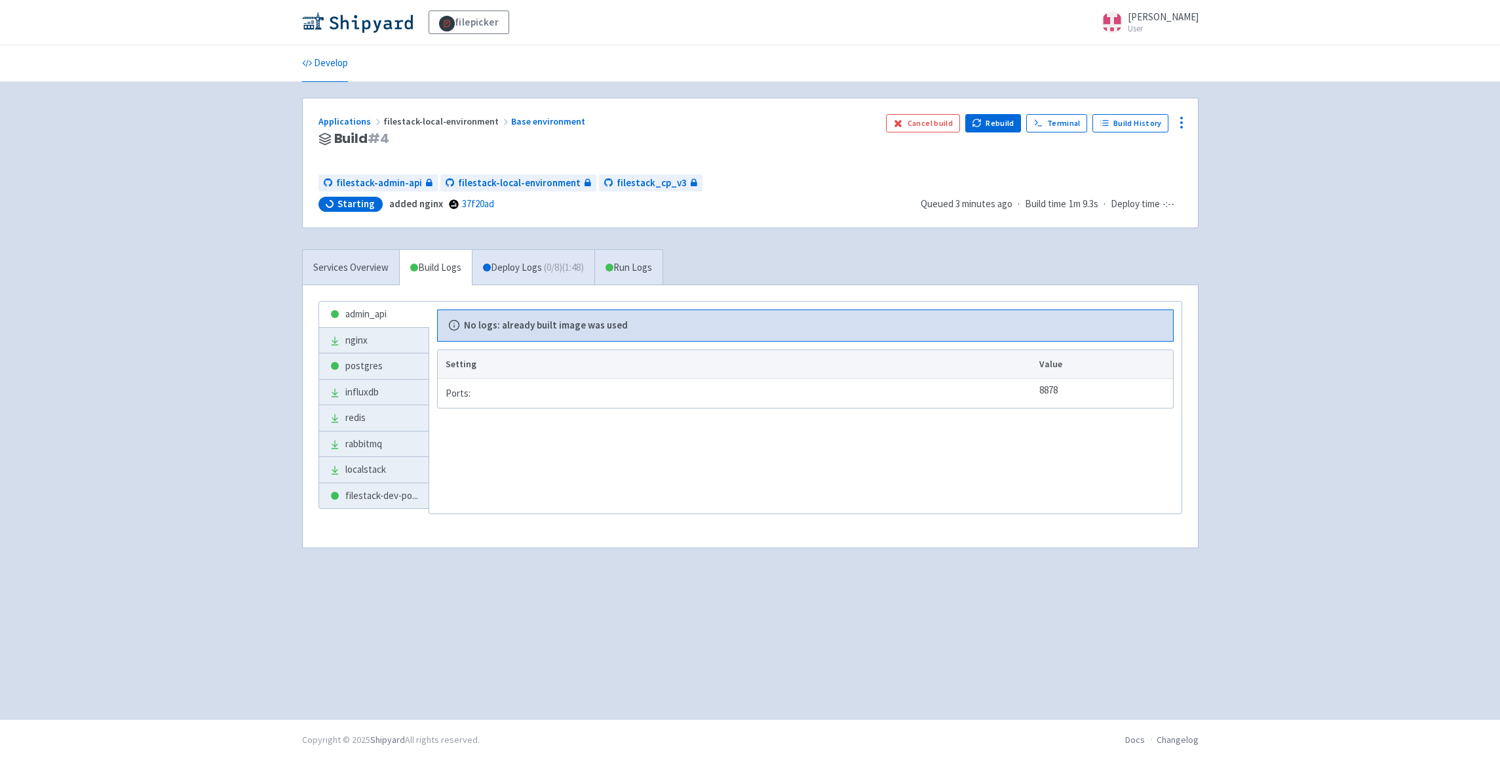
click at [1414, 307] on div "filepicker selwin-sangha User Profile Sign out Develop" at bounding box center [750, 359] width 1500 height 719
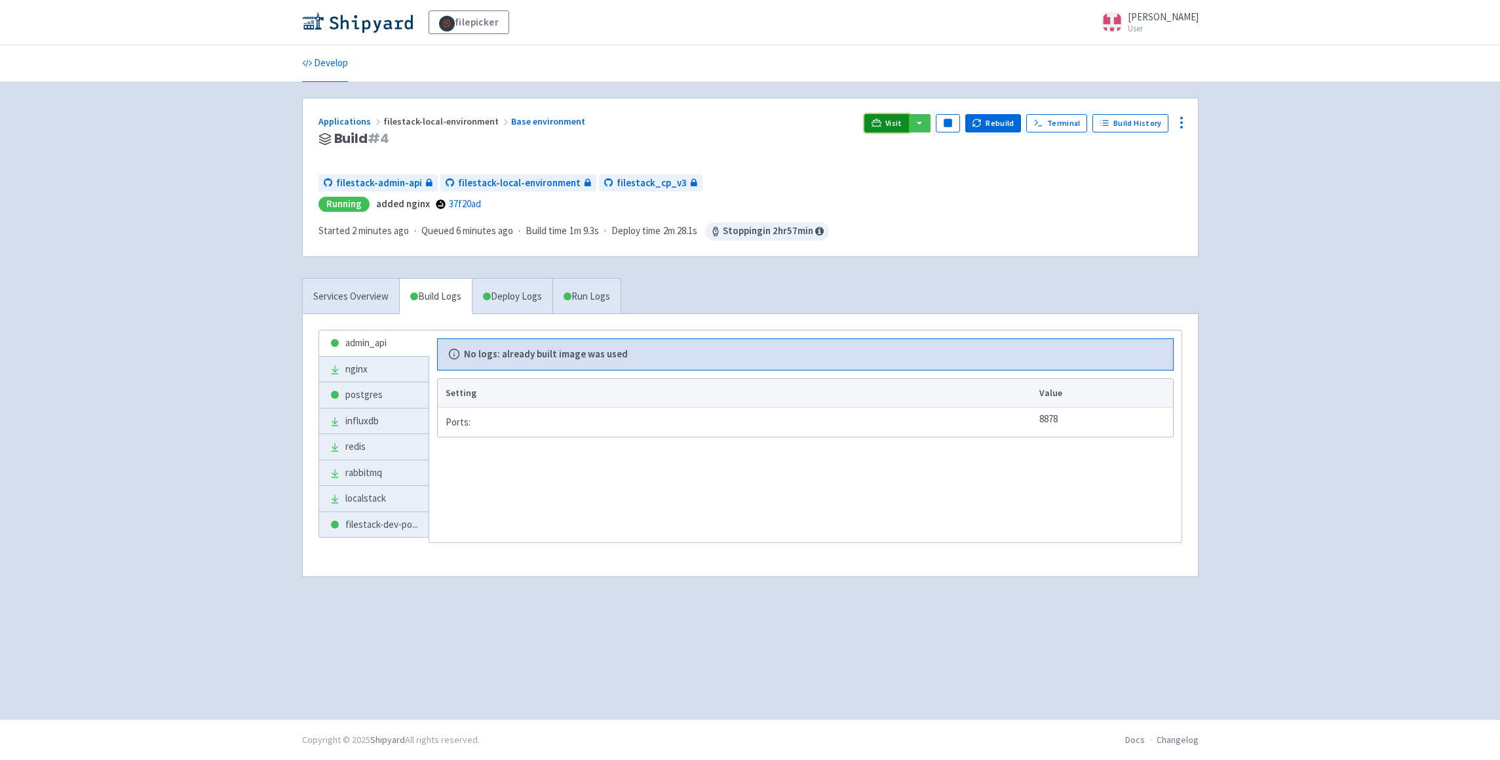
click at [881, 123] on icon at bounding box center [877, 123] width 10 height 10
click at [1406, 187] on div "filepicker selwin-sangha User Profile Sign out Develop" at bounding box center [750, 359] width 1500 height 719
click at [863, 630] on div "Applications filestack-local-environment Base environment Build # 4 Visit Pause…" at bounding box center [750, 401] width 897 height 606
click at [1448, 344] on div "filepicker selwin-sangha User Profile Sign out Develop" at bounding box center [750, 359] width 1500 height 719
click at [1292, 328] on div "filepicker selwin-sangha User Profile Sign out Develop" at bounding box center [750, 359] width 1500 height 719
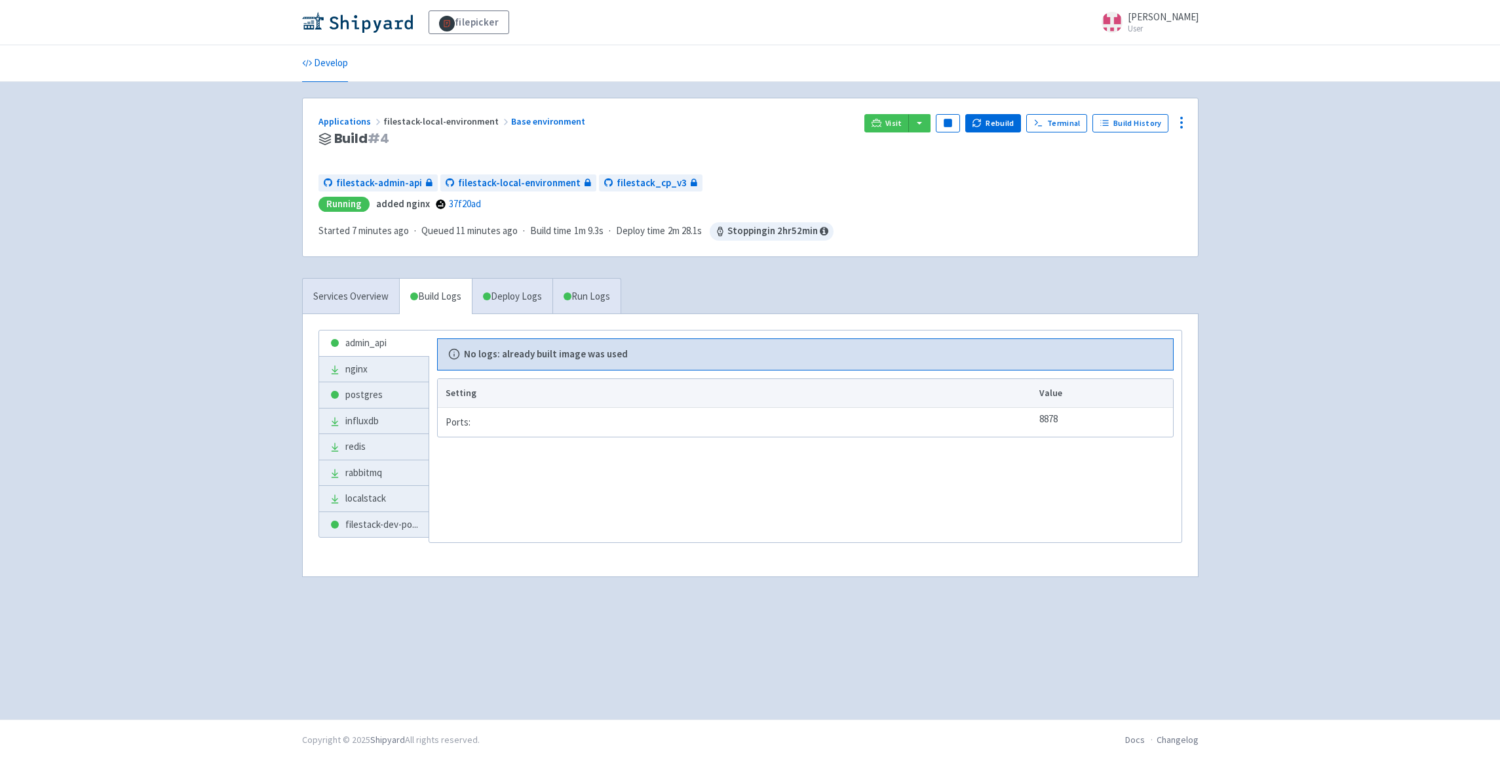
click at [1351, 208] on div "filepicker selwin-sangha User Profile Sign out Develop" at bounding box center [750, 359] width 1500 height 719
